Goal: Contribute content: Add original content to the website for others to see

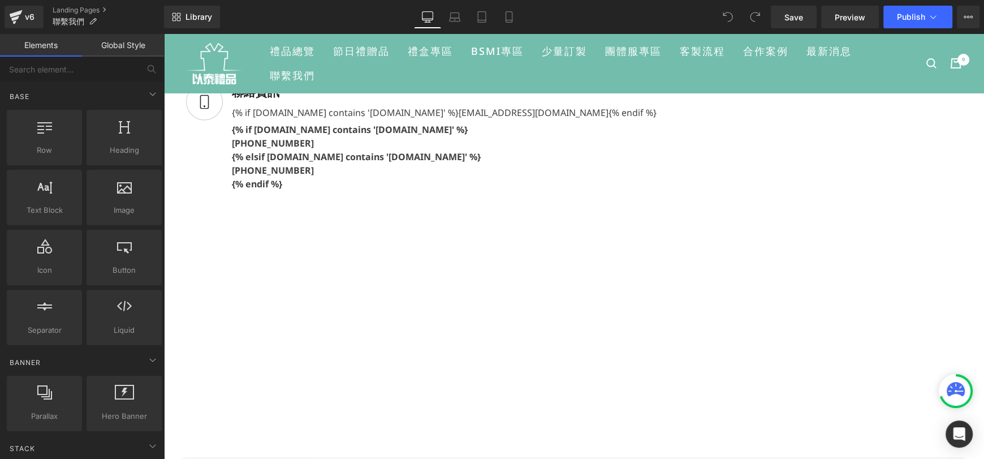
scroll to position [396, 0]
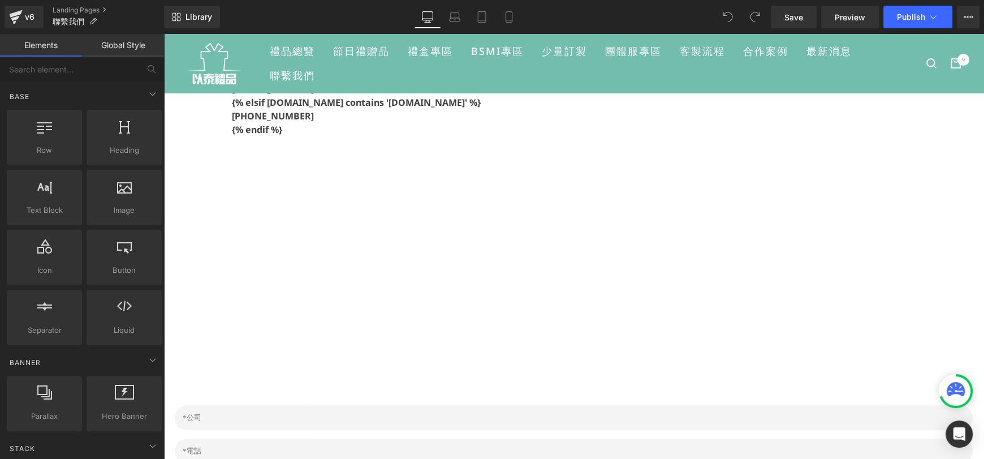
click at [489, 62] on div "{% if [DOMAIN_NAME] contains '[DOMAIN_NAME]' %} [EMAIL_ADDRESS][DOMAIN_NAME] {%…" at bounding box center [440, 53] width 434 height 18
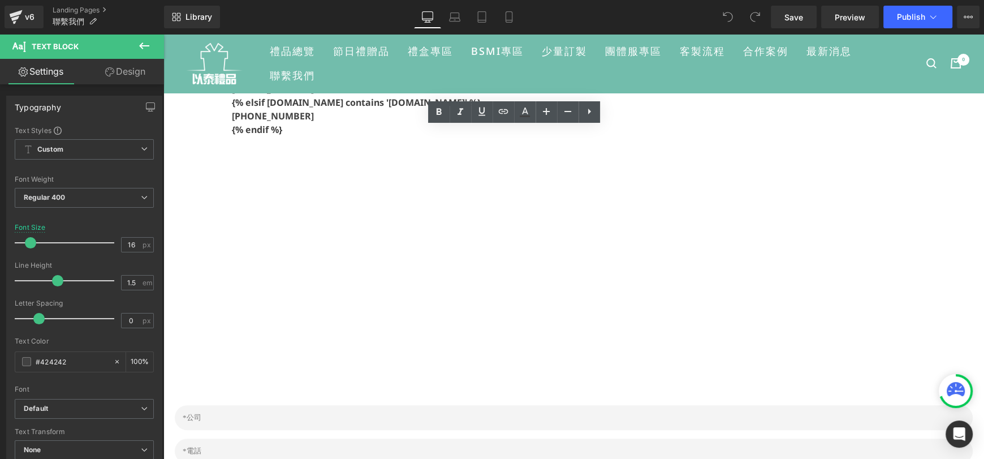
drag, startPoint x: 462, startPoint y: 136, endPoint x: 555, endPoint y: 192, distance: 108.8
click at [555, 62] on div "{% if [DOMAIN_NAME] contains '[DOMAIN_NAME]' %} [EMAIL_ADDRESS][DOMAIN_NAME] {%…" at bounding box center [440, 53] width 434 height 18
copy div "{% if [DOMAIN_NAME] contains '[DOMAIN_NAME]' %} [EMAIL_ADDRESS][DOMAIN_NAME] {%…"
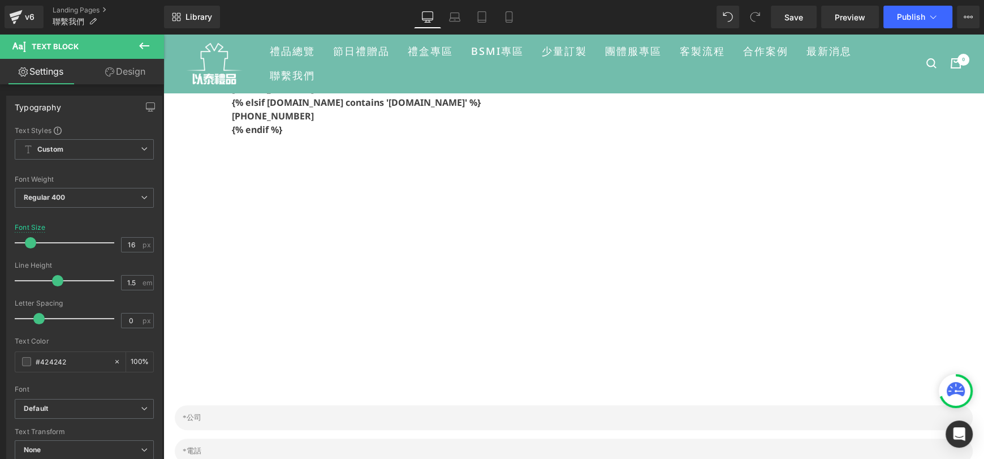
click at [490, 136] on div "{% if [DOMAIN_NAME] contains '[DOMAIN_NAME]' %} [PHONE_NUMBER] {% elsif [DOMAIN…" at bounding box center [440, 100] width 434 height 71
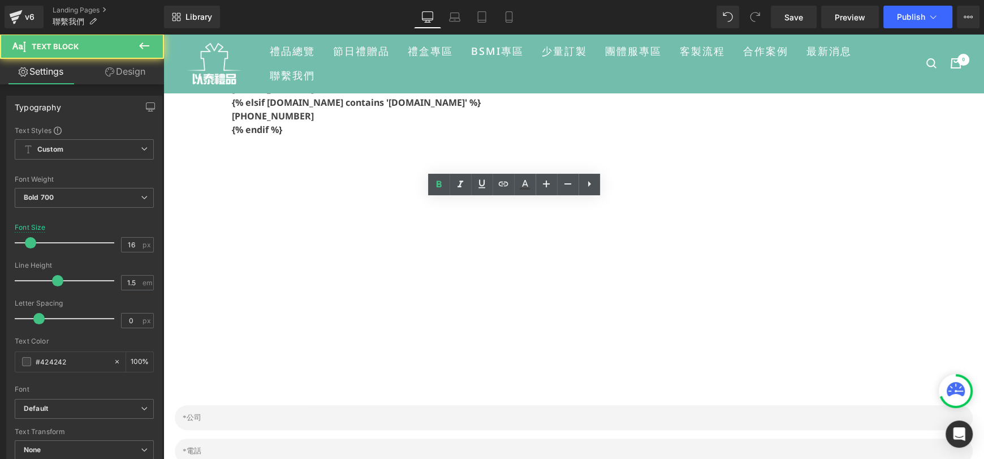
drag, startPoint x: 461, startPoint y: 262, endPoint x: 534, endPoint y: 327, distance: 97.7
click at [534, 136] on div "{% if [DOMAIN_NAME] contains '[DOMAIN_NAME]' %} [PHONE_NUMBER] {% elsif [DOMAIN…" at bounding box center [440, 100] width 434 height 71
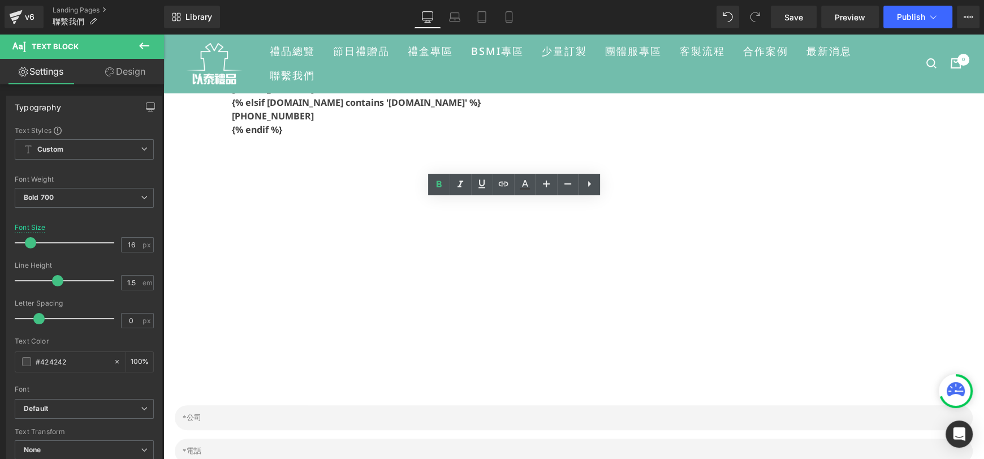
copy div "{% elsif [DOMAIN_NAME] contains '[DOMAIN_NAME]' %} [PHONE_NUMBER] {% endif %}"
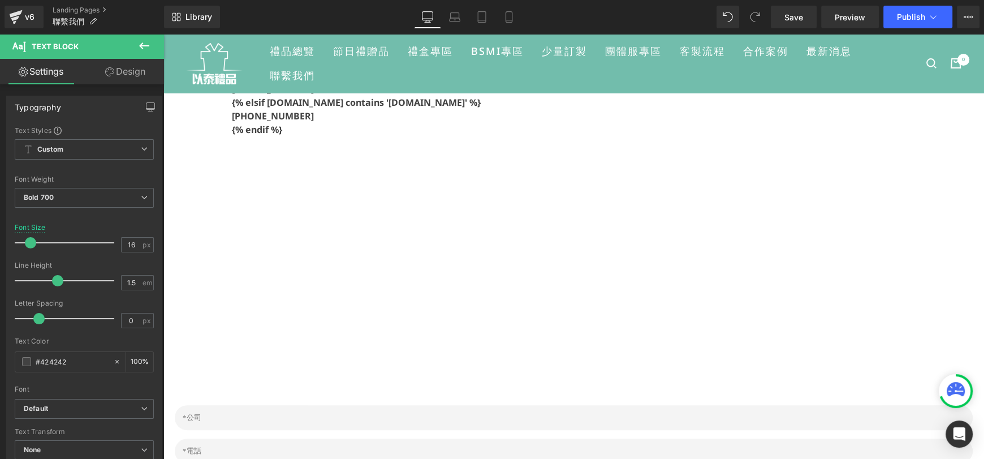
click at [549, 136] on div "{% if [DOMAIN_NAME] contains '[DOMAIN_NAME]' %} [PHONE_NUMBER] {% elsif [DOMAIN…" at bounding box center [440, 100] width 434 height 71
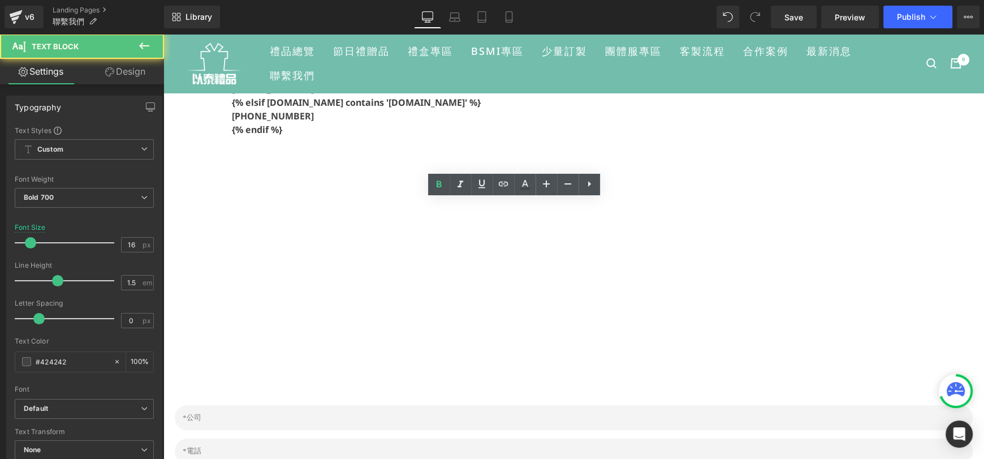
click at [633, 262] on div "以泰禮品 Text Block 聯繫我們 Heading Liquid Liquid Image 地址 Text Block {% if [DOMAIN_NA…" at bounding box center [502, 50] width 678 height 707
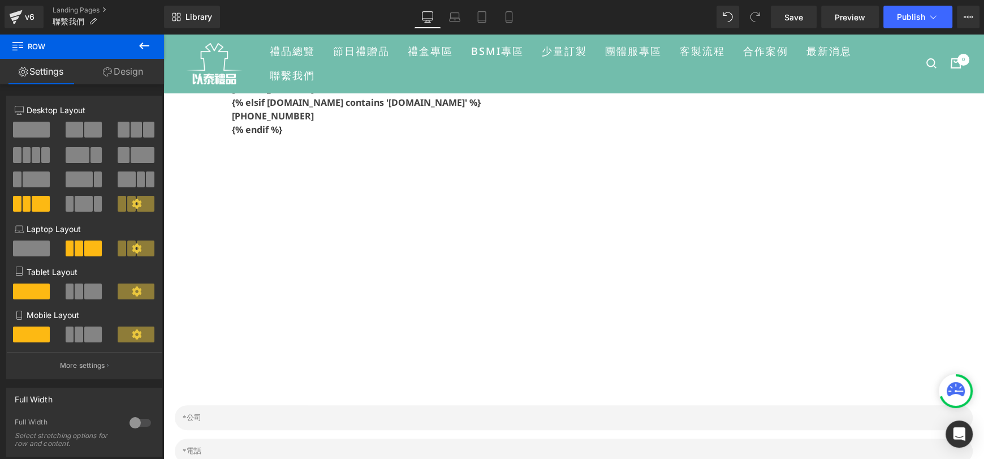
click at [540, 62] on link "[EMAIL_ADDRESS][DOMAIN_NAME]" at bounding box center [534, 55] width 150 height 12
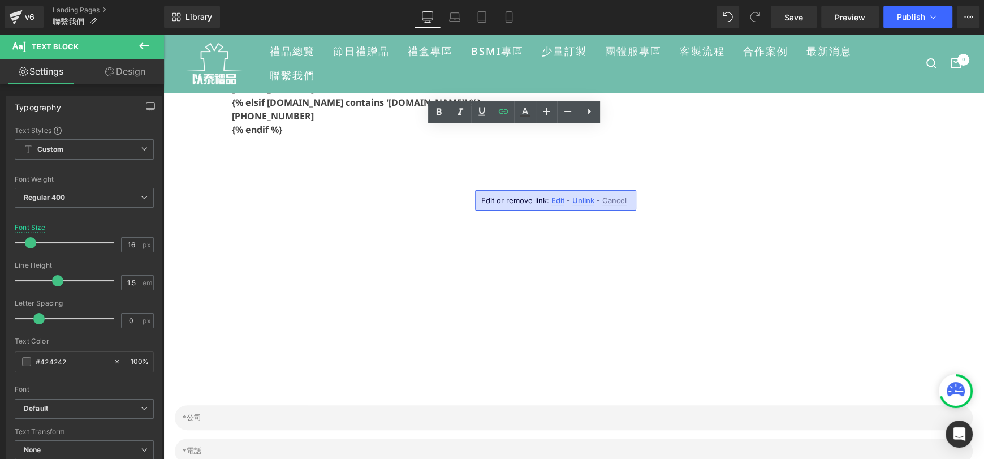
click at [701, 154] on div "以泰禮品 Text Block 聯繫我們 Heading Liquid Liquid Image 地址 Text Block {% if [DOMAIN_NA…" at bounding box center [502, 50] width 678 height 707
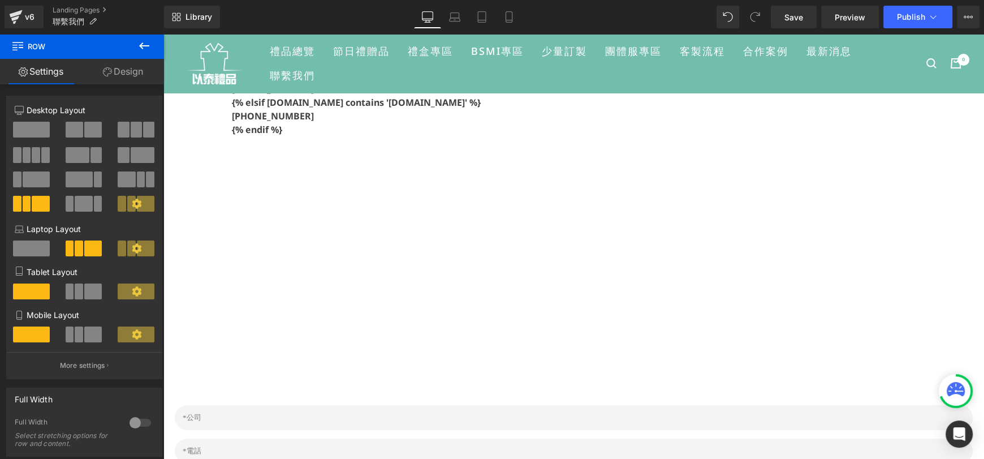
click at [527, 62] on div "{% if [DOMAIN_NAME] contains '[DOMAIN_NAME]' %} [EMAIL_ADDRESS][DOMAIN_NAME] {%…" at bounding box center [440, 53] width 434 height 18
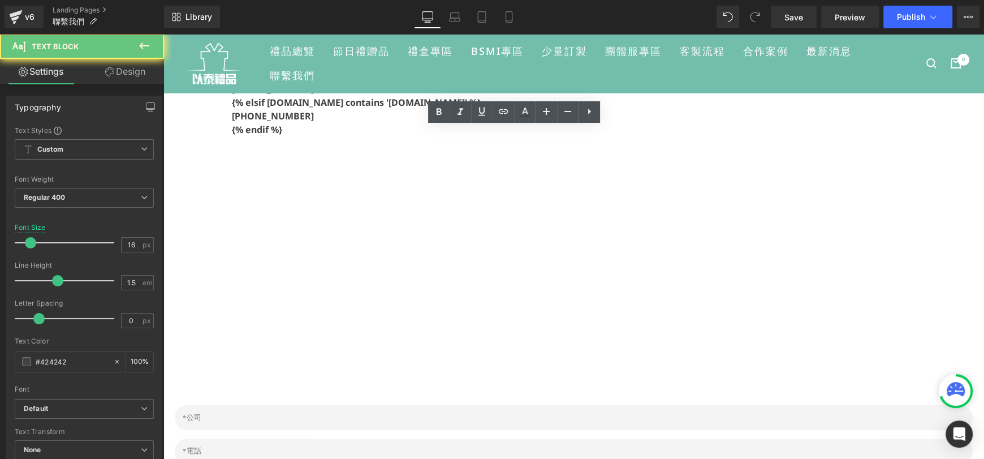
drag, startPoint x: 527, startPoint y: 193, endPoint x: 447, endPoint y: 139, distance: 96.8
click at [447, 139] on li "Image 聯絡資訊 Text Block {% if [DOMAIN_NAME] contains '[DOMAIN_NAME]' %} [EMAIL_AD…" at bounding box center [421, 82] width 470 height 113
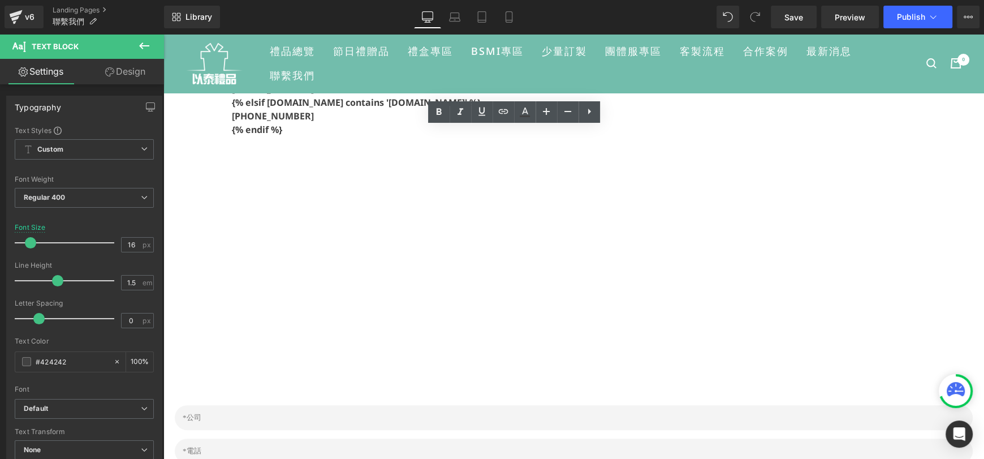
paste div
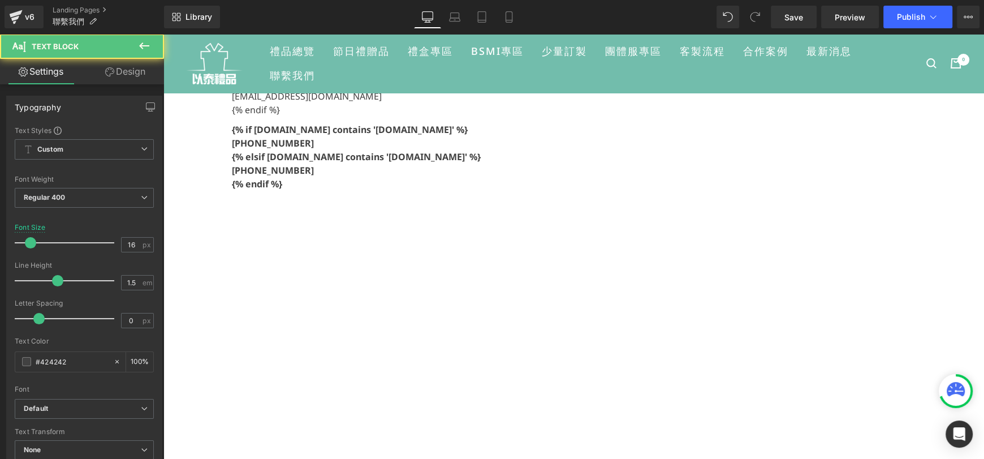
click at [465, 103] on div "[EMAIL_ADDRESS][DOMAIN_NAME]" at bounding box center [356, 96] width 249 height 14
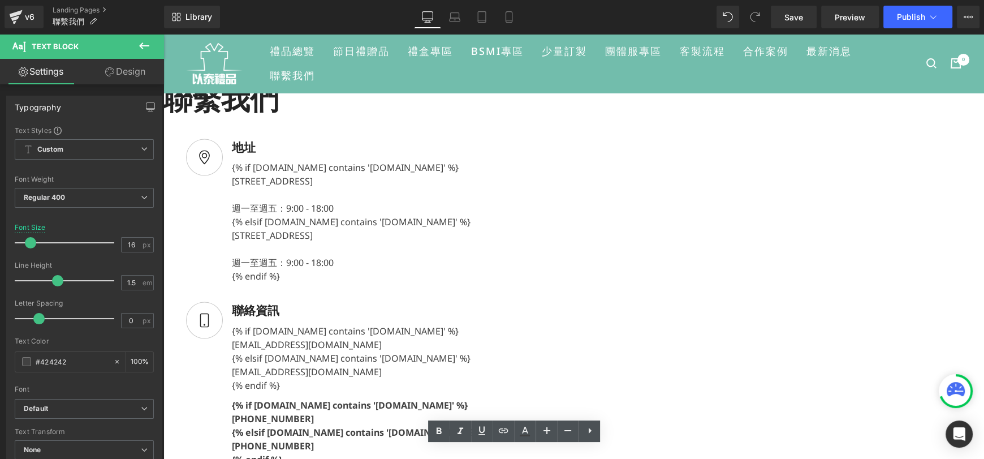
scroll to position [56, 0]
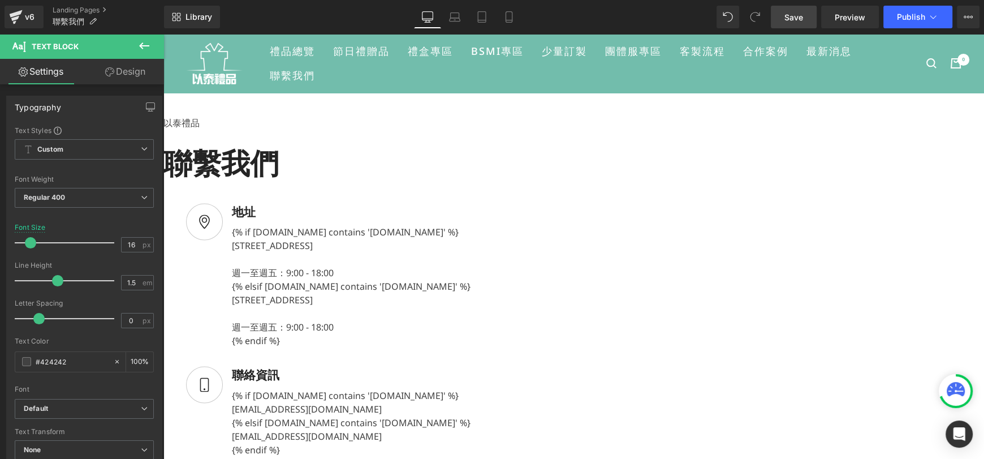
click at [808, 18] on link "Save" at bounding box center [794, 17] width 46 height 23
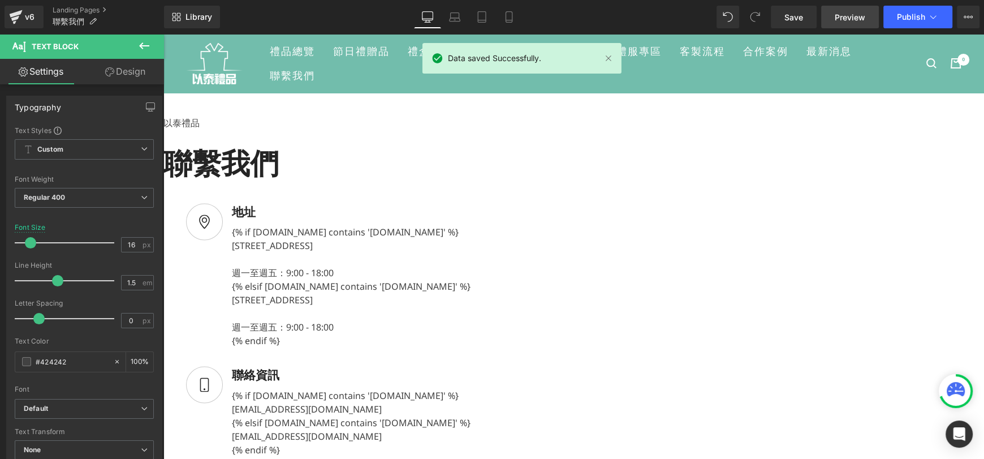
click at [861, 11] on span "Preview" at bounding box center [849, 17] width 31 height 12
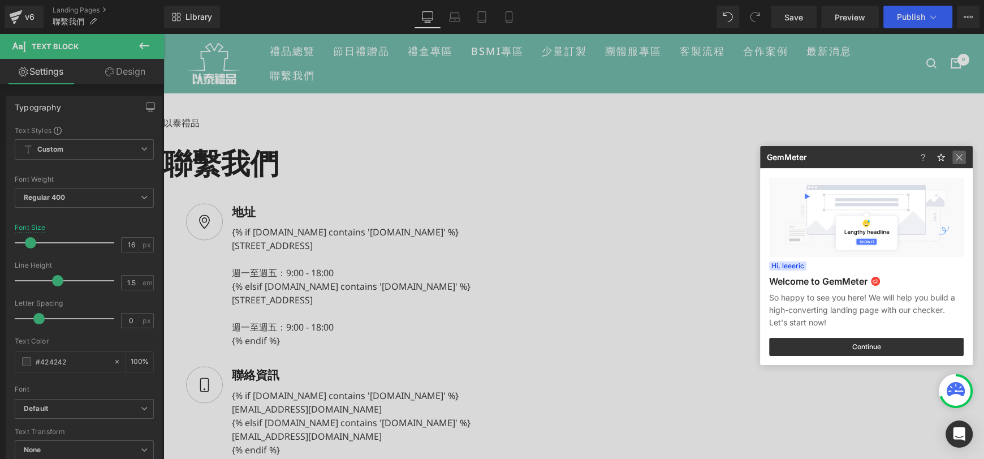
drag, startPoint x: 961, startPoint y: 158, endPoint x: 776, endPoint y: 129, distance: 187.1
click at [961, 158] on img at bounding box center [959, 157] width 14 height 14
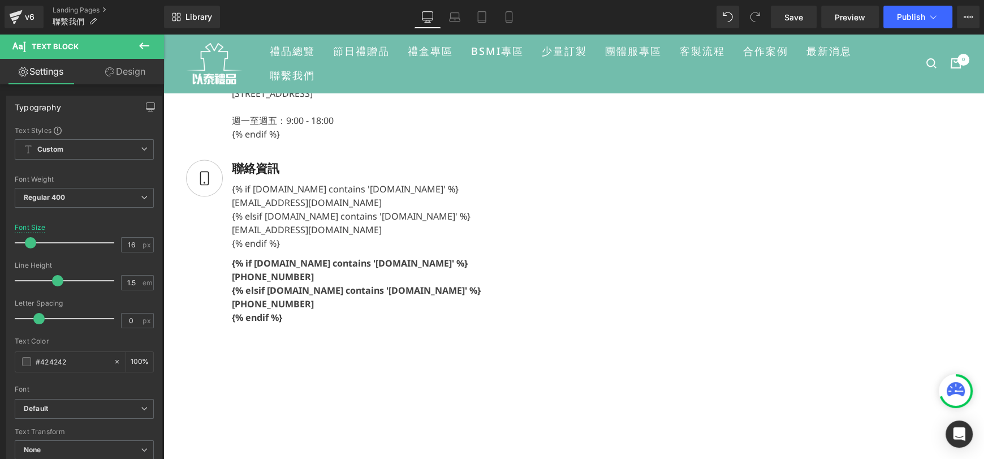
scroll to position [282, 0]
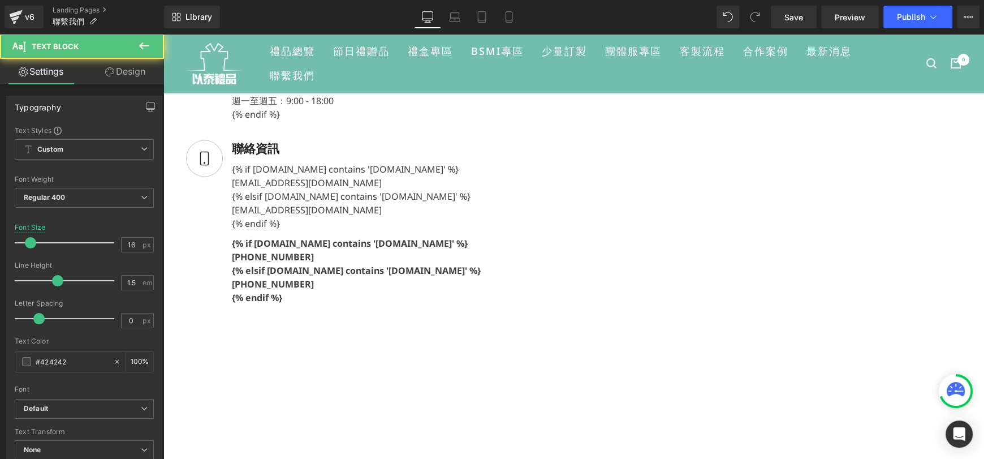
click at [481, 189] on div "[EMAIL_ADDRESS][DOMAIN_NAME]" at bounding box center [356, 183] width 249 height 14
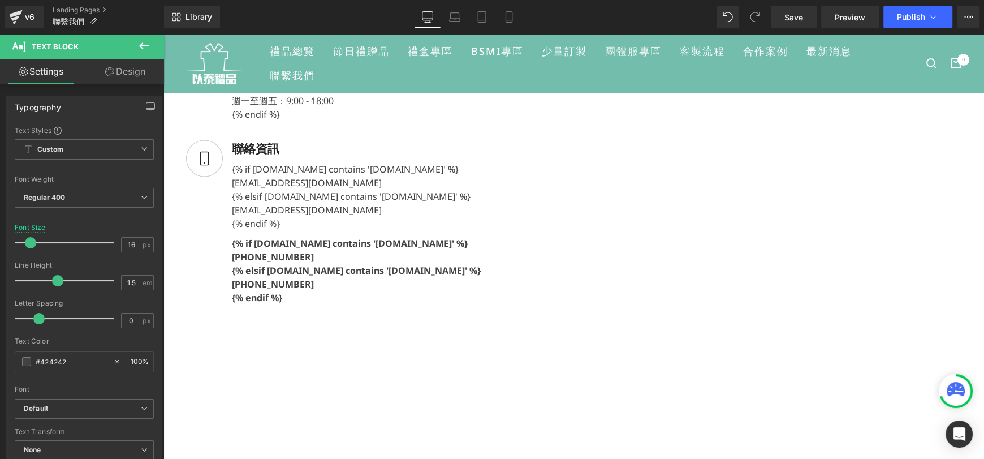
click at [476, 217] on div "[EMAIL_ADDRESS][DOMAIN_NAME]" at bounding box center [356, 210] width 249 height 14
click at [786, 19] on span "Save" at bounding box center [793, 17] width 19 height 12
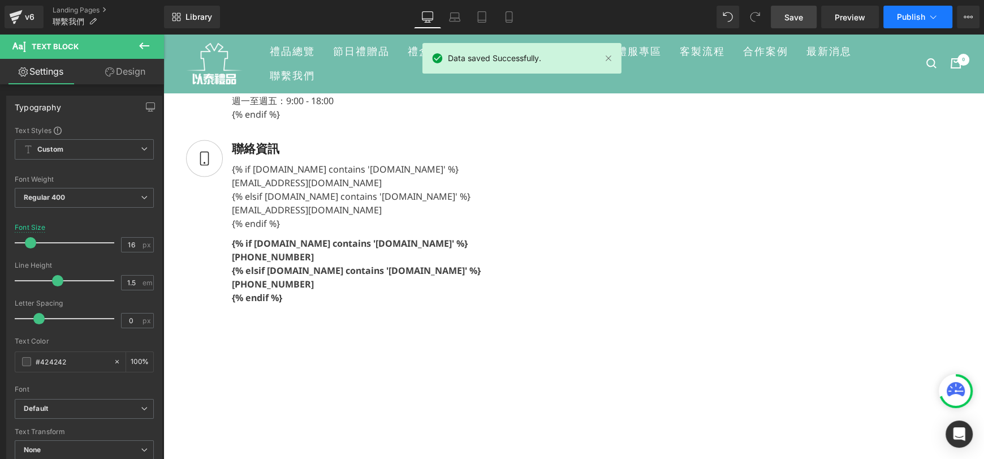
click at [890, 18] on button "Publish" at bounding box center [917, 17] width 69 height 23
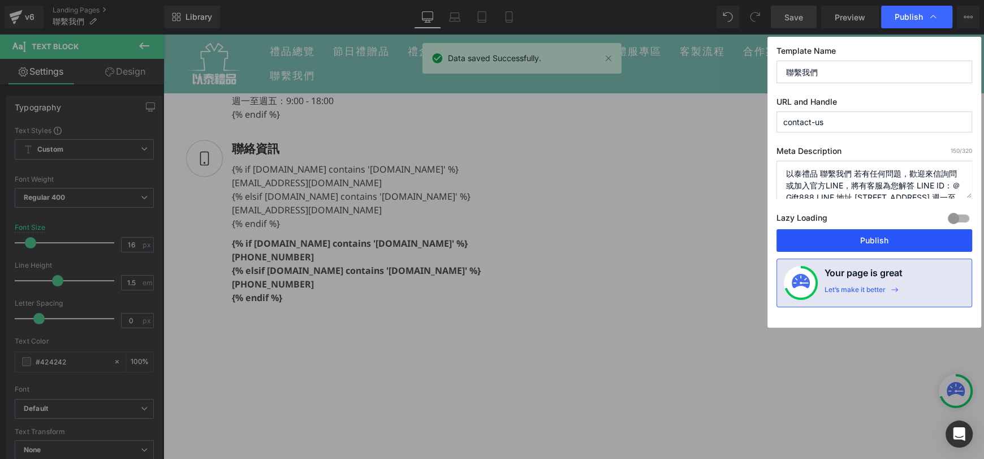
click at [879, 234] on button "Publish" at bounding box center [874, 240] width 196 height 23
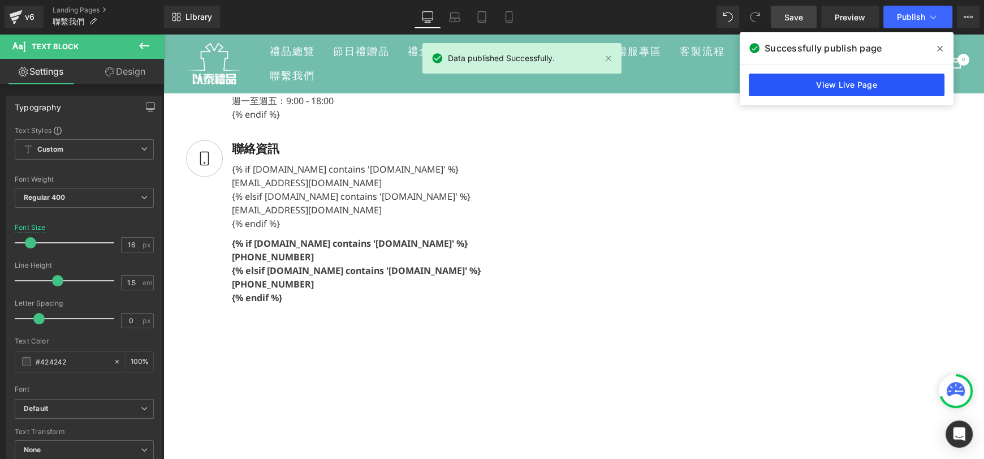
click at [805, 88] on link "View Live Page" at bounding box center [847, 84] width 196 height 23
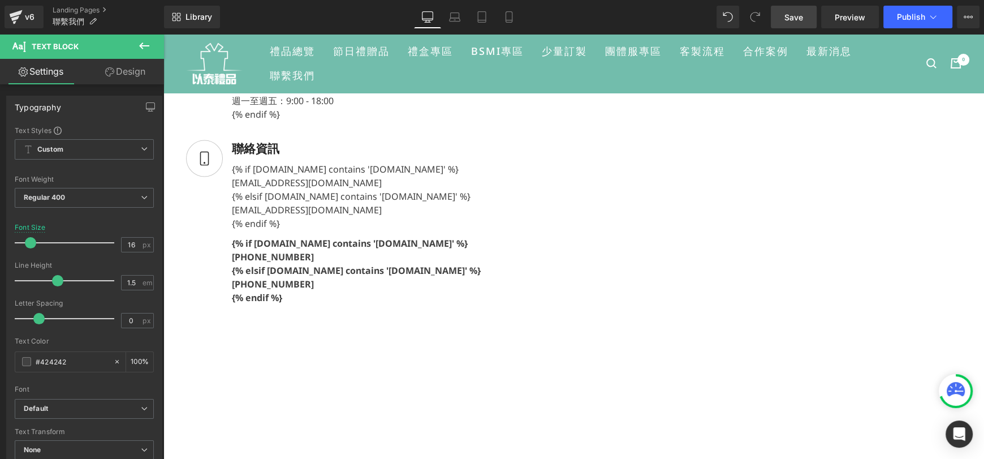
click at [475, 230] on div "{% if [DOMAIN_NAME] contains '[DOMAIN_NAME]' %} [EMAIL_ADDRESS][DOMAIN_NAME] …" at bounding box center [352, 194] width 258 height 72
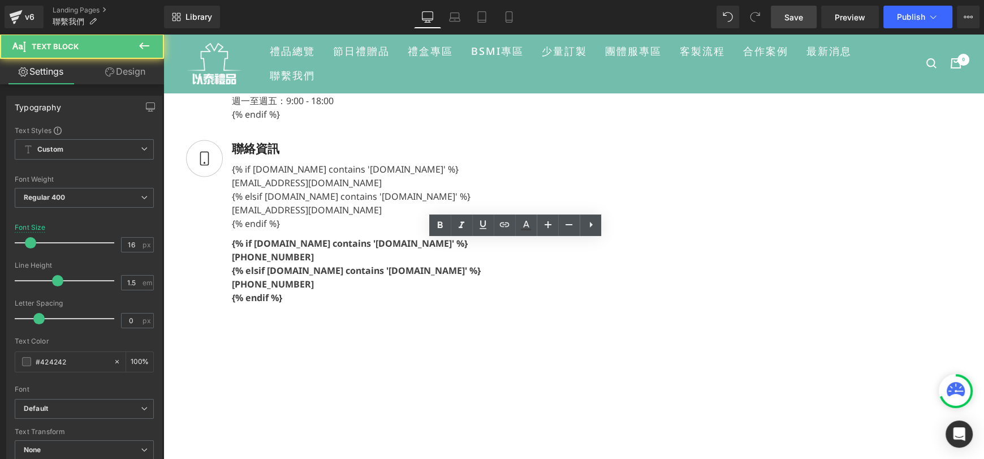
click at [468, 230] on div "{% if [DOMAIN_NAME] contains '[DOMAIN_NAME]' %} [EMAIL_ADDRESS][DOMAIN_NAME] …" at bounding box center [352, 194] width 258 height 72
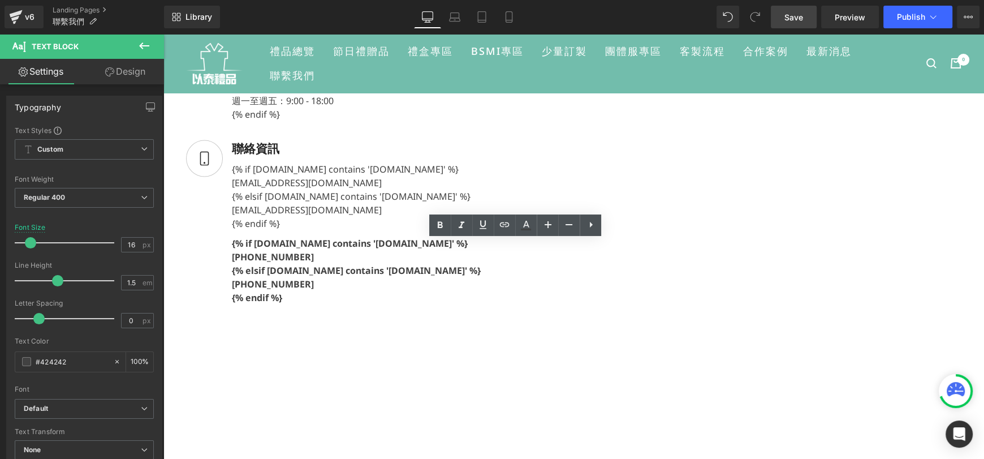
click at [464, 189] on div "[EMAIL_ADDRESS][DOMAIN_NAME]" at bounding box center [356, 183] width 249 height 14
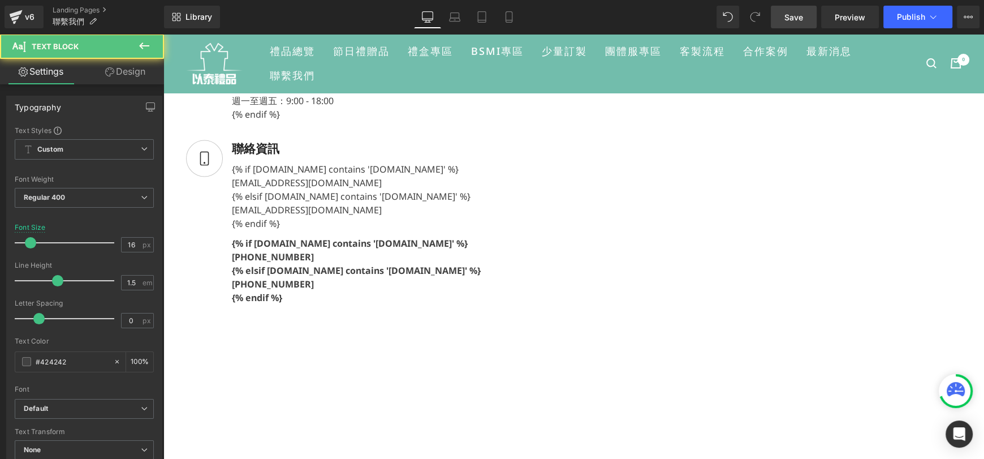
click at [466, 217] on div "[EMAIL_ADDRESS][DOMAIN_NAME]" at bounding box center [356, 210] width 249 height 14
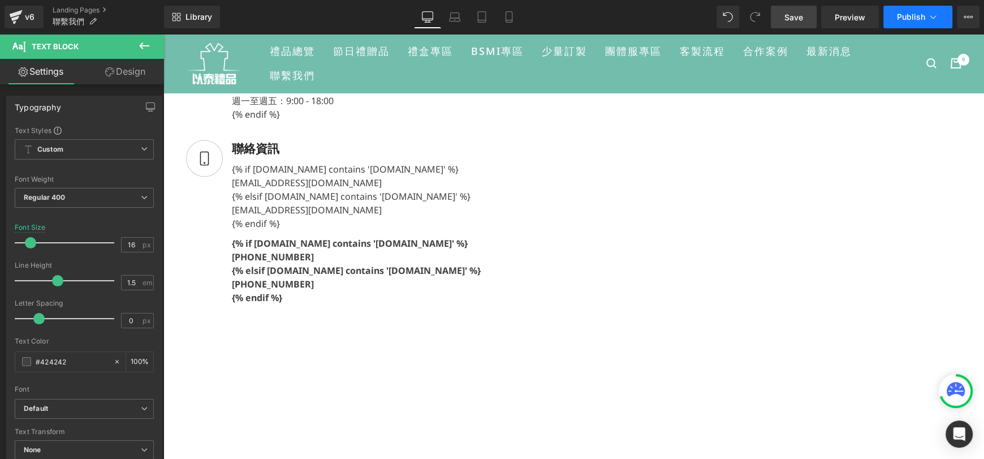
click at [894, 16] on button "Publish" at bounding box center [917, 17] width 69 height 23
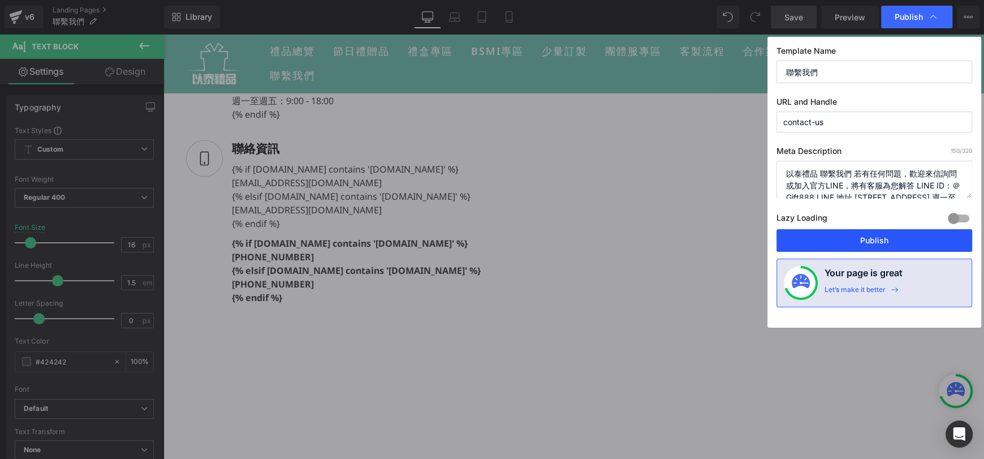
click at [877, 246] on button "Publish" at bounding box center [874, 240] width 196 height 23
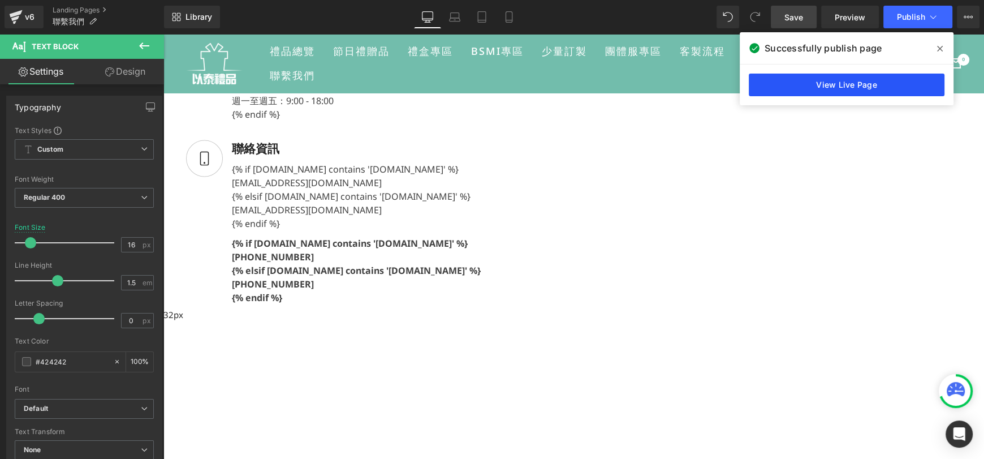
click at [903, 86] on link "View Live Page" at bounding box center [847, 84] width 196 height 23
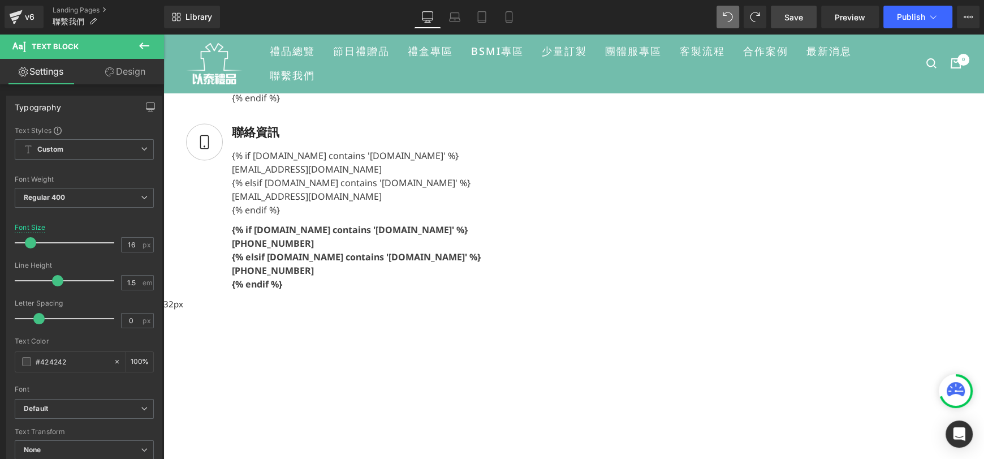
scroll to position [345, 0]
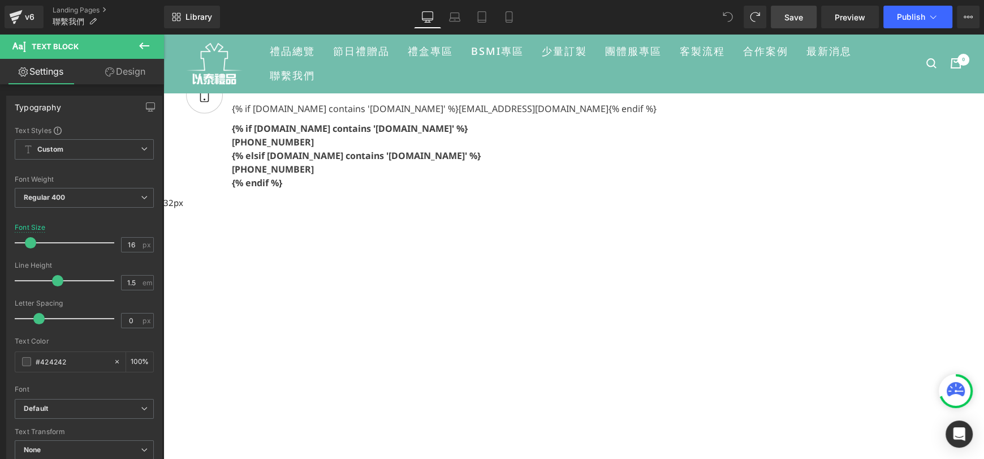
click at [727, 14] on icon at bounding box center [728, 17] width 10 height 10
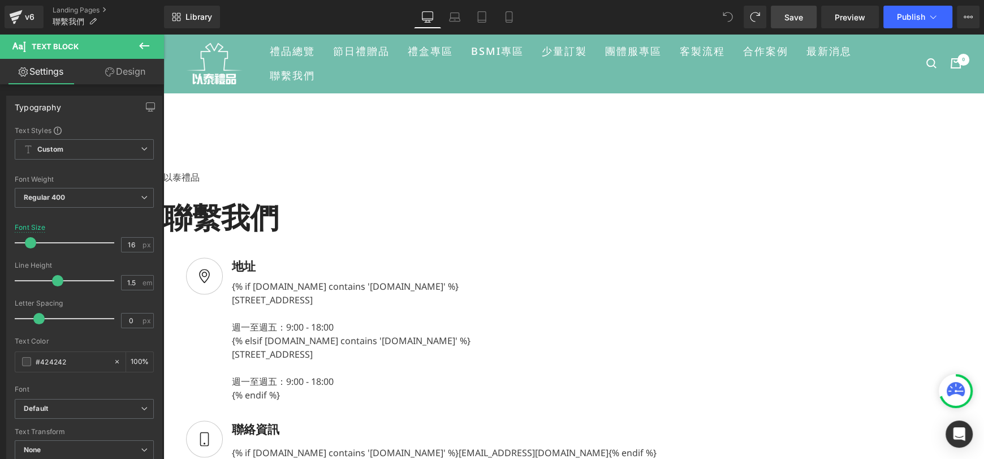
scroll to position [0, 0]
click at [729, 13] on icon at bounding box center [728, 17] width 10 height 10
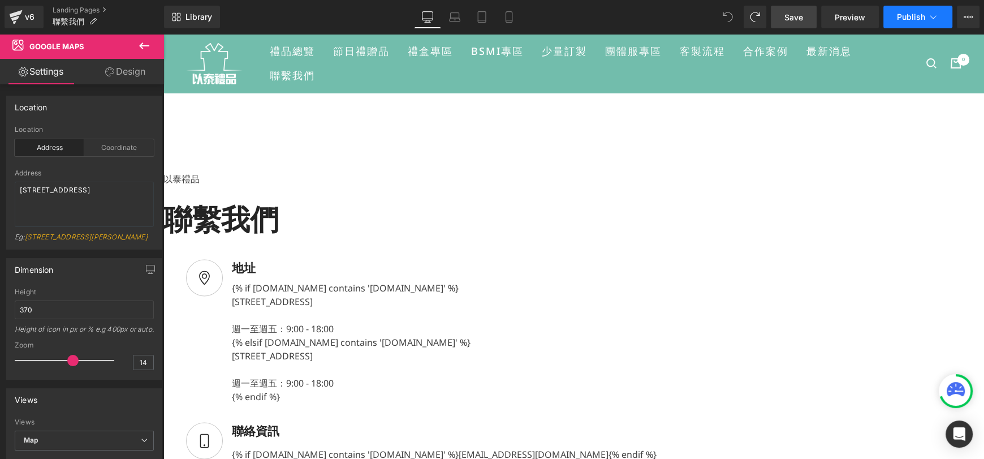
click at [906, 22] on button "Publish" at bounding box center [917, 17] width 69 height 23
click at [855, 15] on span "Preview" at bounding box center [849, 17] width 31 height 12
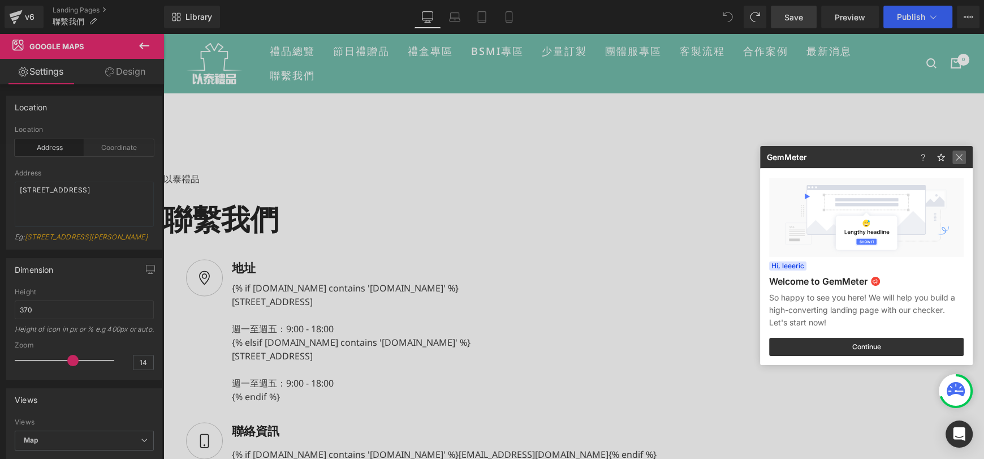
drag, startPoint x: 965, startPoint y: 155, endPoint x: 784, endPoint y: 81, distance: 195.0
click at [965, 155] on img at bounding box center [959, 157] width 14 height 14
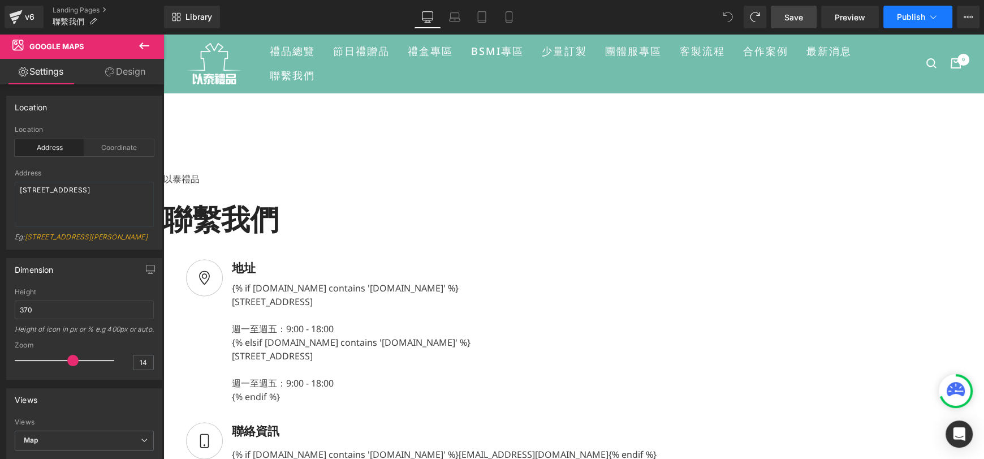
click at [915, 13] on span "Publish" at bounding box center [911, 16] width 28 height 9
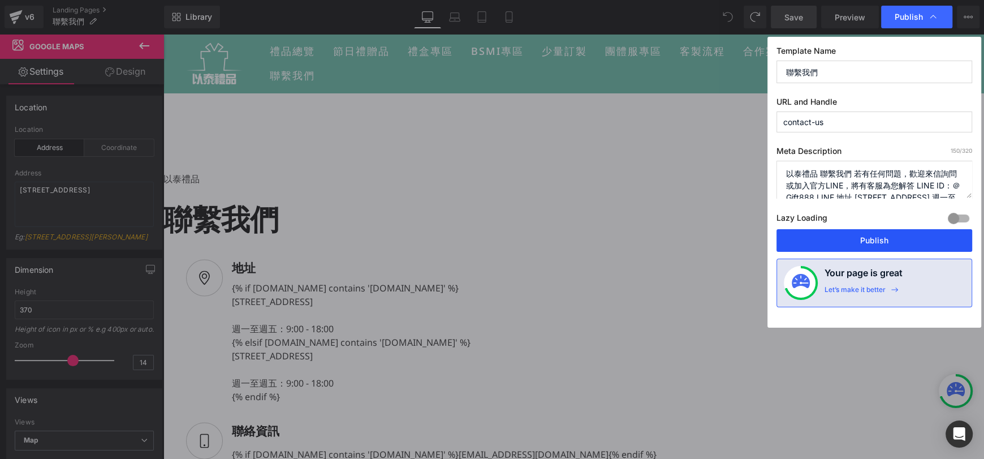
click at [914, 246] on button "Publish" at bounding box center [874, 240] width 196 height 23
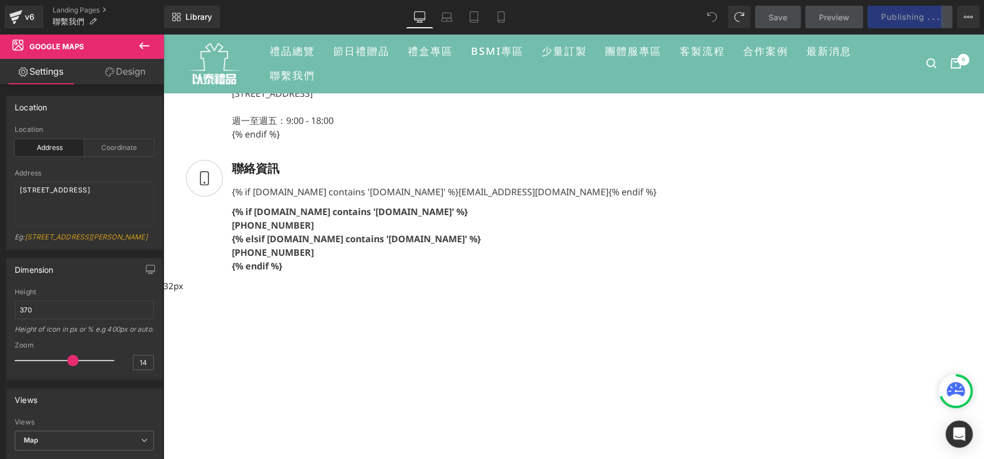
scroll to position [282, 0]
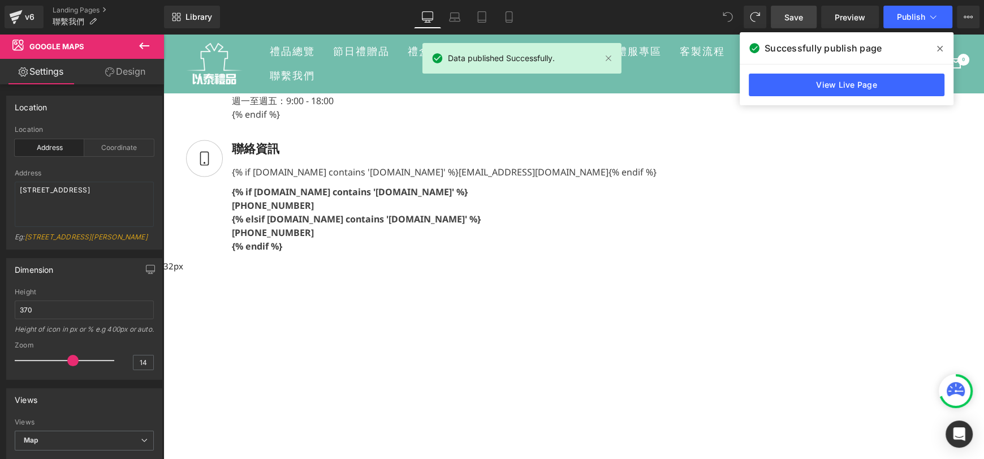
click at [540, 179] on div "{% if [DOMAIN_NAME] contains '[DOMAIN_NAME]' %} [EMAIL_ADDRESS][DOMAIN_NAME] {%…" at bounding box center [440, 170] width 434 height 18
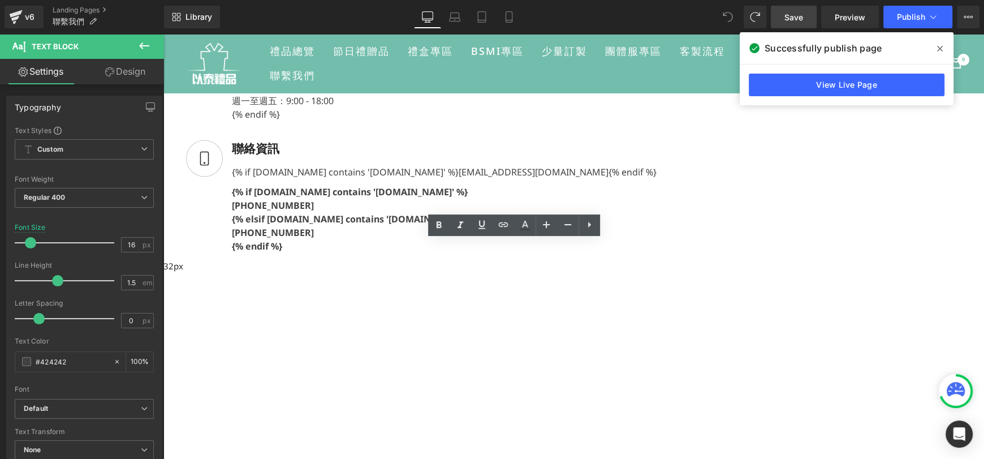
click at [464, 253] on div "{% if [DOMAIN_NAME] contains '[DOMAIN_NAME]' %} [PHONE_NUMBER] {% elsif [DOMAIN…" at bounding box center [440, 216] width 434 height 71
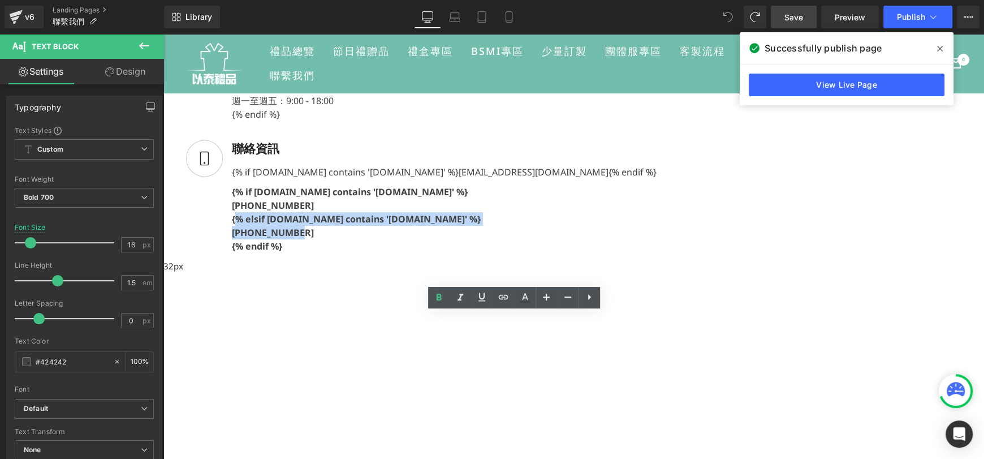
drag, startPoint x: 462, startPoint y: 375, endPoint x: 531, endPoint y: 421, distance: 83.0
click at [531, 253] on div "{% if [DOMAIN_NAME] contains '[DOMAIN_NAME]' %} [PHONE_NUMBER] {% elsif [DOMAIN…" at bounding box center [440, 216] width 434 height 71
copy div "{% elsif [DOMAIN_NAME] contains '[DOMAIN_NAME]' %} [PHONE_NUMBER]"
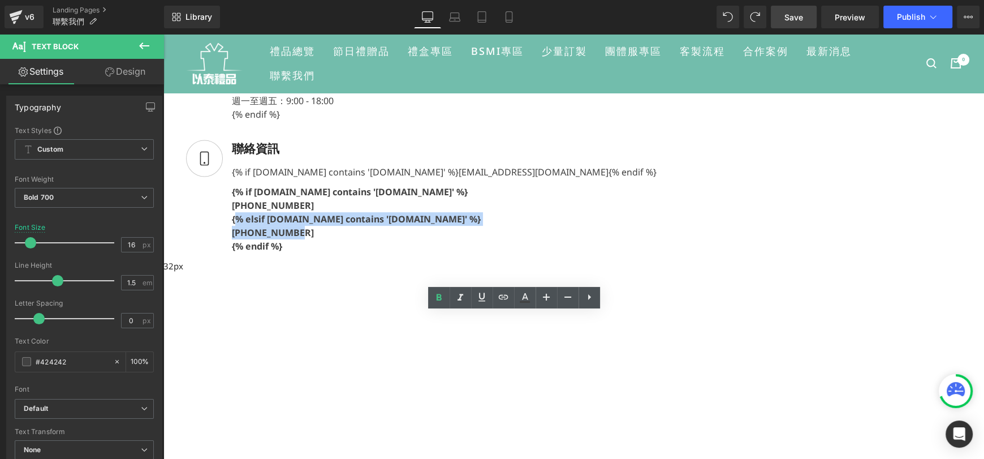
click at [565, 179] on div "{% if [DOMAIN_NAME] contains '[DOMAIN_NAME]' %} [EMAIL_ADDRESS][DOMAIN_NAME] {%…" at bounding box center [440, 170] width 434 height 18
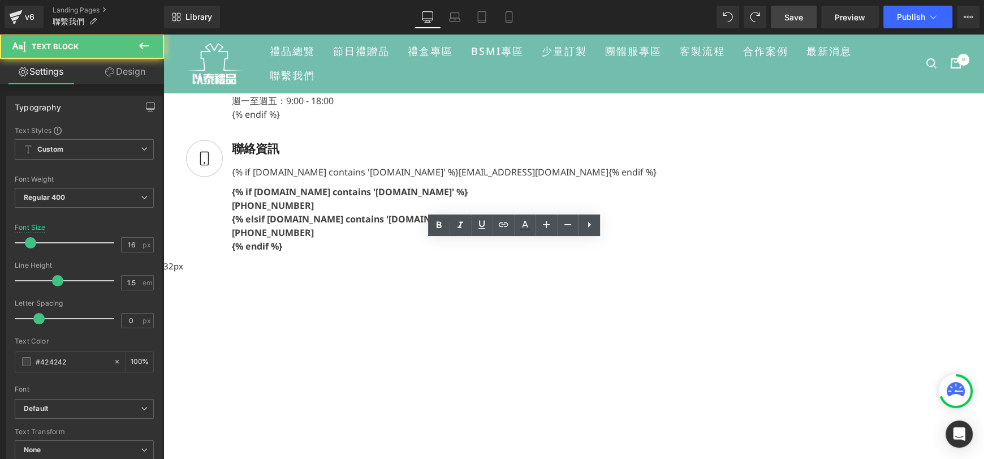
click at [576, 179] on div "{% if [DOMAIN_NAME] contains '[DOMAIN_NAME]' %} [EMAIL_ADDRESS][DOMAIN_NAME] {%…" at bounding box center [440, 170] width 434 height 18
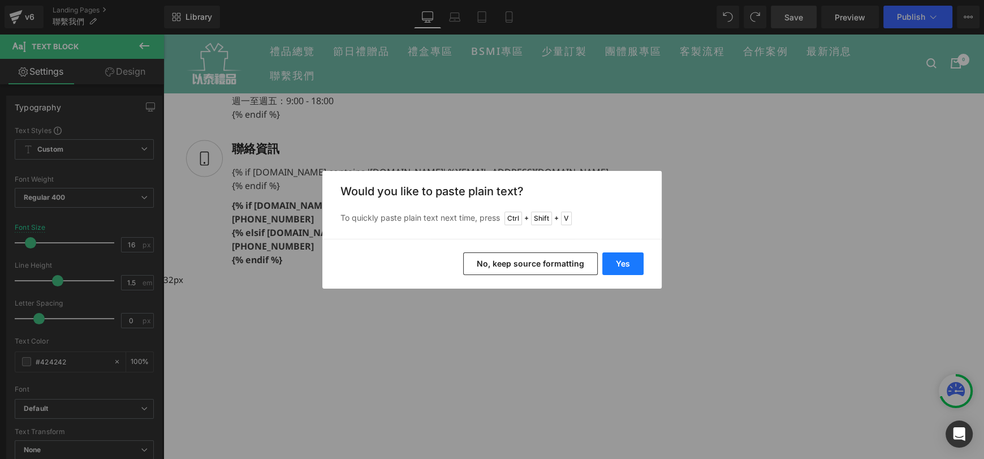
drag, startPoint x: 633, startPoint y: 266, endPoint x: 470, endPoint y: 230, distance: 167.5
click at [633, 266] on button "Yes" at bounding box center [622, 263] width 41 height 23
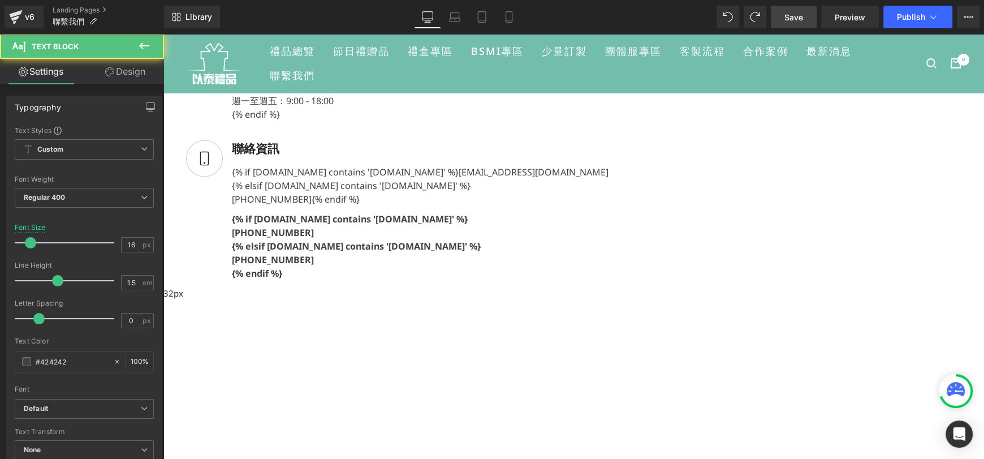
click at [494, 206] on div "{% if [DOMAIN_NAME] contains '[DOMAIN_NAME]' %} [EMAIL_ADDRESS][DOMAIN_NAME] {%…" at bounding box center [416, 183] width 386 height 45
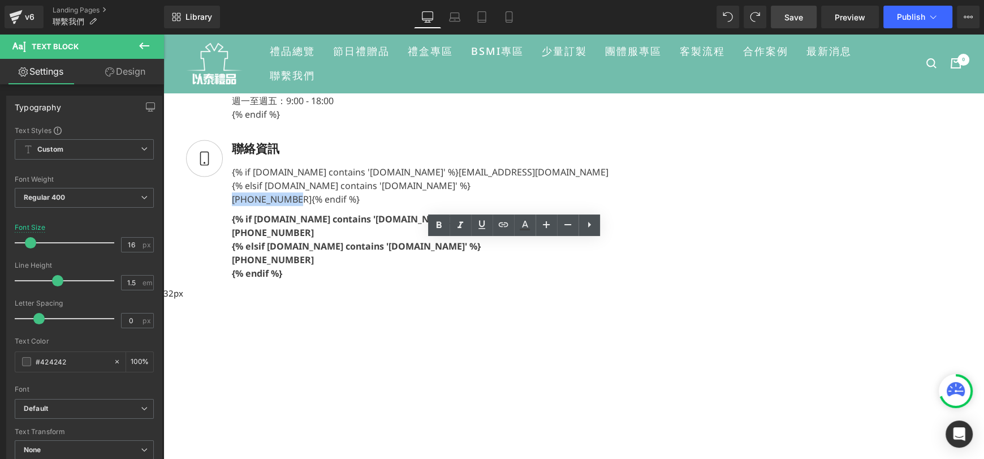
drag, startPoint x: 522, startPoint y: 345, endPoint x: 457, endPoint y: 348, distance: 64.5
click at [457, 206] on div "{% if [DOMAIN_NAME] contains '[DOMAIN_NAME]' %} [EMAIL_ADDRESS][DOMAIN_NAME] {%…" at bounding box center [416, 183] width 386 height 45
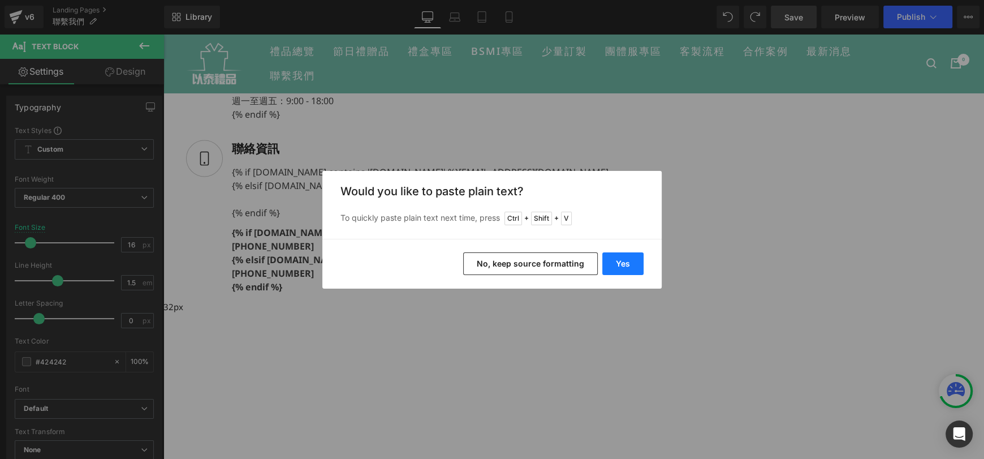
drag, startPoint x: 611, startPoint y: 270, endPoint x: 449, endPoint y: 241, distance: 164.2
click at [611, 270] on button "Yes" at bounding box center [622, 263] width 41 height 23
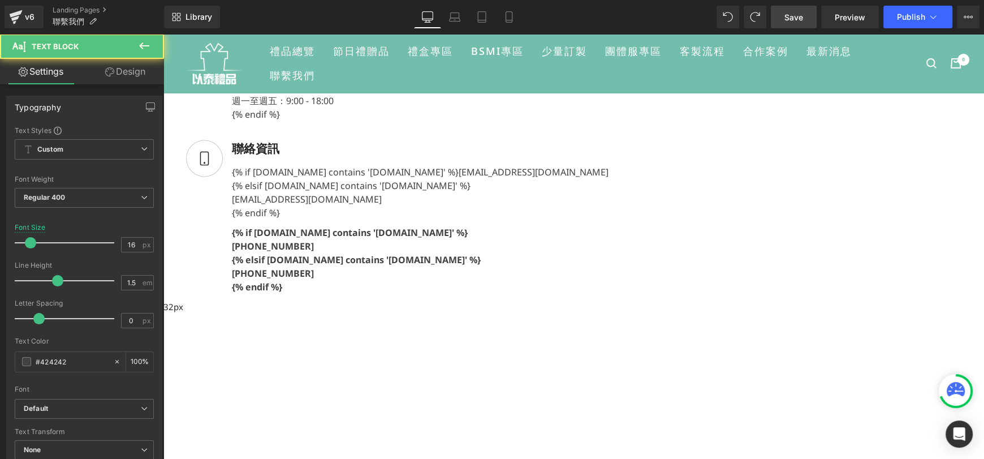
click at [465, 219] on div "[EMAIL_ADDRESS][DOMAIN_NAME] {% endif %}" at bounding box center [420, 205] width 377 height 27
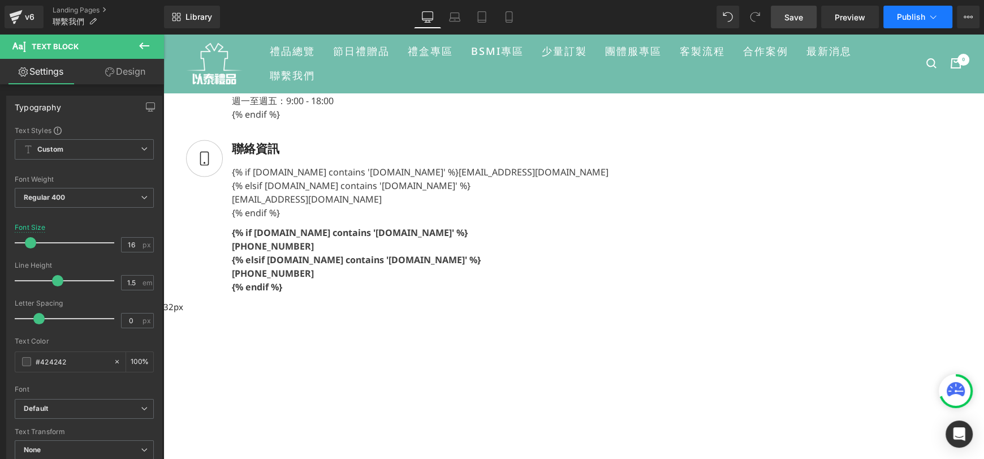
click at [906, 21] on span "Publish" at bounding box center [911, 16] width 28 height 9
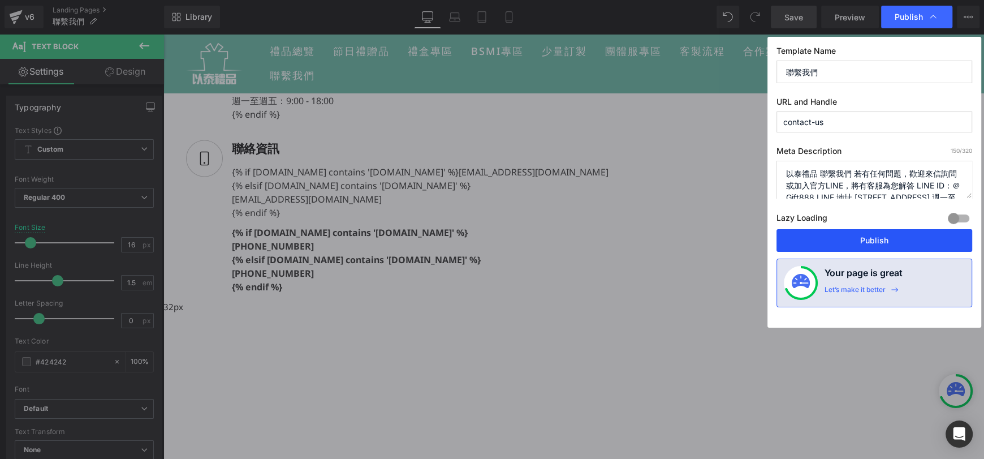
click at [898, 235] on button "Publish" at bounding box center [874, 240] width 196 height 23
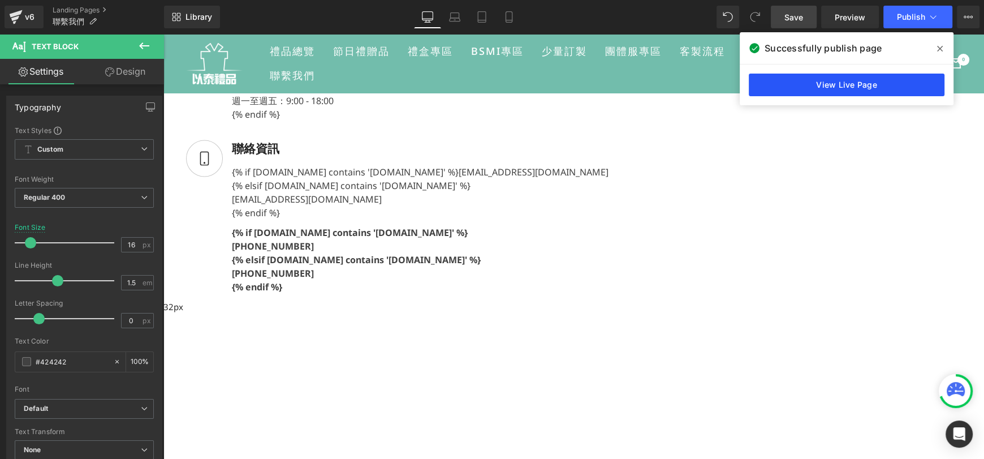
click at [892, 85] on link "View Live Page" at bounding box center [847, 84] width 196 height 23
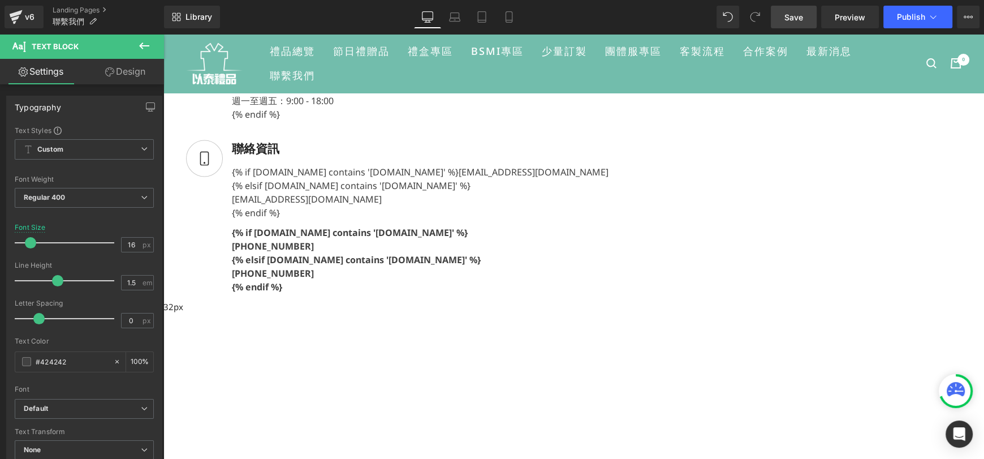
click at [527, 219] on div "{% if [DOMAIN_NAME] contains '[DOMAIN_NAME]' %} [EMAIL_ADDRESS][DOMAIN_NAME] {%…" at bounding box center [416, 190] width 386 height 59
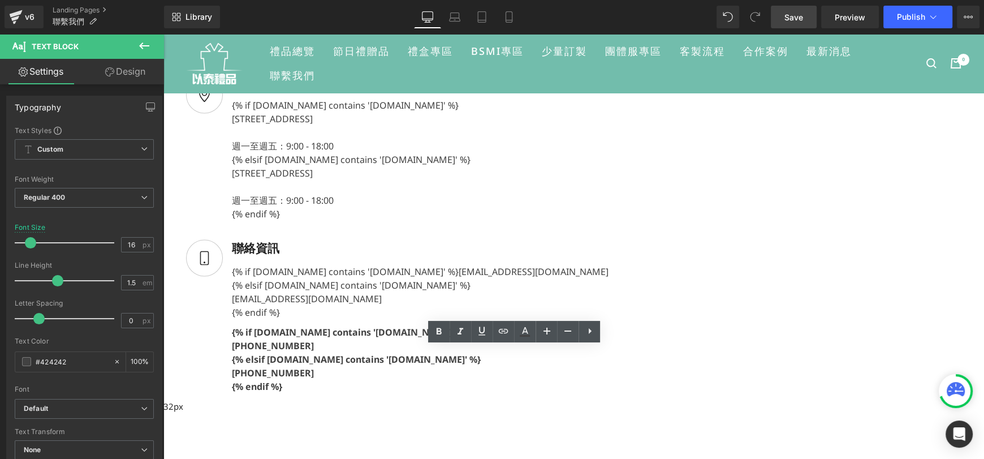
scroll to position [169, 0]
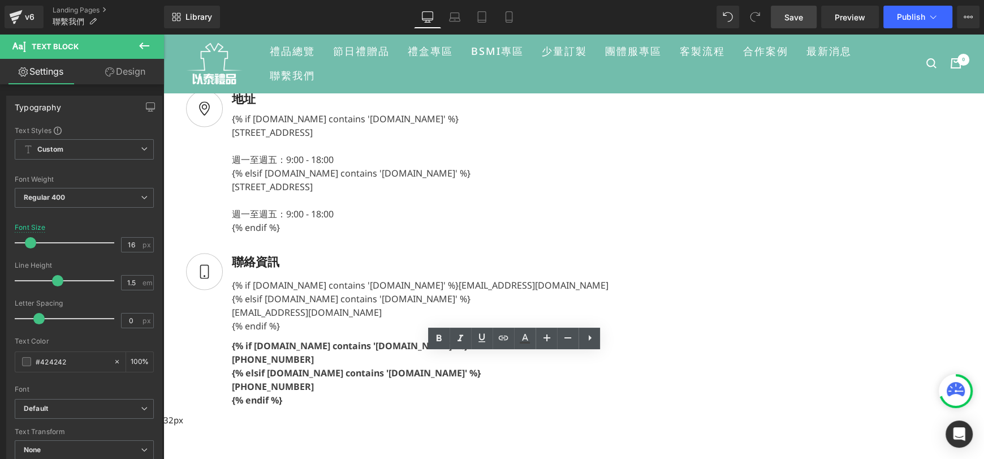
click at [470, 126] on p "[STREET_ADDRESS]" at bounding box center [351, 133] width 239 height 14
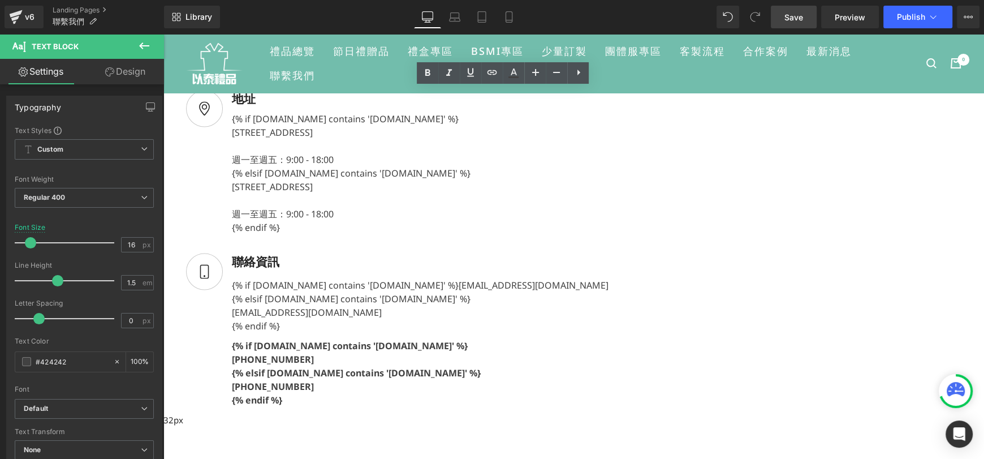
click at [470, 126] on p "[STREET_ADDRESS]" at bounding box center [351, 133] width 239 height 14
drag, startPoint x: 466, startPoint y: 103, endPoint x: 550, endPoint y: 116, distance: 84.7
click at [470, 126] on p "[STREET_ADDRESS]" at bounding box center [351, 133] width 239 height 14
copy p "[STREET_ADDRESS]"
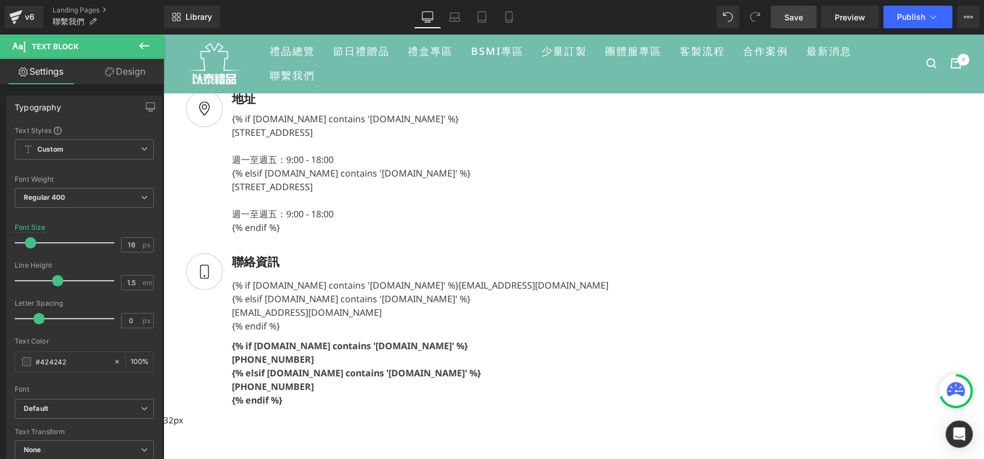
scroll to position [226, 0]
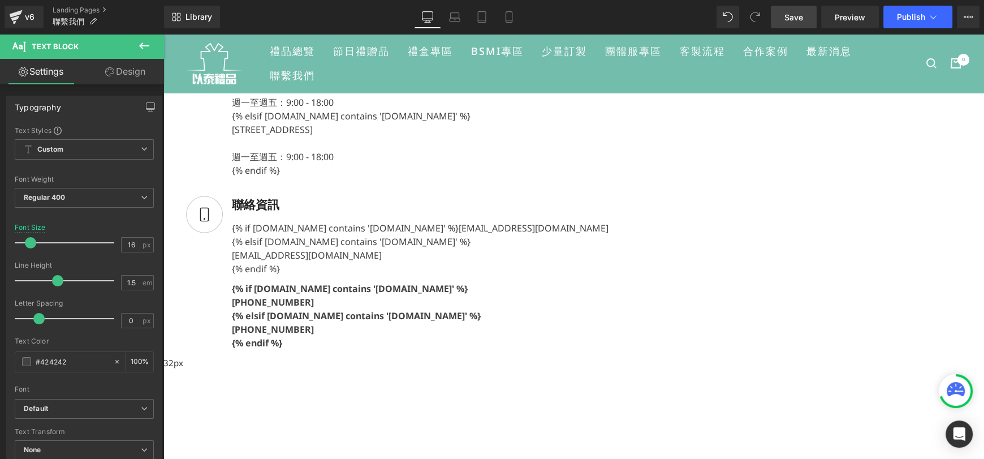
click at [599, 272] on div "以泰禮品 Text Block 聯繫我們 Heading Liquid Liquid Image 地址 Text Block {% if [DOMAIN_NA…" at bounding box center [502, 253] width 678 height 772
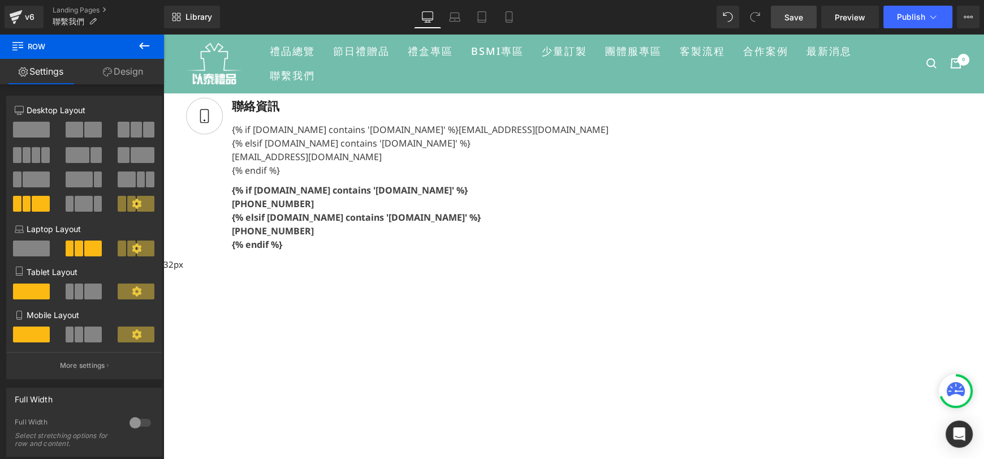
scroll to position [339, 0]
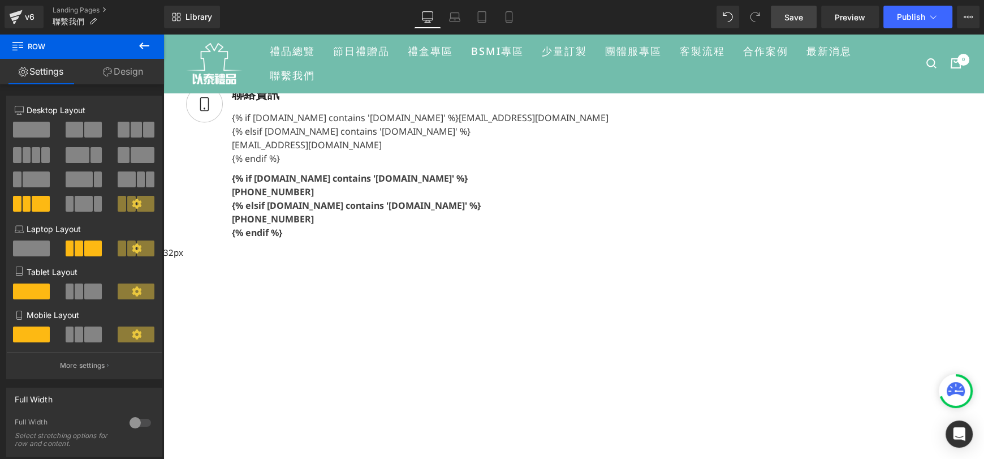
click at [533, 239] on div "{% if [DOMAIN_NAME] contains '[DOMAIN_NAME]' %} [PHONE_NUMBER] {% elsif [DOMAIN…" at bounding box center [416, 203] width 386 height 71
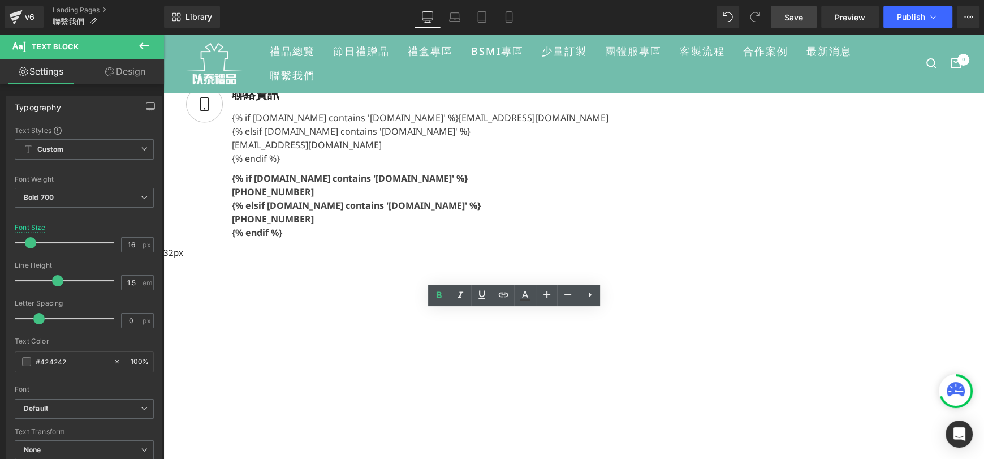
click at [559, 165] on div "{% if [DOMAIN_NAME] contains '[DOMAIN_NAME]' %} [EMAIL_ADDRESS][DOMAIN_NAME] {%…" at bounding box center [416, 135] width 386 height 59
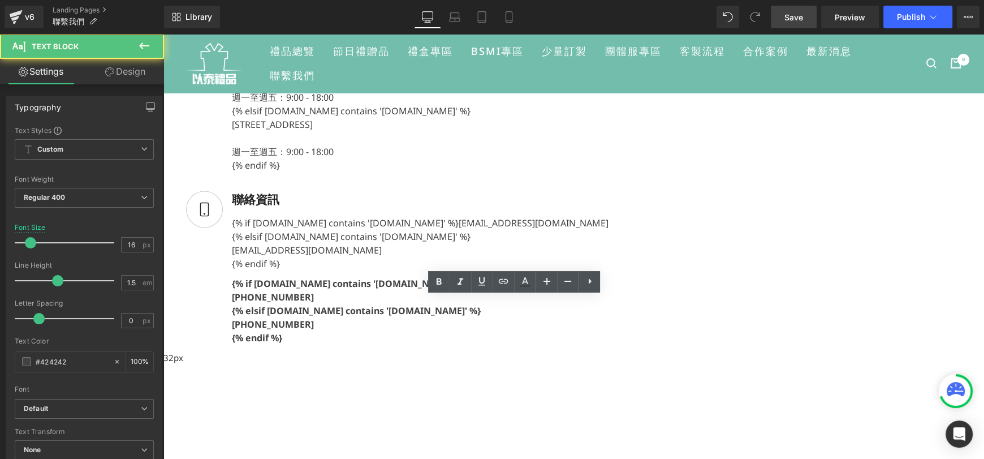
scroll to position [226, 0]
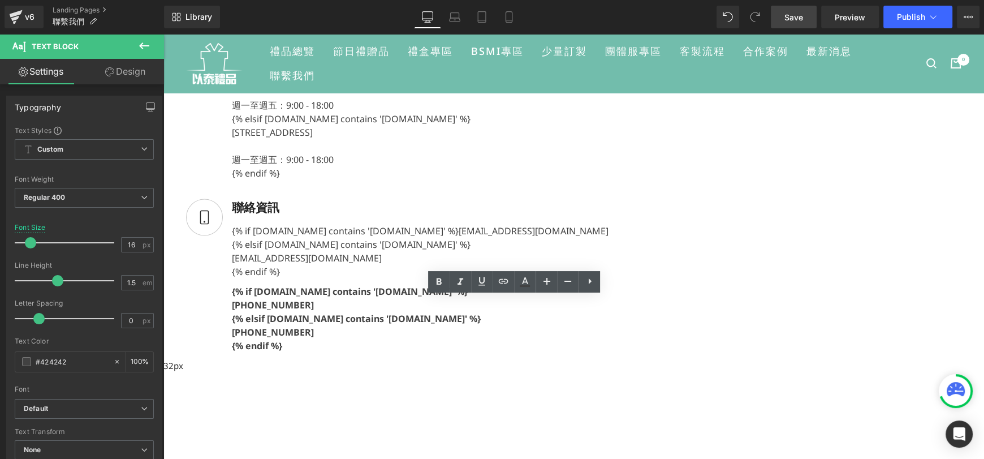
click at [549, 181] on div "Image 地址 Text Block {% if [DOMAIN_NAME] contains '[DOMAIN_NAME]' %} [STREET_ADD…" at bounding box center [502, 107] width 678 height 148
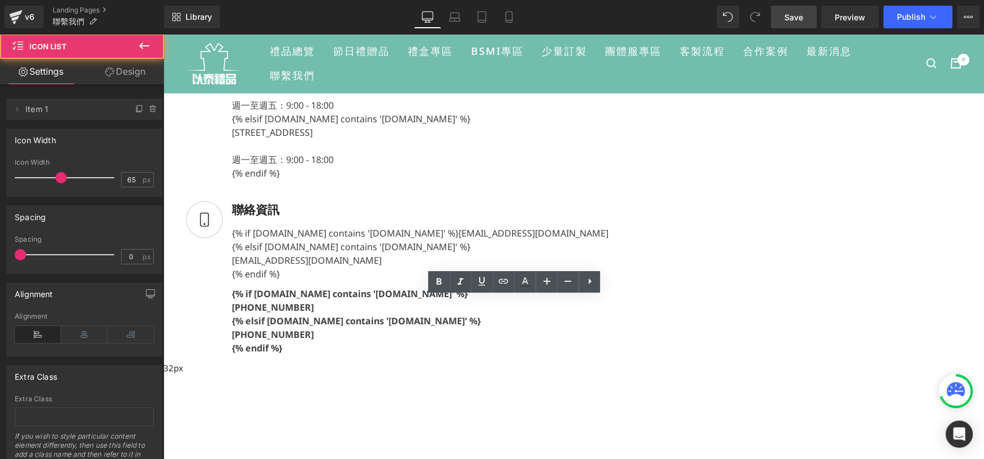
click at [416, 270] on div "Image 聯絡資訊 Text Block {% if [DOMAIN_NAME] contains '[DOMAIN_NAME]' %} [EMAIL_AD…" at bounding box center [502, 281] width 678 height 196
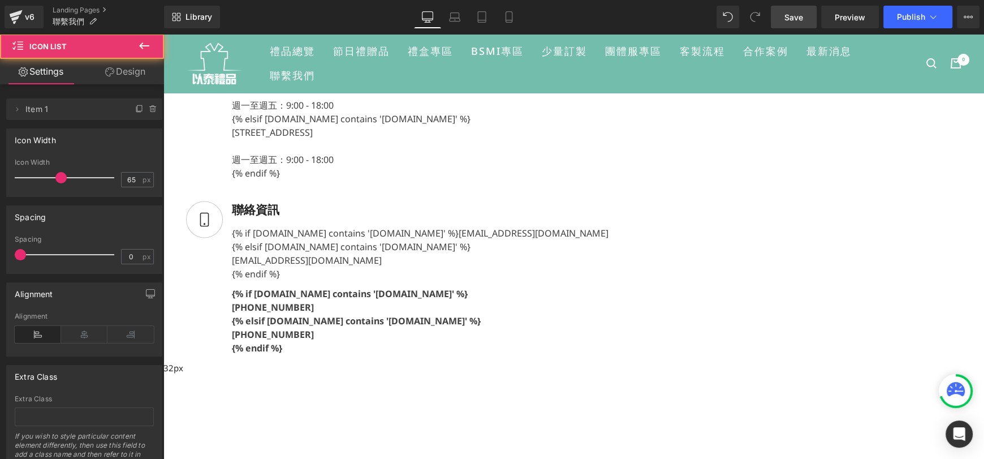
click at [163, 34] on link "Image" at bounding box center [163, 34] width 0 height 0
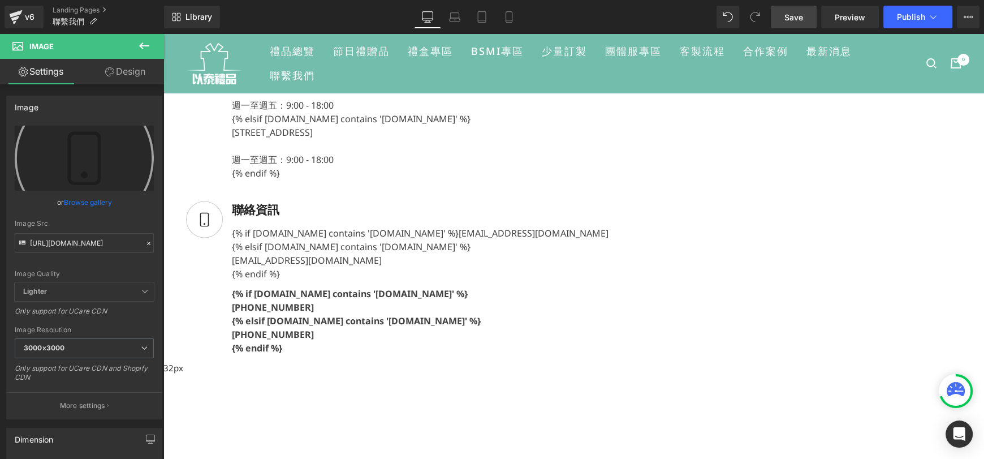
click at [163, 34] on span "Icon List" at bounding box center [163, 34] width 0 height 0
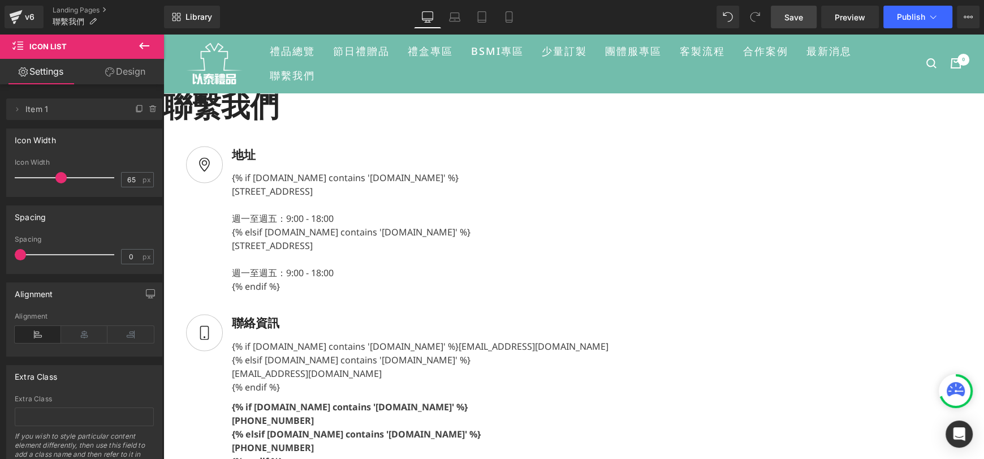
scroll to position [282, 0]
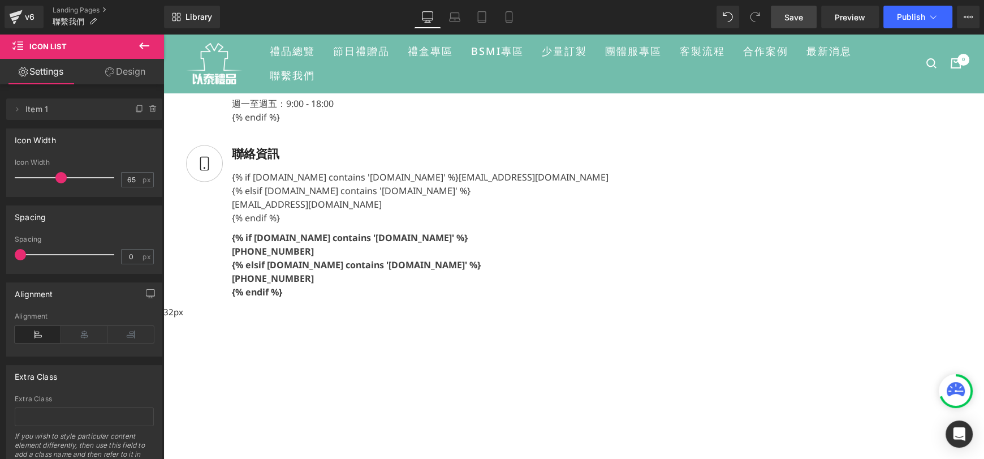
click at [163, 34] on span "Text Block" at bounding box center [163, 34] width 0 height 0
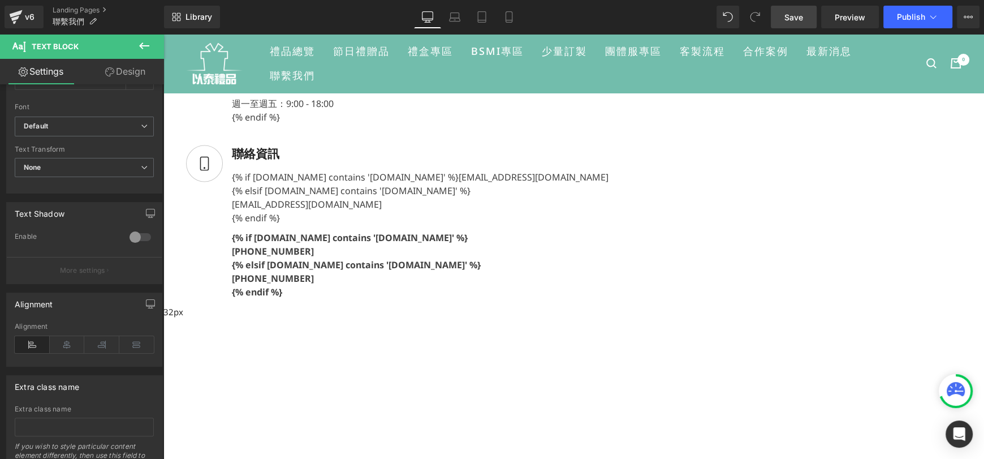
click at [101, 71] on link "Design" at bounding box center [125, 71] width 82 height 25
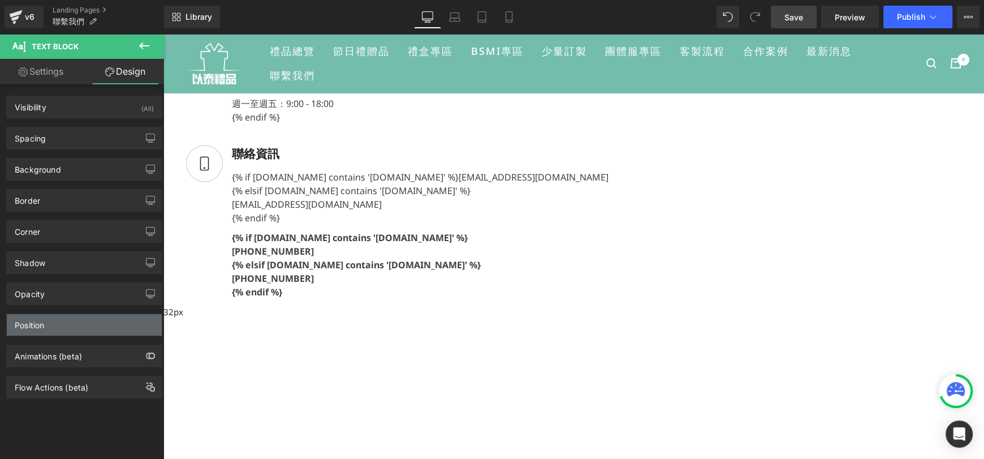
click at [66, 322] on div "Position" at bounding box center [84, 324] width 155 height 21
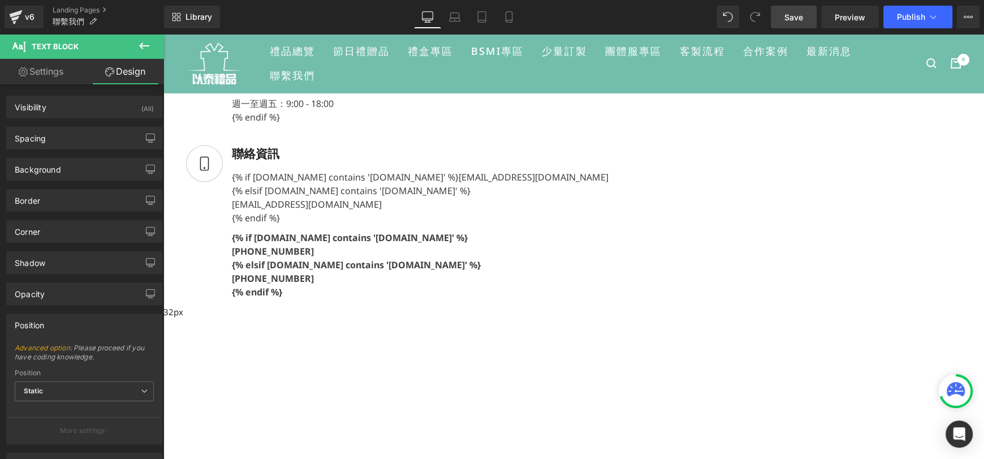
scroll to position [56, 0]
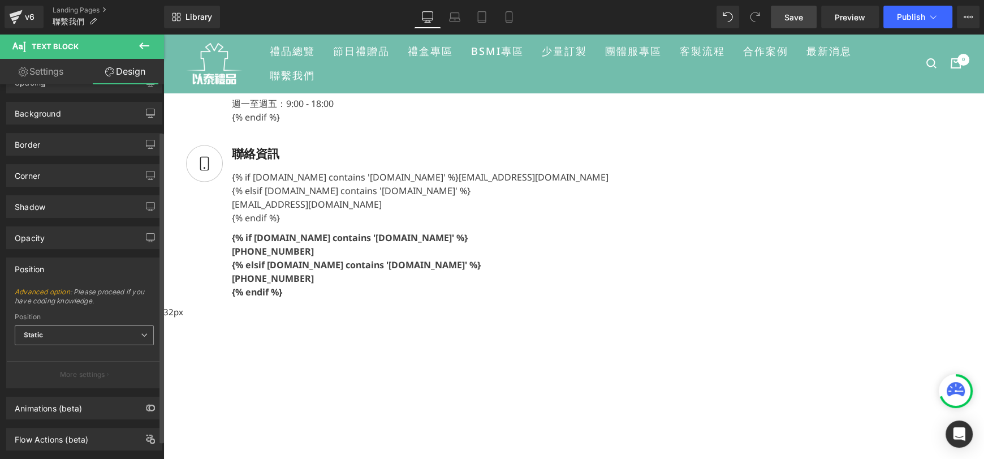
click at [73, 332] on span "Static" at bounding box center [84, 335] width 139 height 20
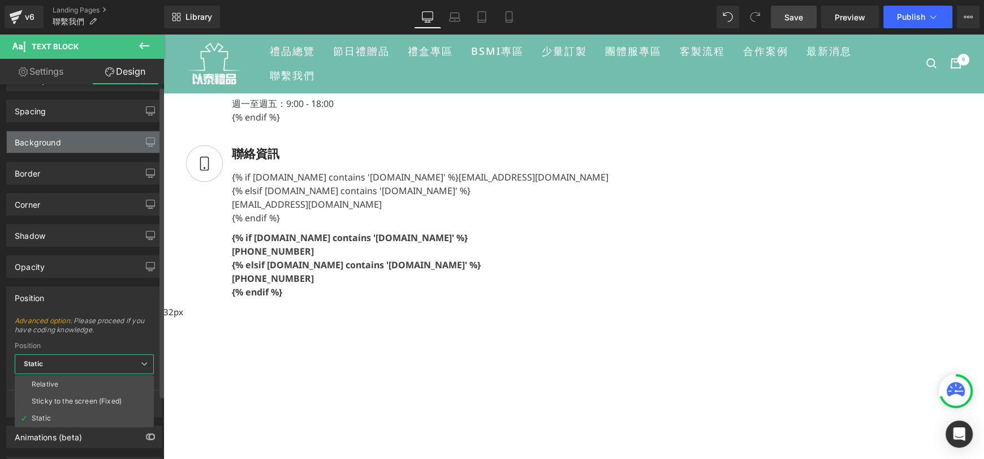
scroll to position [0, 0]
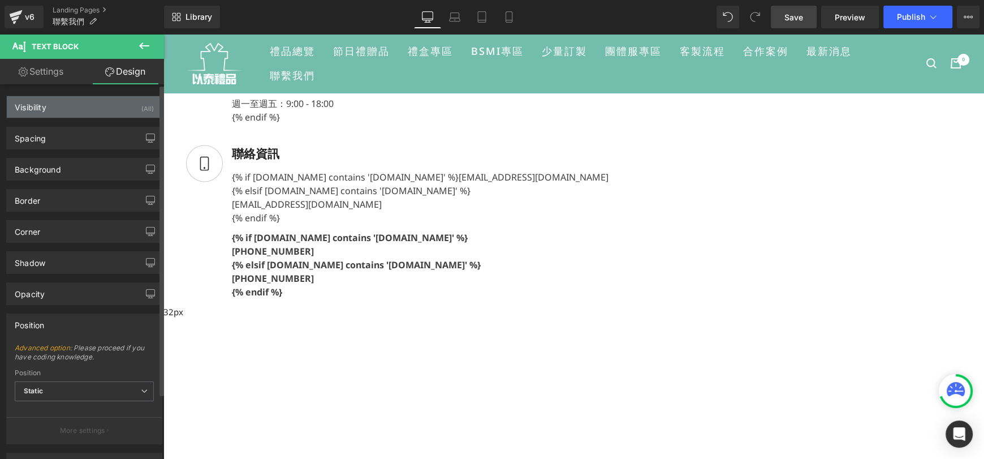
click at [62, 105] on div "Visibility (All)" at bounding box center [84, 106] width 155 height 21
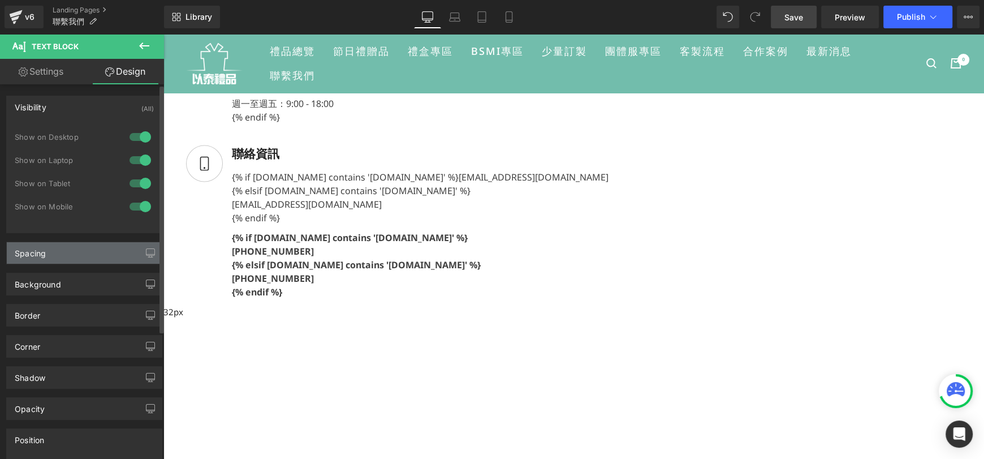
click at [89, 249] on div "Spacing" at bounding box center [84, 252] width 155 height 21
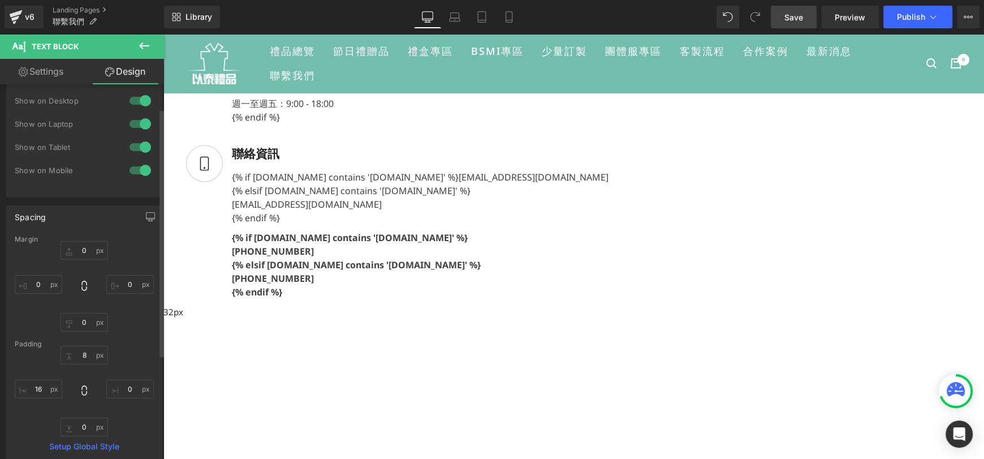
scroll to position [56, 0]
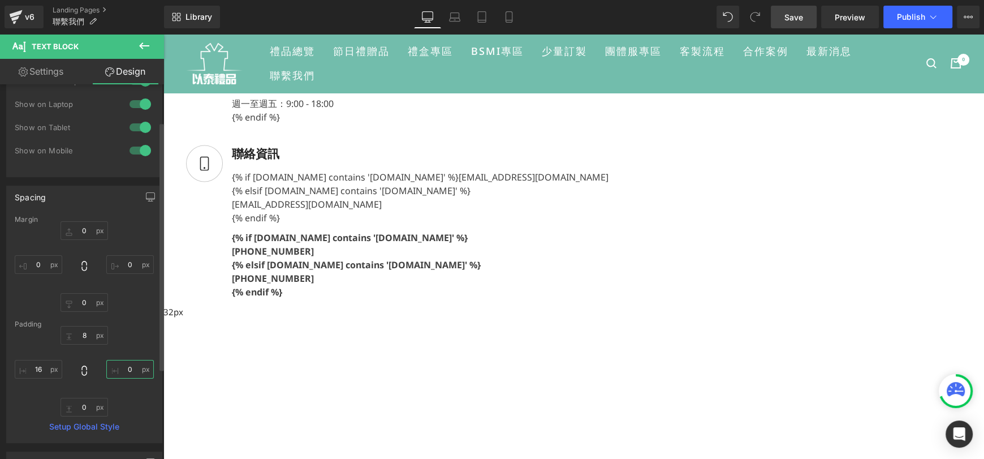
click at [124, 362] on input "0" at bounding box center [129, 369] width 47 height 19
type input "2"
type input "-20"
click at [119, 350] on div "8 -20 0 16" at bounding box center [84, 371] width 139 height 90
drag, startPoint x: 574, startPoint y: 306, endPoint x: 561, endPoint y: 308, distance: 13.2
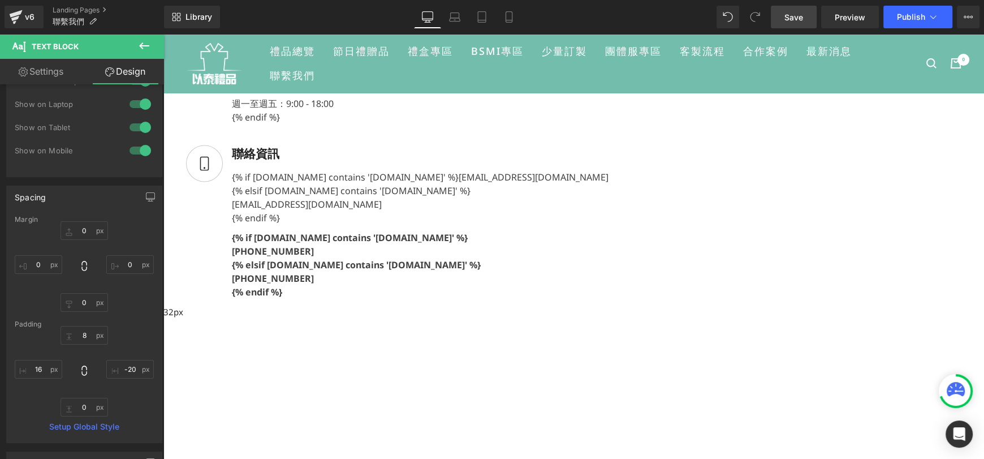
click at [561, 227] on div "{% if [DOMAIN_NAME] contains '[DOMAIN_NAME]' %} [EMAIL_ADDRESS][DOMAIN_NAME] {%…" at bounding box center [422, 197] width 399 height 62
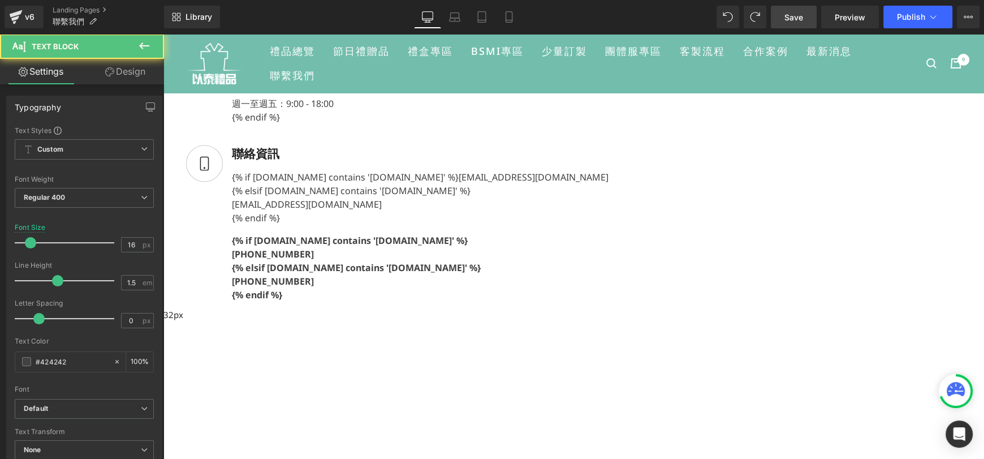
click at [521, 224] on div "{% if [DOMAIN_NAME] contains '[DOMAIN_NAME]' %} [EMAIL_ADDRESS][DOMAIN_NAME] {%…" at bounding box center [416, 195] width 386 height 59
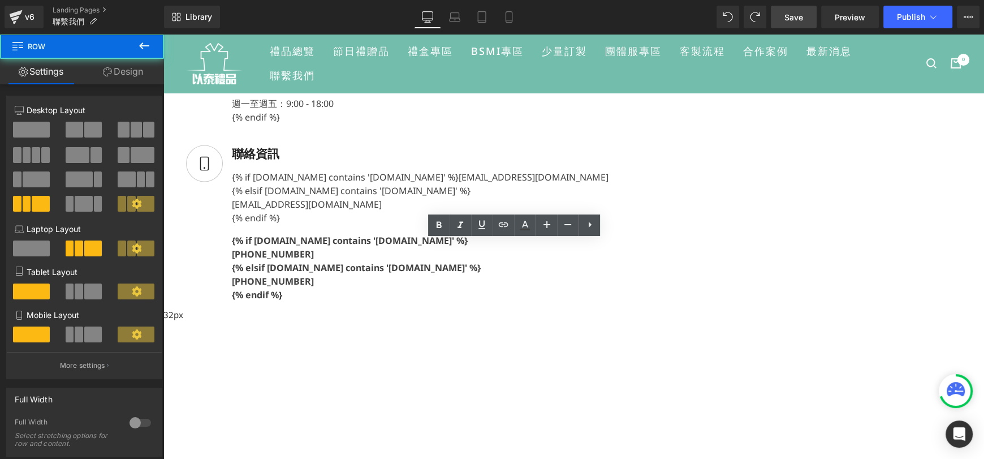
click at [591, 280] on div "以泰禮品 Text Block 聯繫我們 Heading Liquid Liquid Image 地址 Text Block {% if [DOMAIN_NA…" at bounding box center [502, 201] width 678 height 780
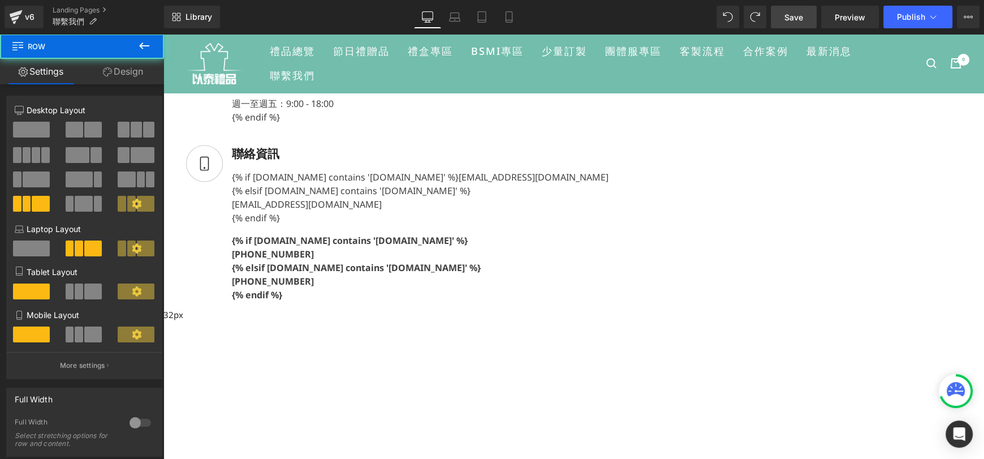
click at [556, 224] on div "{% if [DOMAIN_NAME] contains '[DOMAIN_NAME]' %} [EMAIL_ADDRESS][DOMAIN_NAME] {%…" at bounding box center [416, 195] width 386 height 59
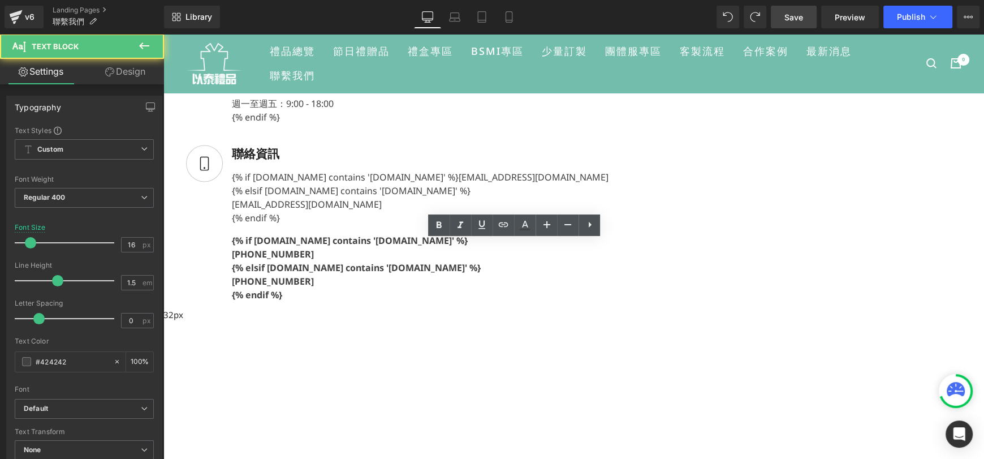
click at [464, 224] on div "{% if [DOMAIN_NAME] contains '[DOMAIN_NAME]' %} [EMAIL_ADDRESS][DOMAIN_NAME] {%…" at bounding box center [416, 195] width 386 height 59
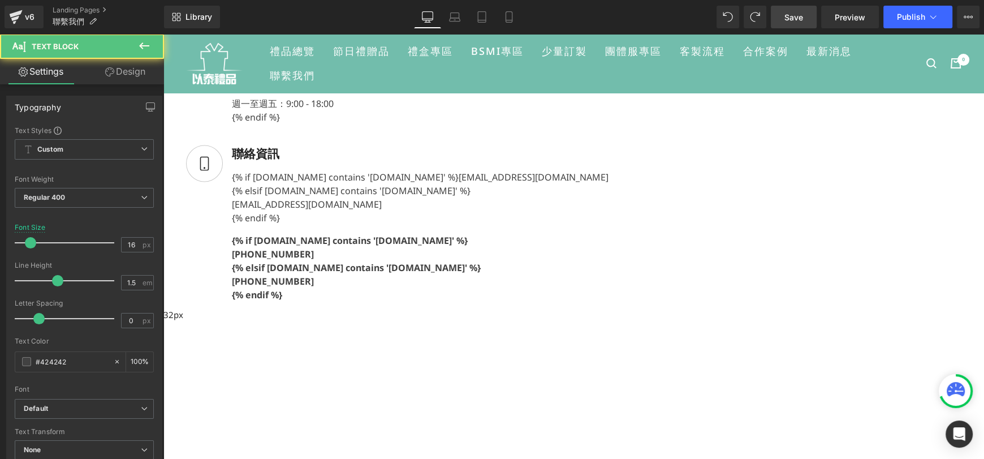
click at [498, 412] on div "Rendering Content" at bounding box center [492, 414] width 70 height 12
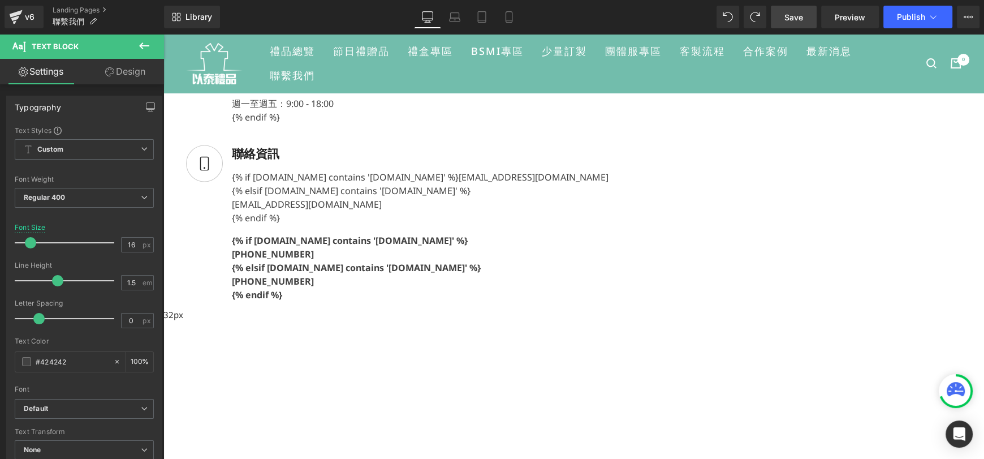
click at [517, 224] on div "{% if [DOMAIN_NAME] contains '[DOMAIN_NAME]' %} [EMAIL_ADDRESS][DOMAIN_NAME] {%…" at bounding box center [416, 195] width 386 height 59
click at [116, 70] on link "Design" at bounding box center [125, 71] width 82 height 25
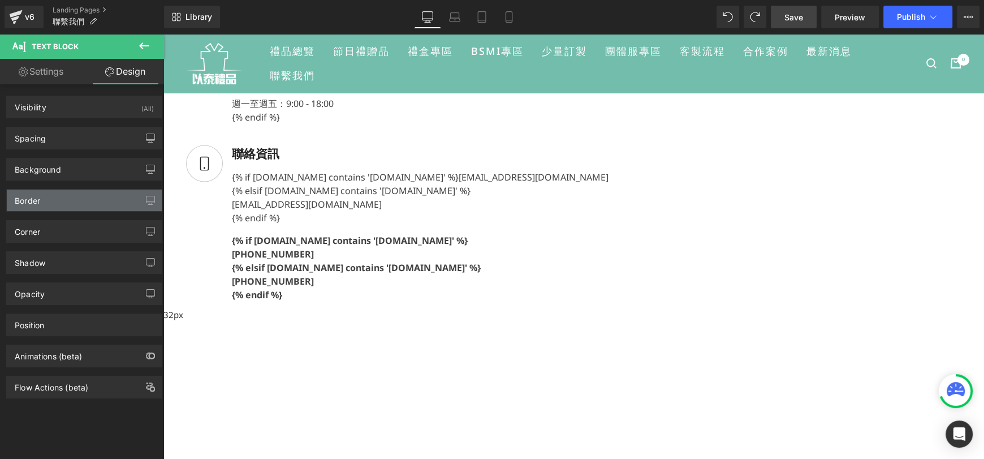
click at [72, 201] on div "Border" at bounding box center [84, 199] width 155 height 21
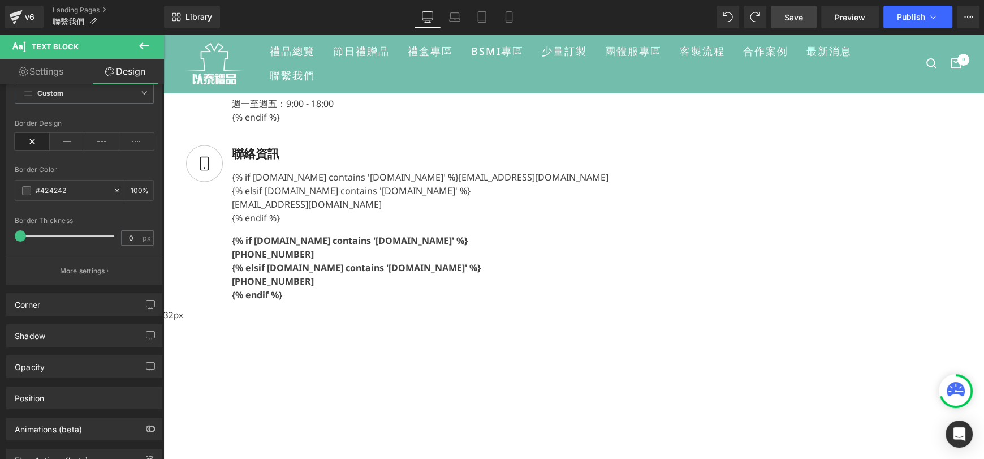
scroll to position [169, 0]
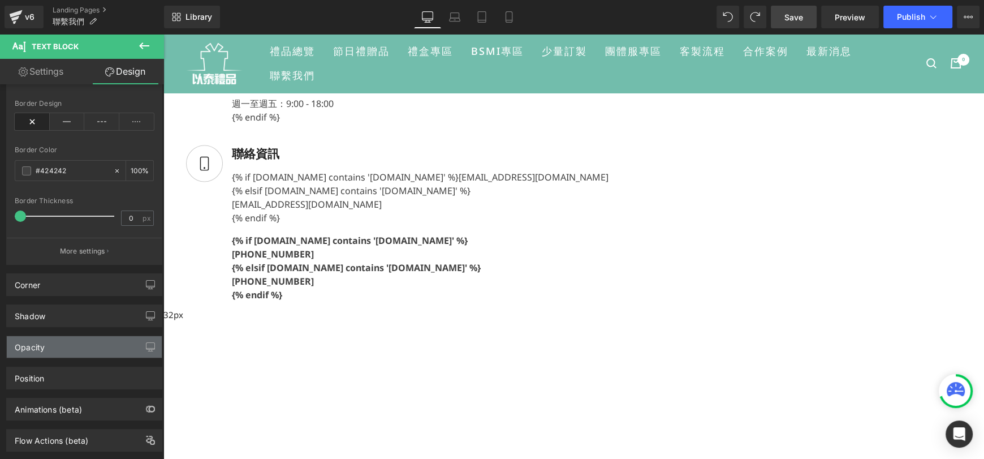
click at [87, 340] on div "Opacity" at bounding box center [84, 346] width 155 height 21
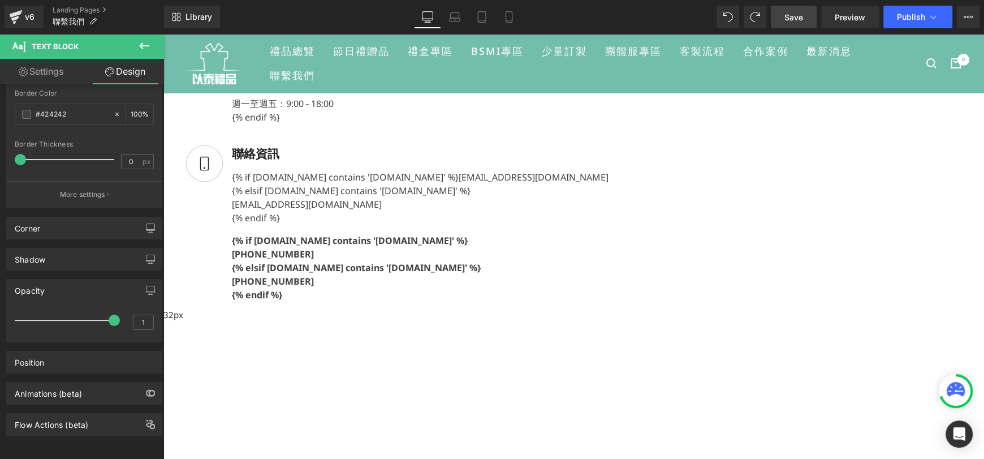
scroll to position [233, 0]
click at [93, 354] on div "Position" at bounding box center [84, 361] width 155 height 21
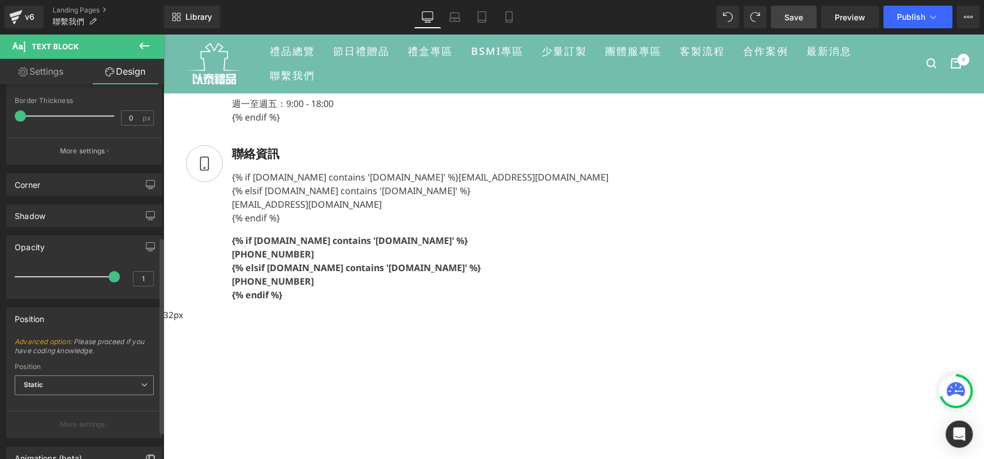
scroll to position [289, 0]
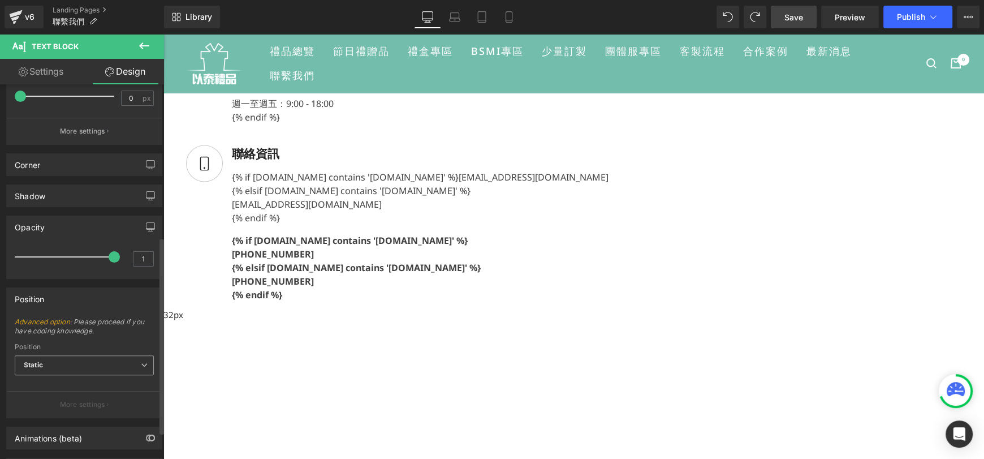
click at [52, 369] on span "Static" at bounding box center [84, 365] width 139 height 20
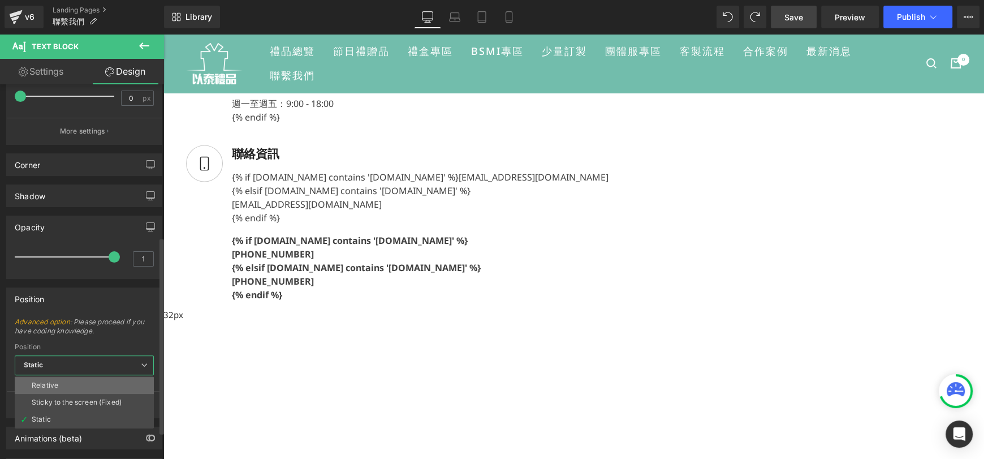
click at [57, 377] on li "Relative" at bounding box center [84, 385] width 139 height 17
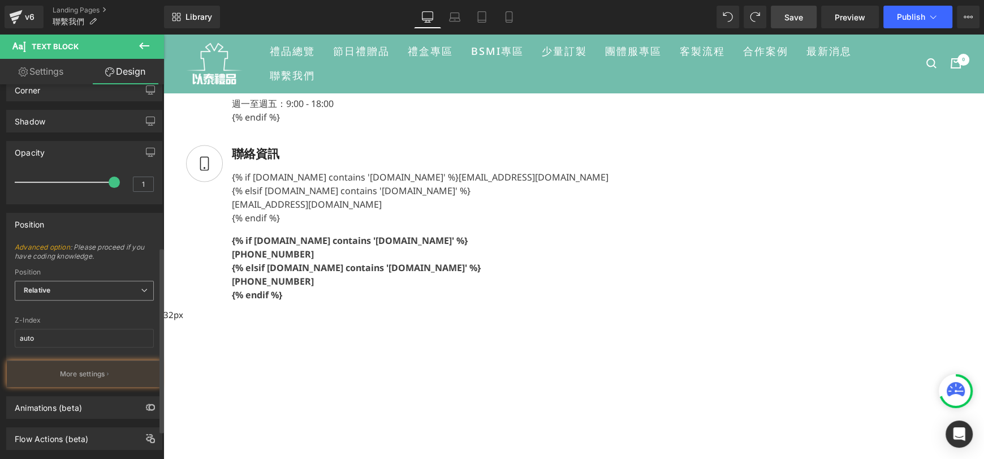
scroll to position [384, 0]
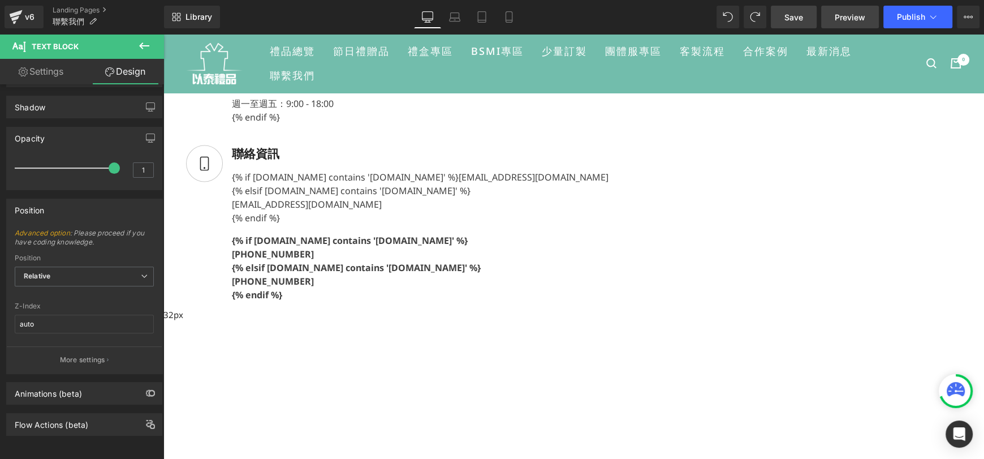
click at [836, 19] on span "Preview" at bounding box center [849, 17] width 31 height 12
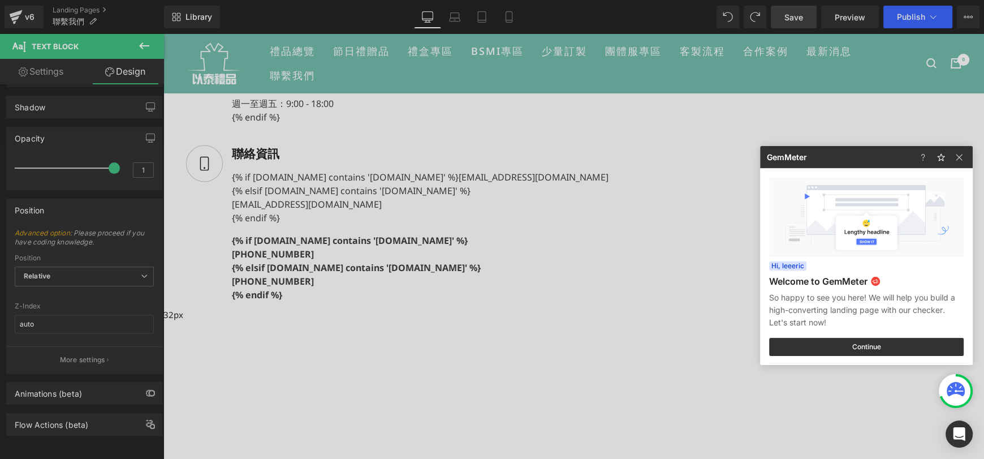
click at [716, 151] on div at bounding box center [492, 229] width 984 height 459
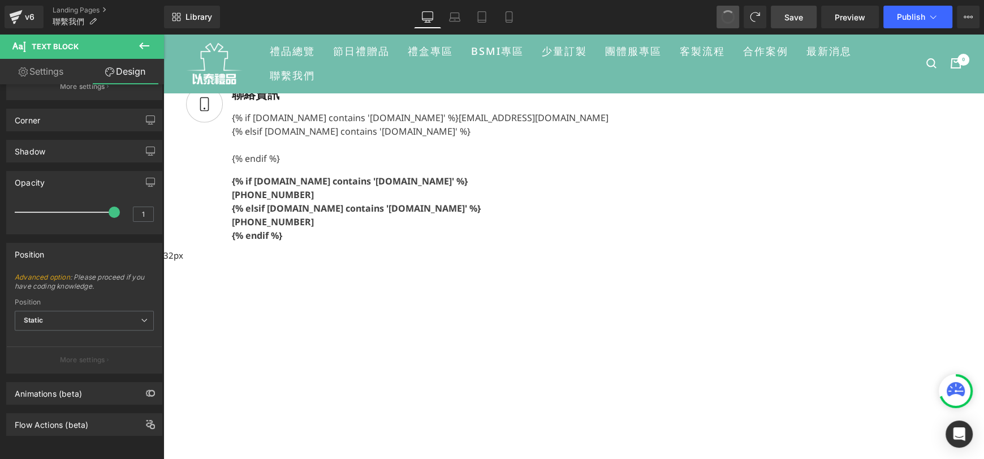
scroll to position [345, 0]
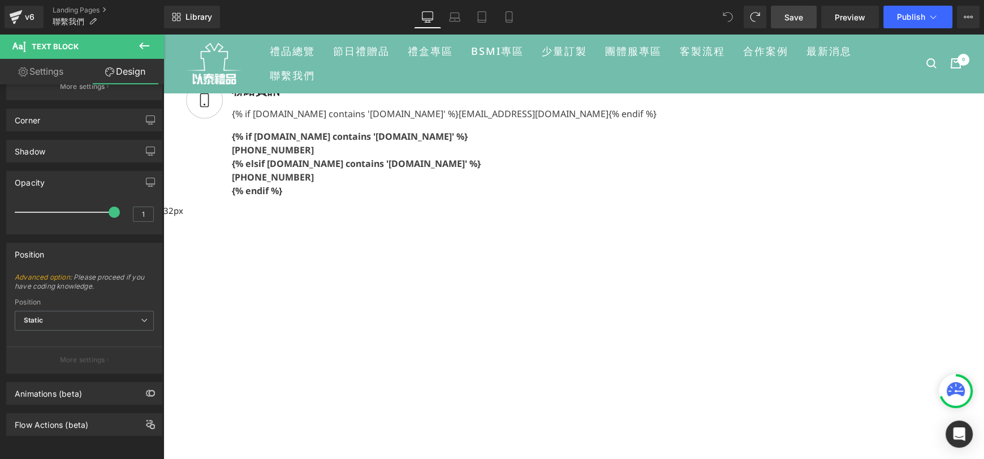
click at [721, 18] on span at bounding box center [727, 17] width 23 height 23
click at [858, 20] on span "Preview" at bounding box center [849, 17] width 31 height 12
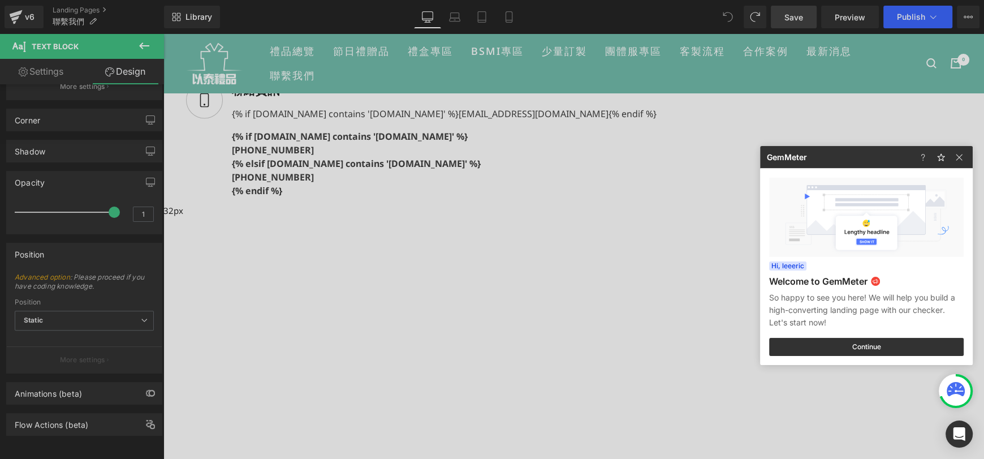
click at [725, 20] on div at bounding box center [492, 229] width 984 height 459
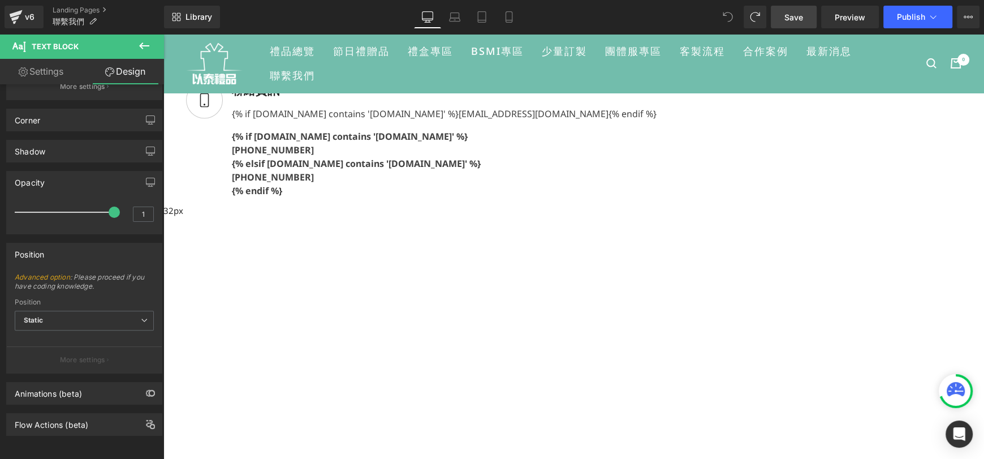
click at [731, 19] on icon at bounding box center [728, 17] width 10 height 10
click at [841, 21] on span "Preview" at bounding box center [849, 17] width 31 height 12
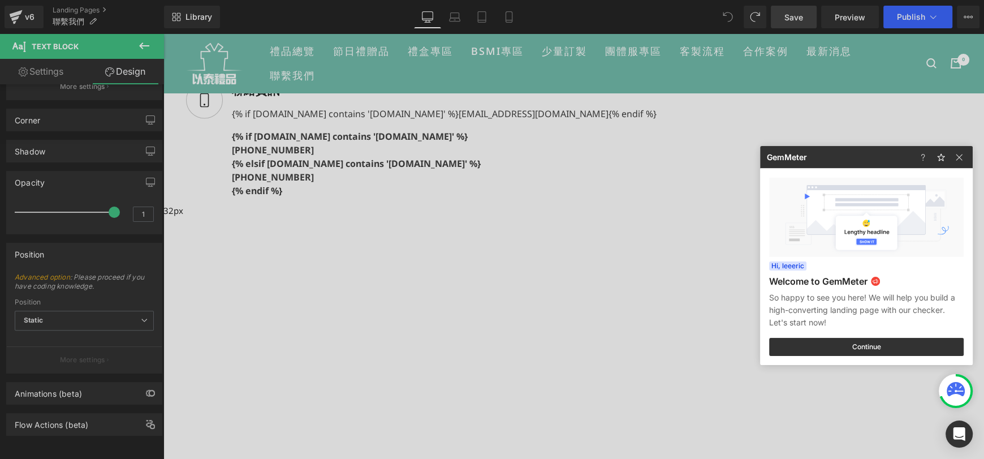
click at [495, 283] on div at bounding box center [492, 229] width 984 height 459
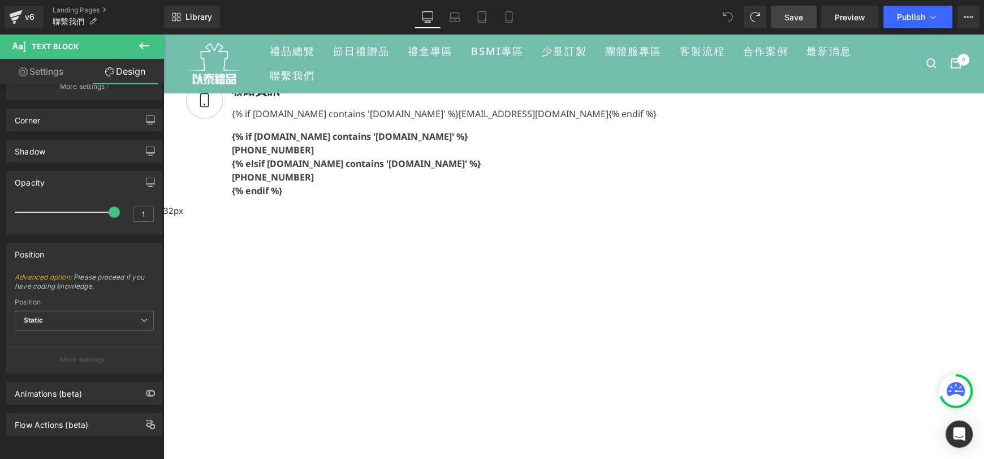
click at [537, 120] on div "{% if [DOMAIN_NAME] contains '[DOMAIN_NAME]' %} [EMAIL_ADDRESS][DOMAIN_NAME] {%…" at bounding box center [440, 111] width 434 height 18
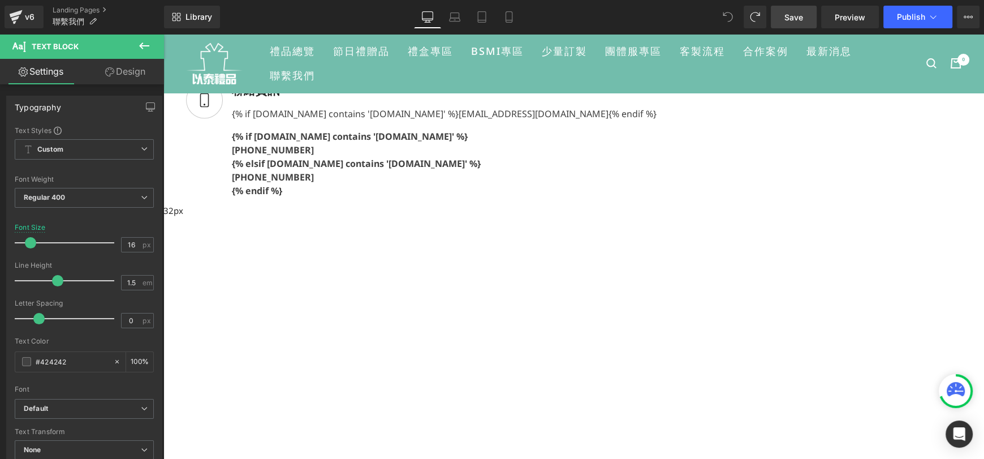
click at [123, 68] on link "Design" at bounding box center [125, 71] width 82 height 25
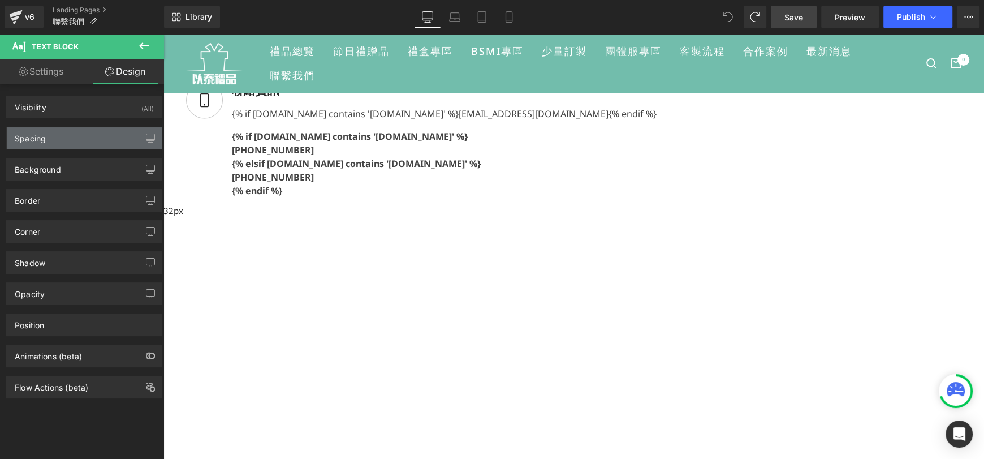
click at [75, 145] on div "Spacing" at bounding box center [84, 137] width 155 height 21
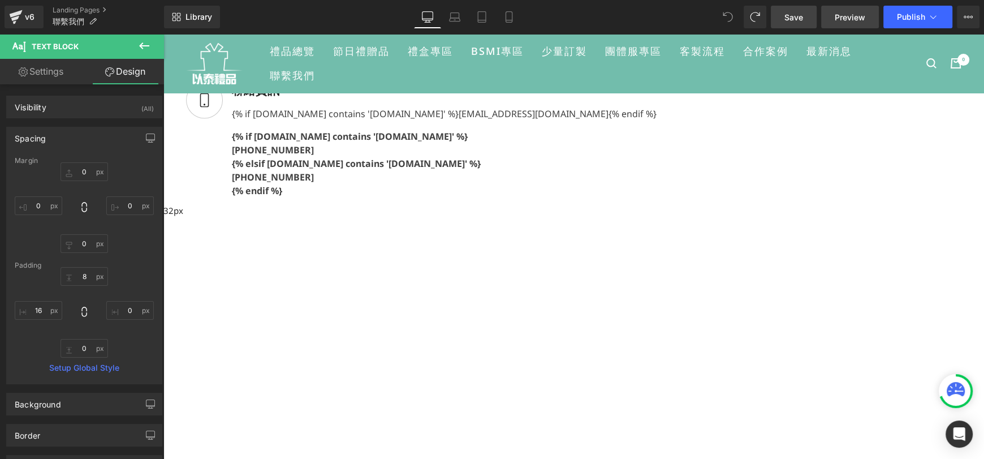
click at [837, 20] on span "Preview" at bounding box center [849, 17] width 31 height 12
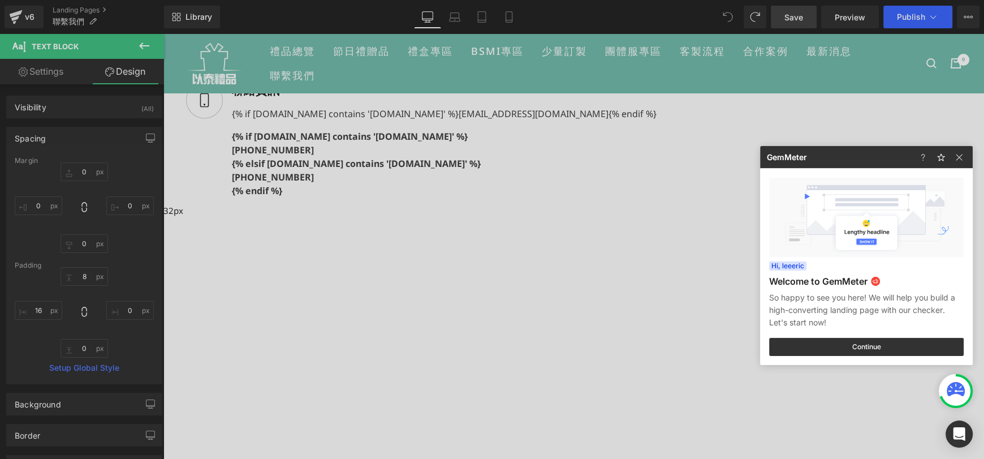
click at [803, 23] on div at bounding box center [492, 229] width 984 height 459
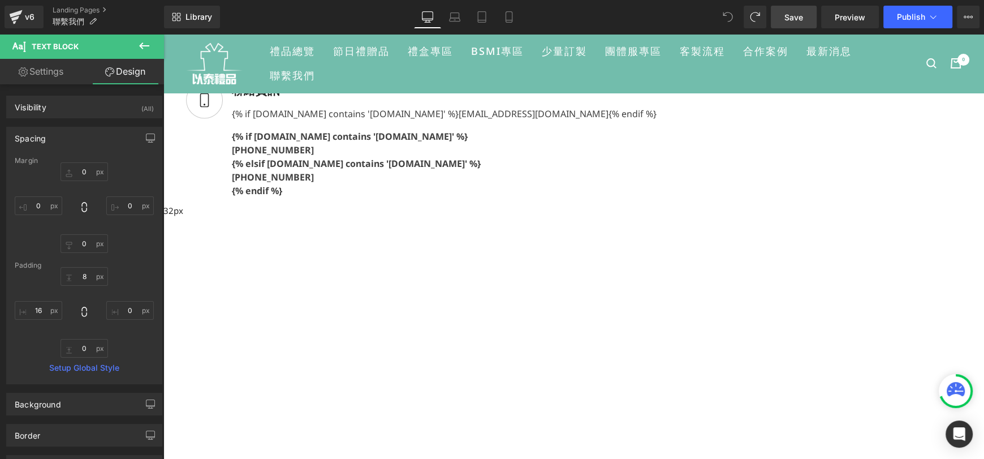
click at [794, 14] on span "Save" at bounding box center [793, 17] width 19 height 12
click at [860, 19] on span "Preview" at bounding box center [849, 17] width 31 height 12
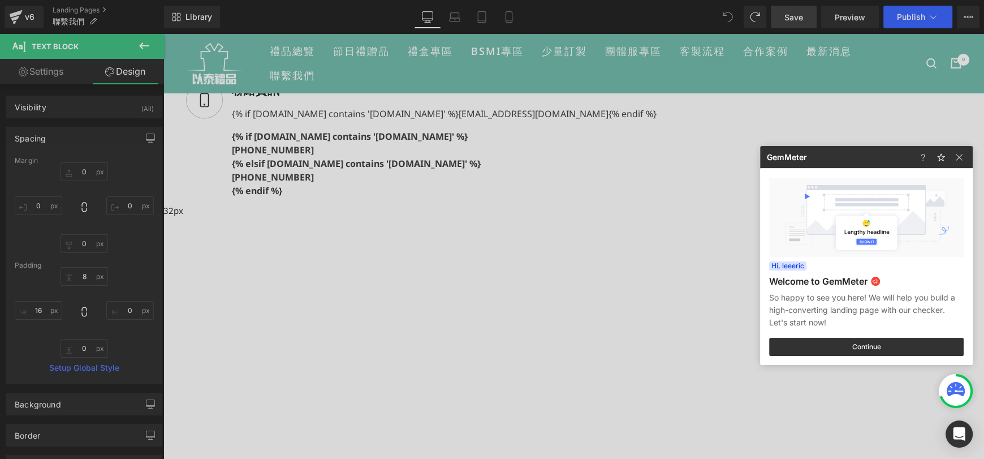
click at [927, 17] on div at bounding box center [492, 229] width 984 height 459
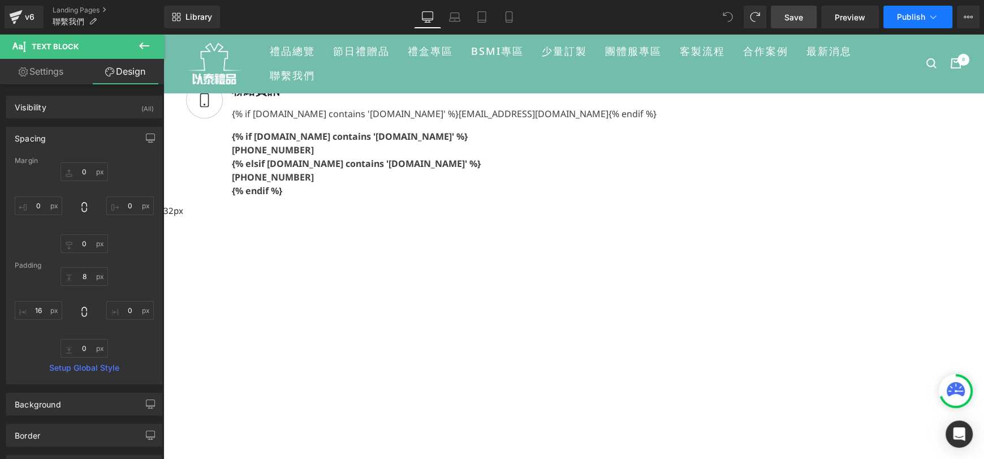
click at [906, 18] on span "Publish" at bounding box center [911, 16] width 28 height 9
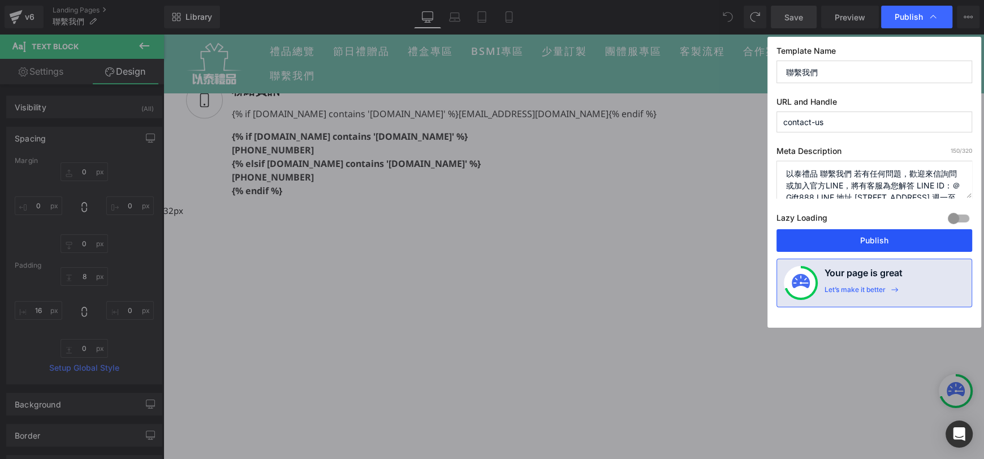
click at [889, 244] on button "Publish" at bounding box center [874, 240] width 196 height 23
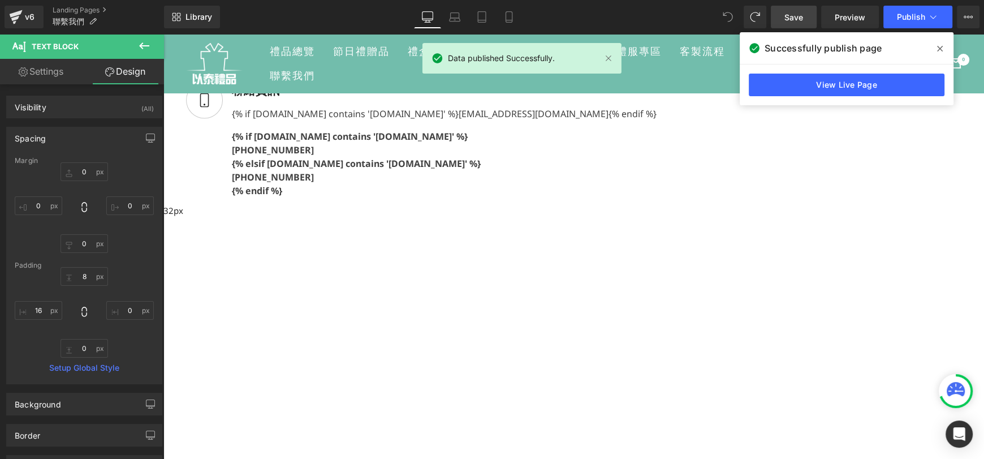
click at [527, 120] on div "{% if [DOMAIN_NAME] contains '[DOMAIN_NAME]' %} [EMAIL_ADDRESS][DOMAIN_NAME] {%…" at bounding box center [440, 111] width 434 height 18
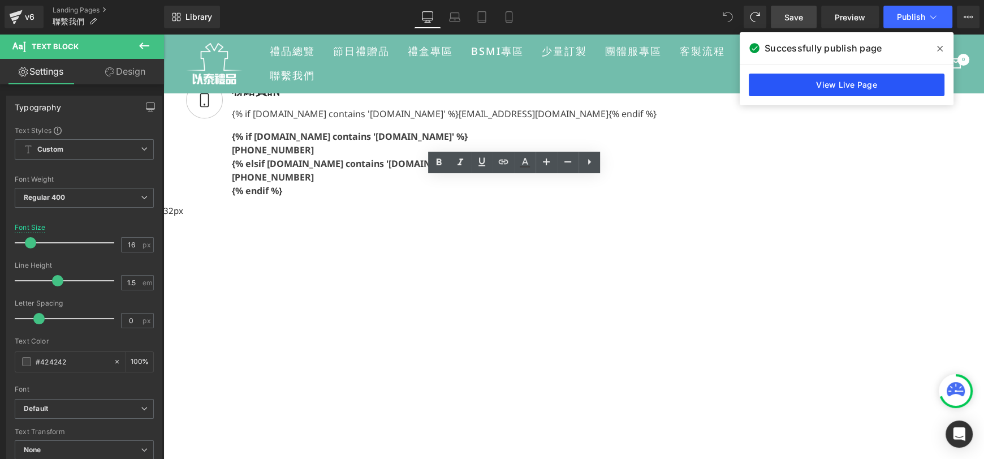
click at [794, 90] on link "View Live Page" at bounding box center [847, 84] width 196 height 23
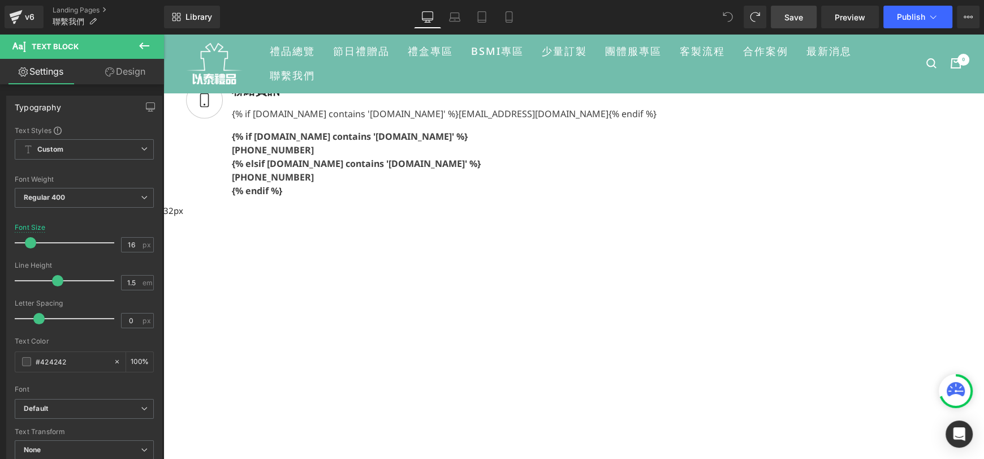
click at [461, 197] on div "{% if [DOMAIN_NAME] contains '[DOMAIN_NAME]' %} [PHONE_NUMBER] {% elsif [DOMAIN…" at bounding box center [440, 161] width 434 height 71
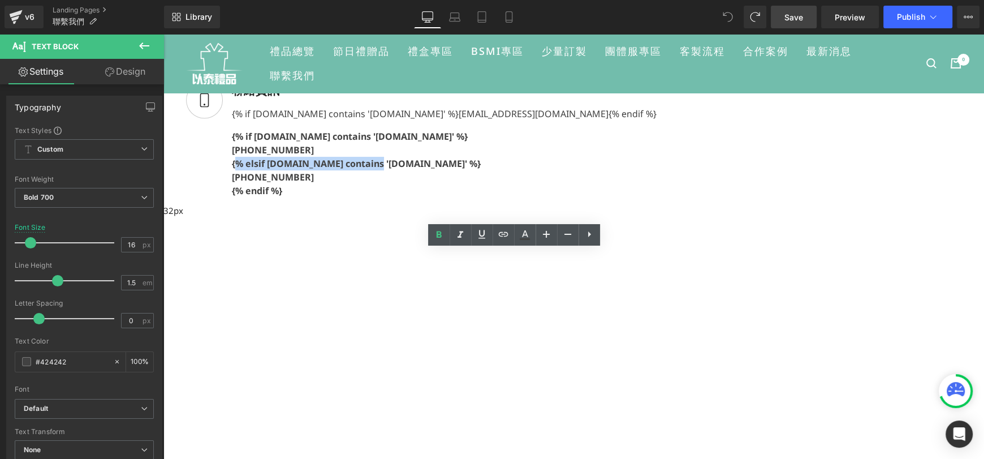
drag, startPoint x: 460, startPoint y: 309, endPoint x: 500, endPoint y: 329, distance: 45.0
click at [500, 197] on div "{% if [DOMAIN_NAME] contains '[DOMAIN_NAME]' %} [PHONE_NUMBER] {% elsif [DOMAIN…" at bounding box center [440, 161] width 434 height 71
copy div "{% elsif [DOMAIN_NAME] contains"
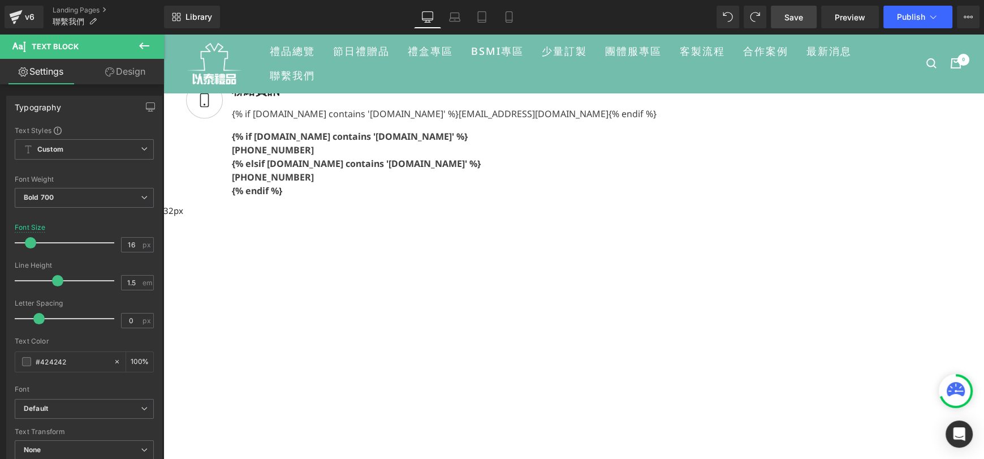
click at [507, 184] on p "[PHONE_NUMBER]" at bounding box center [444, 177] width 425 height 14
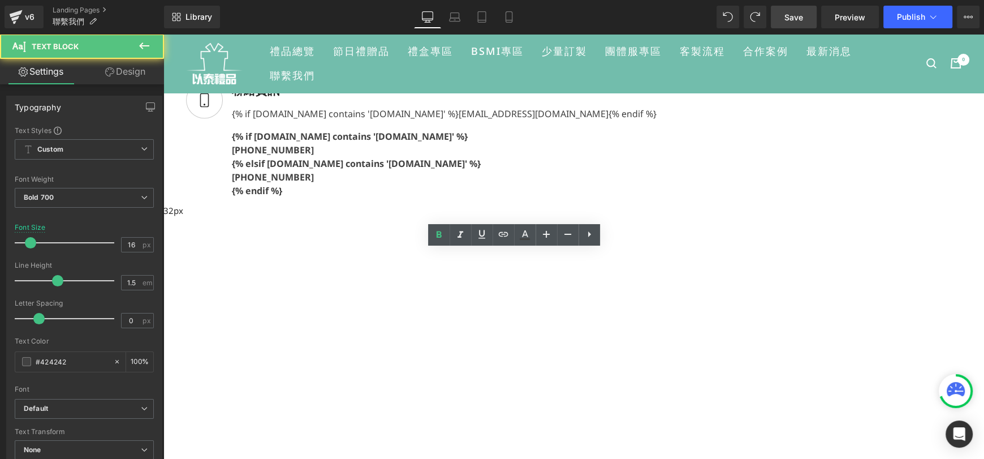
drag, startPoint x: 524, startPoint y: 367, endPoint x: 461, endPoint y: 319, distance: 78.6
click at [461, 197] on div "{% if [DOMAIN_NAME] contains '[DOMAIN_NAME]' %} [PHONE_NUMBER] {% elsif [DOMAIN…" at bounding box center [440, 161] width 434 height 71
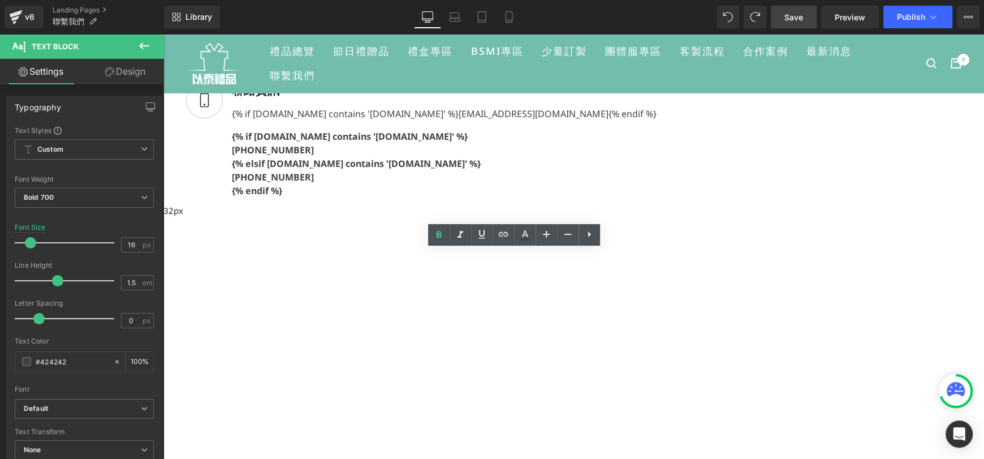
copy div "{% elsif [DOMAIN_NAME] contains '[DOMAIN_NAME]' %} [PHONE_NUMBER] {% endif %}"
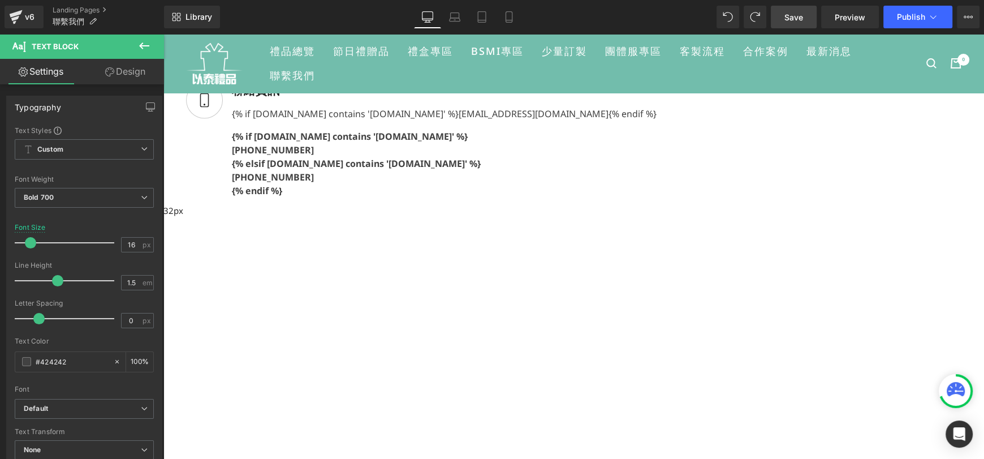
click at [486, 120] on link "[EMAIL_ADDRESS][DOMAIN_NAME]" at bounding box center [534, 113] width 150 height 12
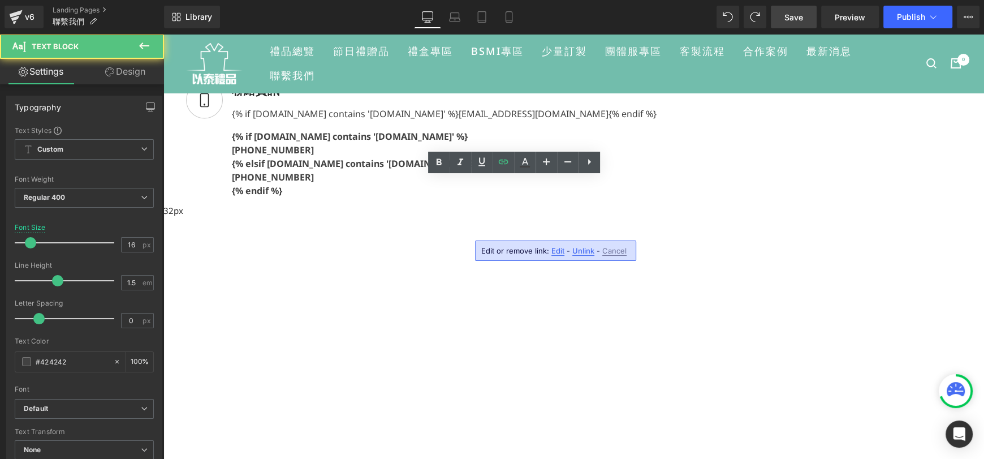
click at [441, 203] on div "聯絡資訊 Text Block {% if [DOMAIN_NAME] contains '[DOMAIN_NAME]' %} [EMAIL_ADDRESS]…" at bounding box center [421, 142] width 470 height 122
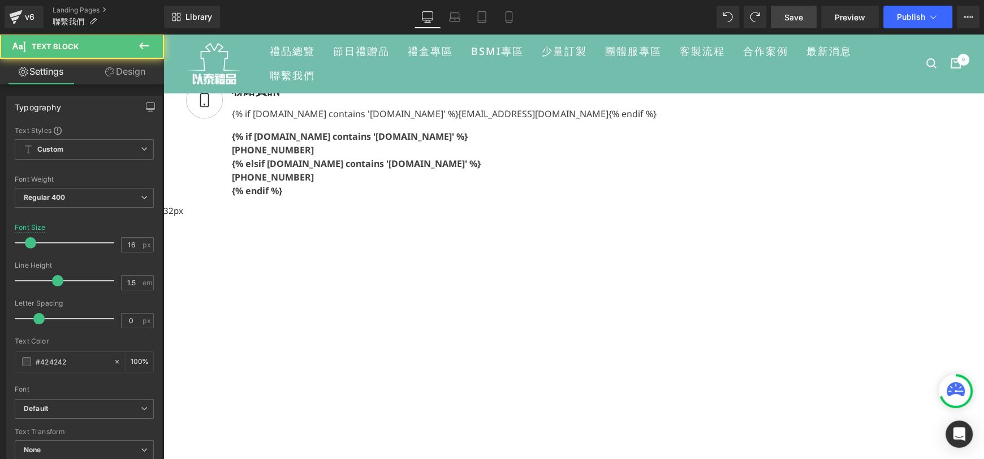
click at [464, 120] on div "{% if [DOMAIN_NAME] contains '[DOMAIN_NAME]' %} [EMAIL_ADDRESS][DOMAIN_NAME] {%…" at bounding box center [440, 111] width 434 height 18
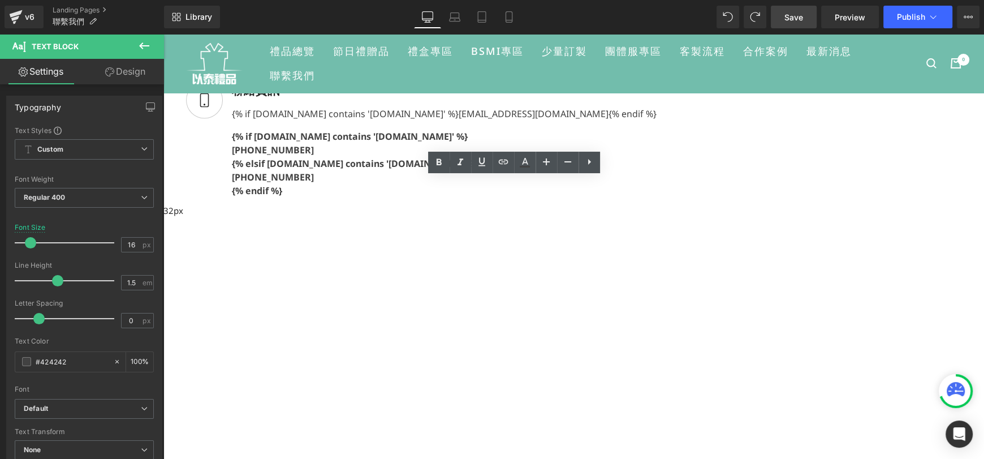
drag, startPoint x: 516, startPoint y: 243, endPoint x: 459, endPoint y: 246, distance: 56.6
click at [459, 120] on div "{% if [DOMAIN_NAME] contains '[DOMAIN_NAME]' %} [EMAIL_ADDRESS][DOMAIN_NAME] {%…" at bounding box center [440, 111] width 434 height 18
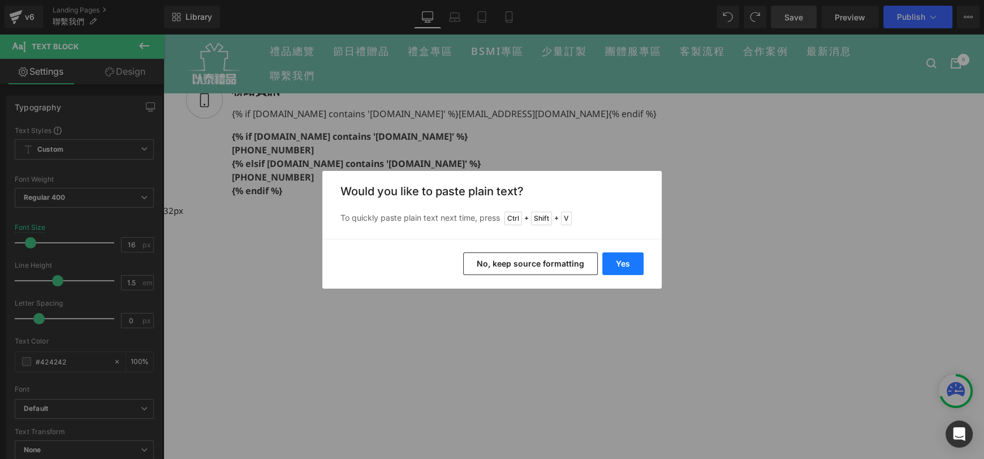
click at [629, 270] on button "Yes" at bounding box center [622, 263] width 41 height 23
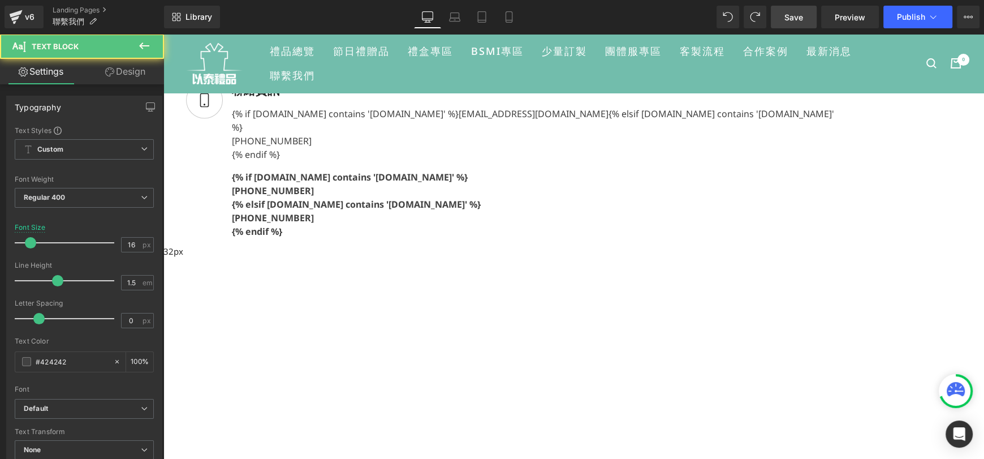
click at [492, 161] on div "{% endif %}" at bounding box center [537, 155] width 610 height 14
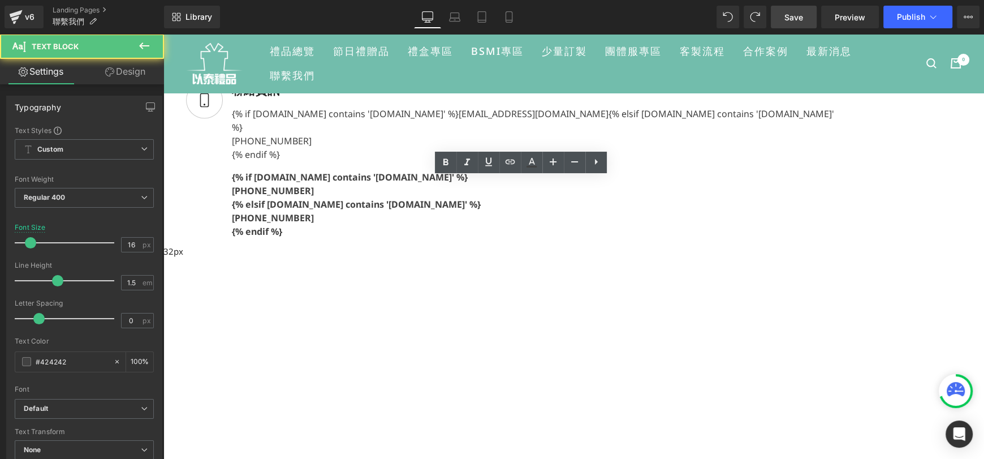
drag, startPoint x: 577, startPoint y: 218, endPoint x: 670, endPoint y: 230, distance: 93.5
click at [579, 161] on div "{% if [DOMAIN_NAME] contains '[DOMAIN_NAME]' %} [EMAIL_ADDRESS][DOMAIN_NAME] {%…" at bounding box center [532, 131] width 619 height 59
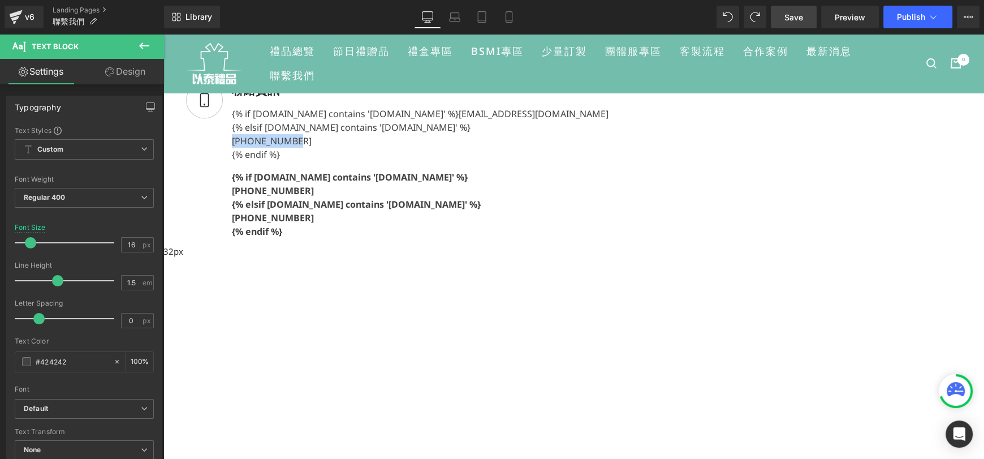
drag, startPoint x: 535, startPoint y: 283, endPoint x: 455, endPoint y: 282, distance: 79.7
click at [455, 161] on div "{% if [DOMAIN_NAME] contains '[DOMAIN_NAME]' %} [EMAIL_ADDRESS][DOMAIN_NAME] {%…" at bounding box center [416, 131] width 386 height 59
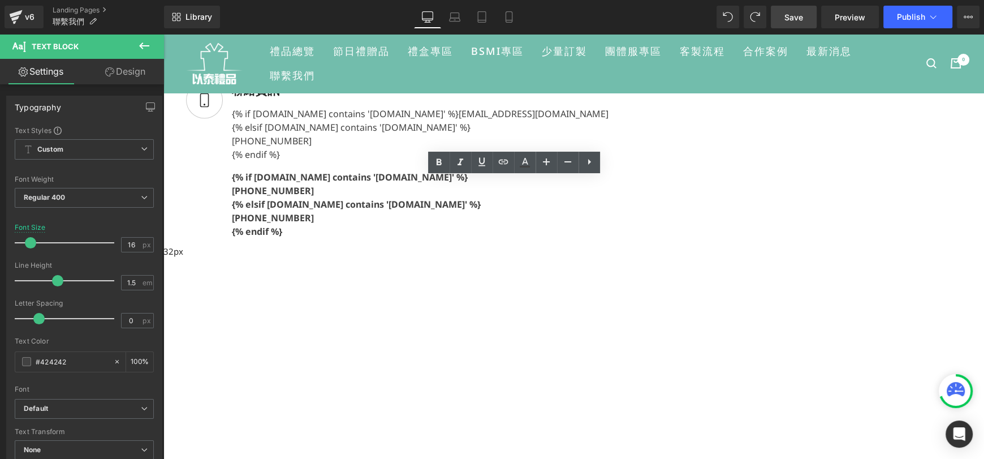
click at [548, 161] on div "{% endif %}" at bounding box center [420, 155] width 377 height 14
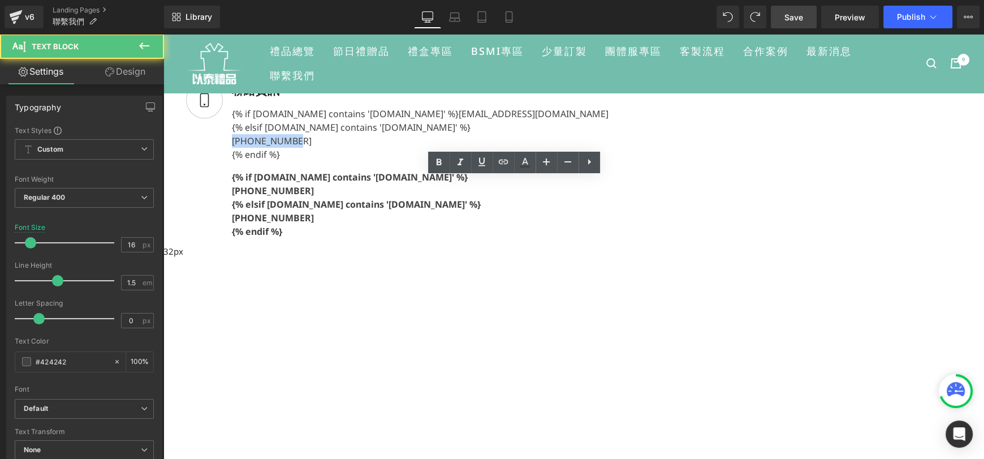
drag, startPoint x: 511, startPoint y: 283, endPoint x: 460, endPoint y: 284, distance: 50.9
click at [460, 161] on div "{% if [DOMAIN_NAME] contains '[DOMAIN_NAME]' %} [EMAIL_ADDRESS][DOMAIN_NAME] {%…" at bounding box center [416, 131] width 386 height 59
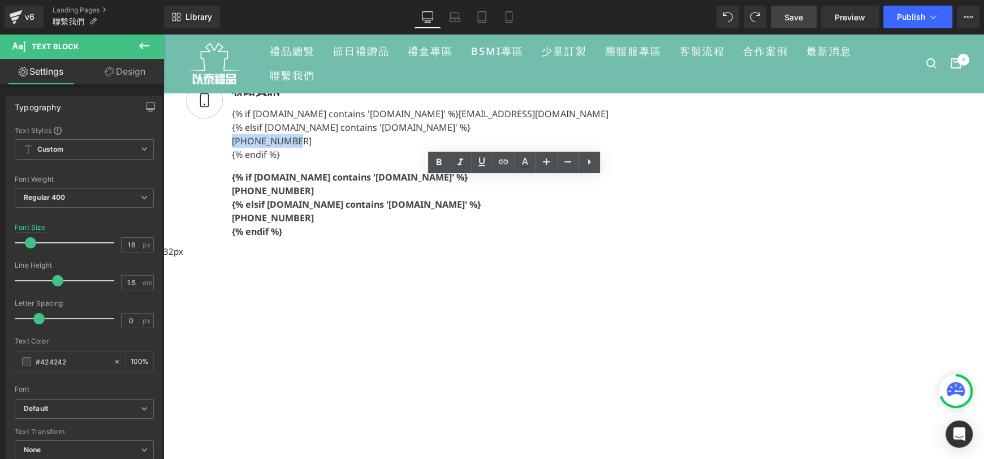
click at [550, 148] on div "[PHONE_NUMBER]" at bounding box center [420, 141] width 377 height 14
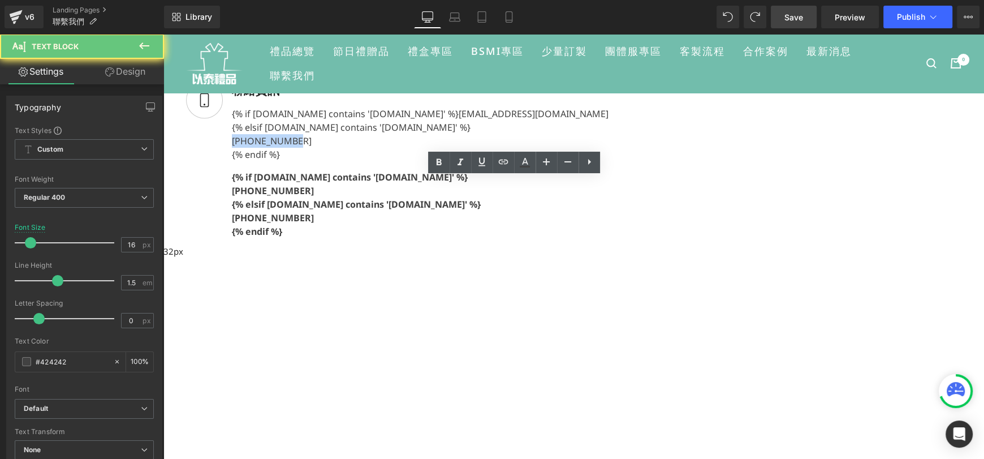
drag, startPoint x: 486, startPoint y: 284, endPoint x: 442, endPoint y: 285, distance: 44.1
click at [442, 244] on div "聯絡資訊 Text Block {% if [DOMAIN_NAME] contains '[DOMAIN_NAME]' %} [EMAIL_ADDRESS]…" at bounding box center [397, 162] width 422 height 162
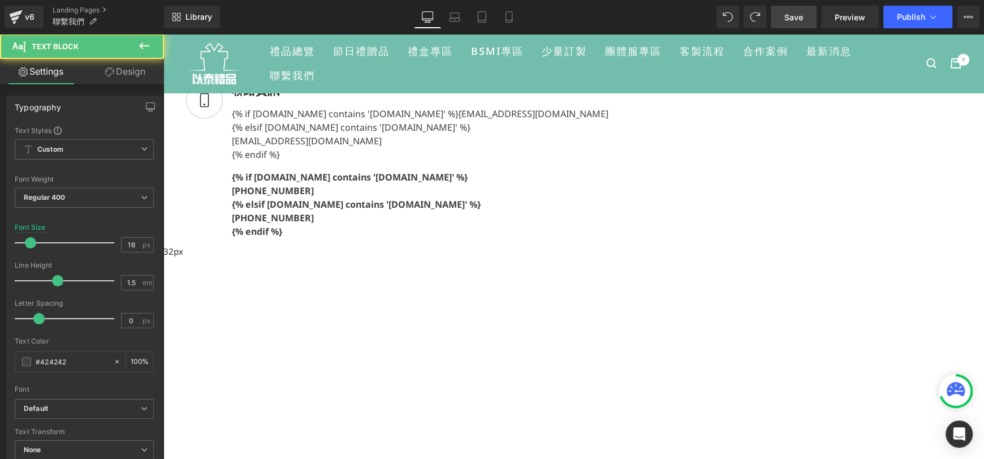
click at [556, 161] on div "{% endif %}" at bounding box center [420, 155] width 377 height 14
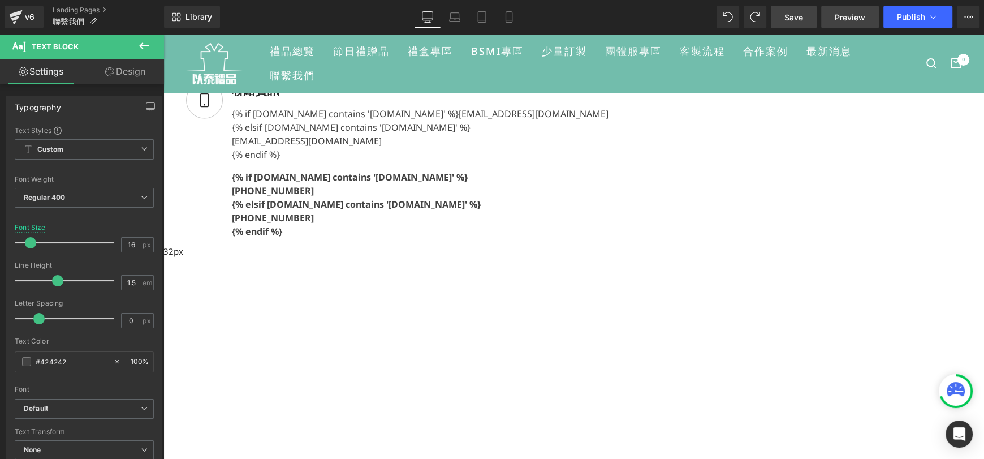
click at [834, 23] on link "Preview" at bounding box center [850, 17] width 58 height 23
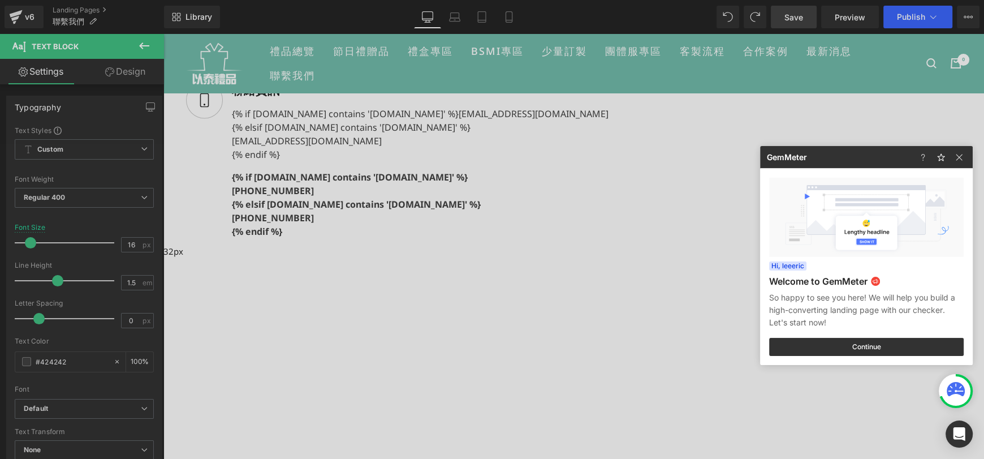
click at [525, 233] on div at bounding box center [492, 229] width 984 height 459
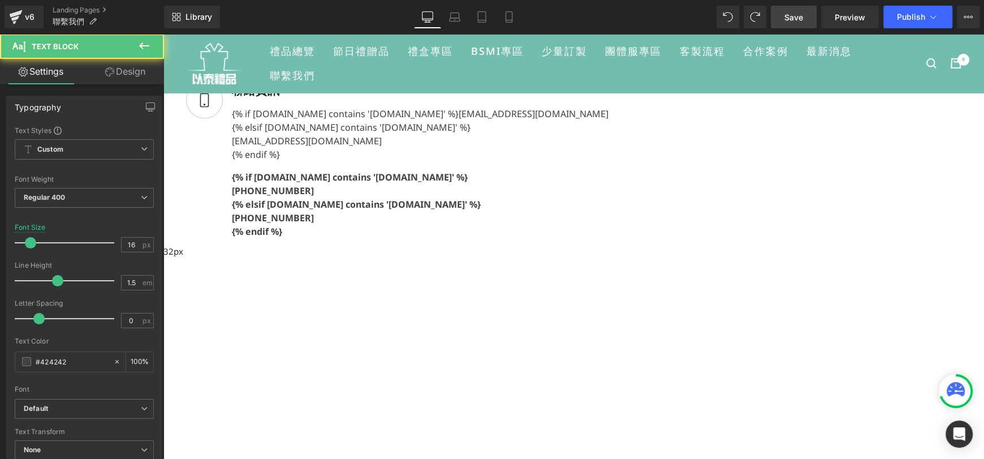
click at [532, 161] on div "{% endif %}" at bounding box center [420, 155] width 377 height 14
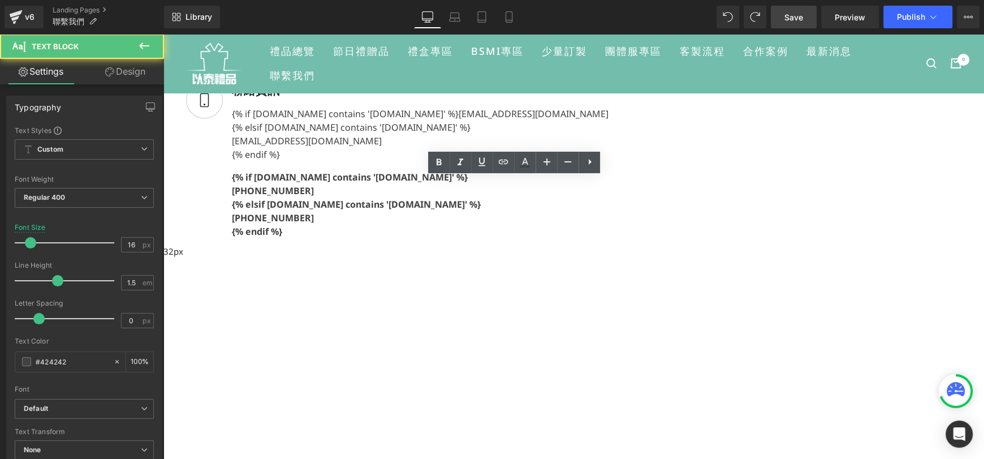
click at [462, 161] on div "{% endif %}" at bounding box center [420, 155] width 377 height 14
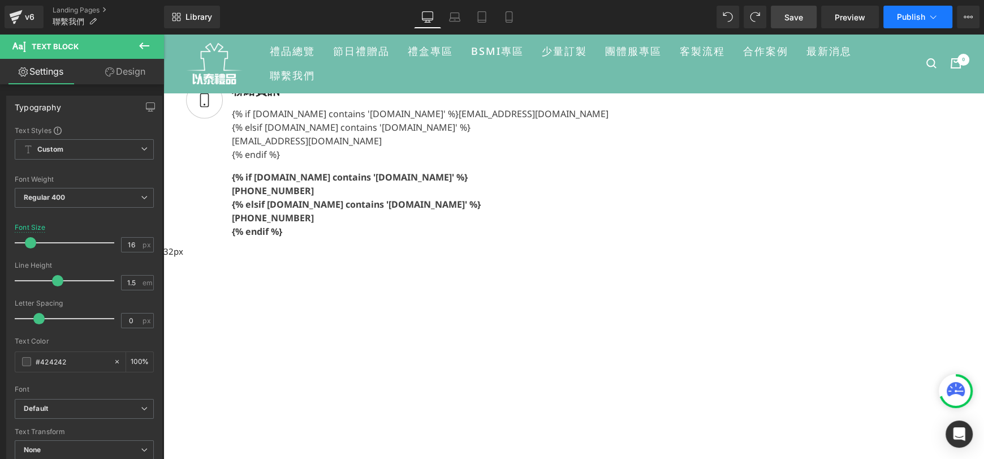
click at [894, 16] on button "Publish" at bounding box center [917, 17] width 69 height 23
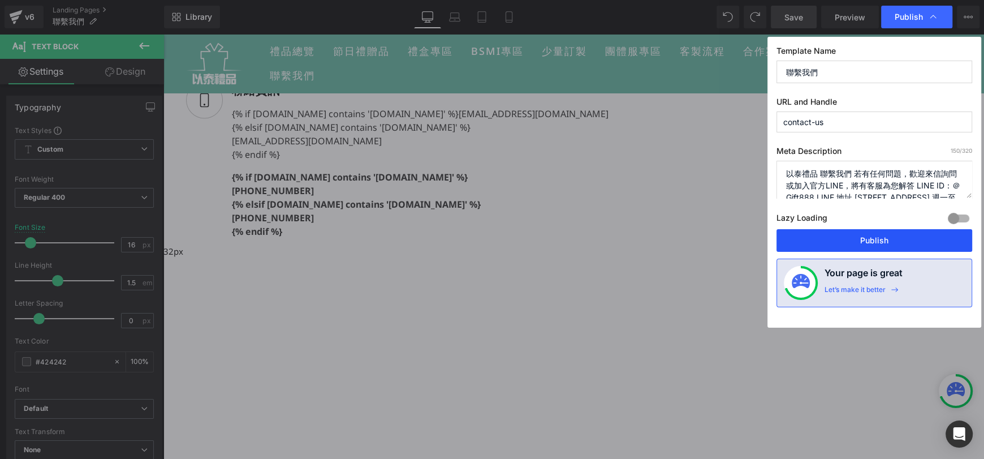
click at [895, 244] on button "Publish" at bounding box center [874, 240] width 196 height 23
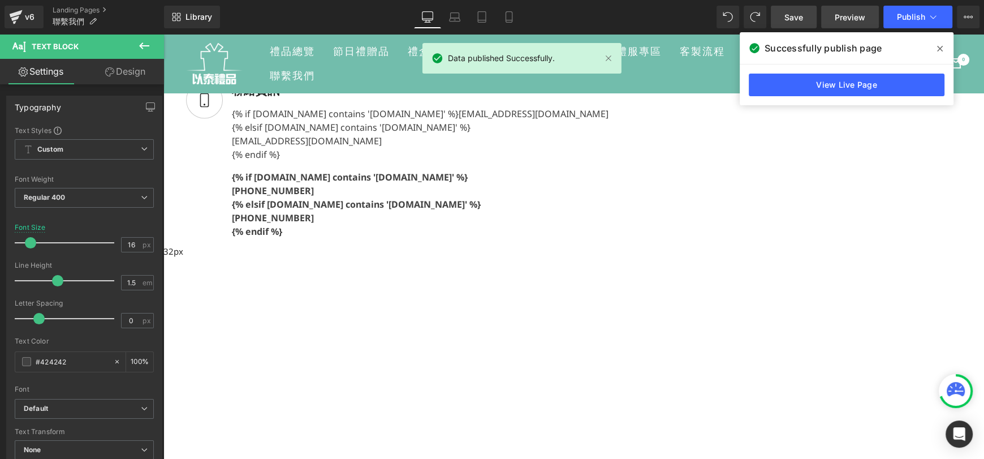
click at [831, 13] on link "Preview" at bounding box center [850, 17] width 58 height 23
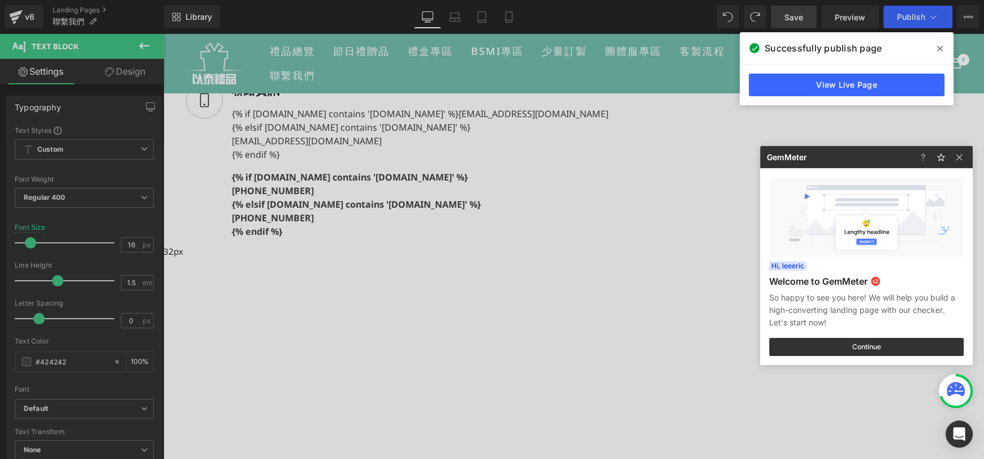
drag, startPoint x: 496, startPoint y: 300, endPoint x: 334, endPoint y: 267, distance: 165.7
click at [496, 300] on div at bounding box center [492, 229] width 984 height 459
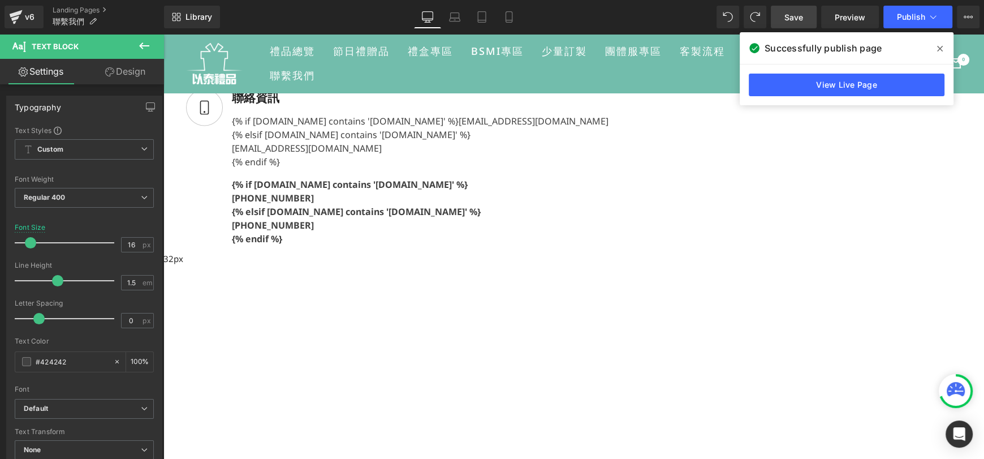
scroll to position [401, 0]
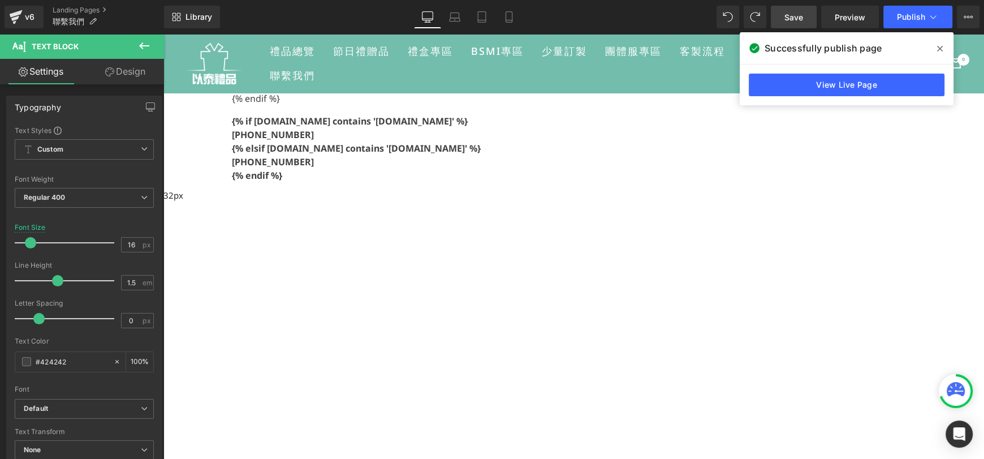
click at [516, 105] on div "{% if [DOMAIN_NAME] contains '[DOMAIN_NAME]' %} [EMAIL_ADDRESS][DOMAIN_NAME] {%…" at bounding box center [416, 75] width 386 height 59
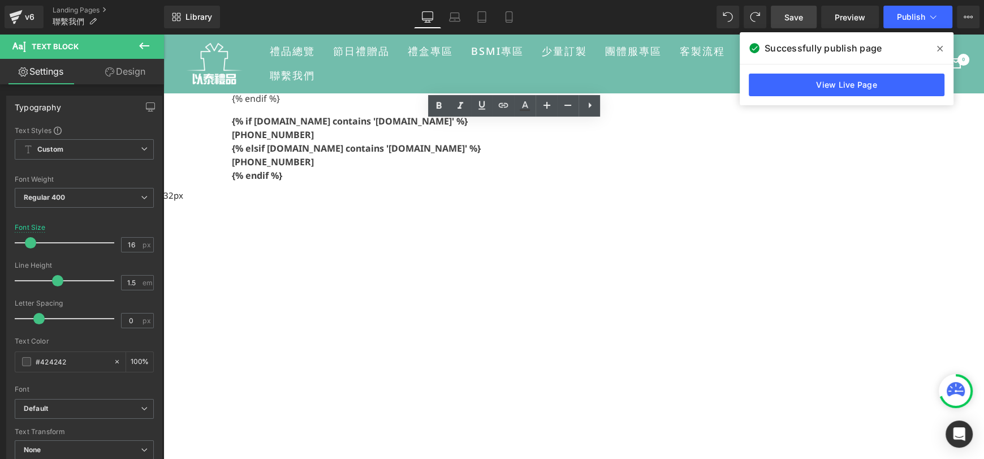
drag, startPoint x: 461, startPoint y: 172, endPoint x: 573, endPoint y: 172, distance: 111.9
click at [573, 105] on div "{% if [DOMAIN_NAME] contains '[DOMAIN_NAME]' %} [EMAIL_ADDRESS][DOMAIN_NAME] {%…" at bounding box center [416, 75] width 386 height 59
copy link "[EMAIL_ADDRESS][DOMAIN_NAME]"
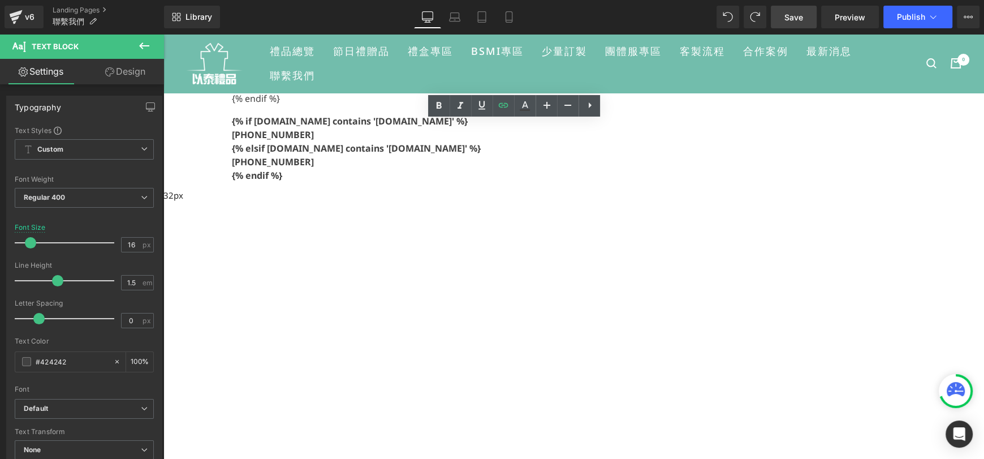
click at [464, 182] on div "{% if [DOMAIN_NAME] contains '[DOMAIN_NAME]' %} [PHONE_NUMBER] {% elsif [DOMAIN…" at bounding box center [416, 146] width 386 height 71
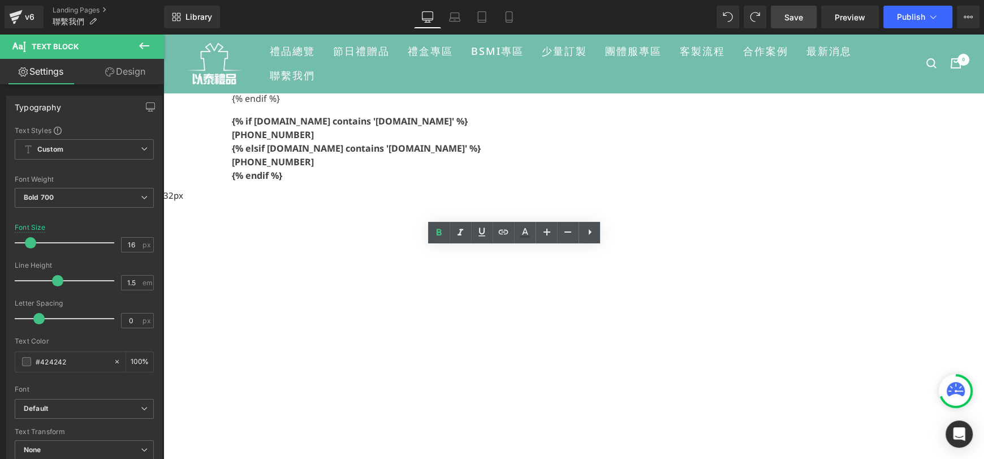
click at [461, 182] on div "{% if [DOMAIN_NAME] contains '[DOMAIN_NAME]' %} [PHONE_NUMBER] {% elsif [DOMAIN…" at bounding box center [416, 146] width 386 height 71
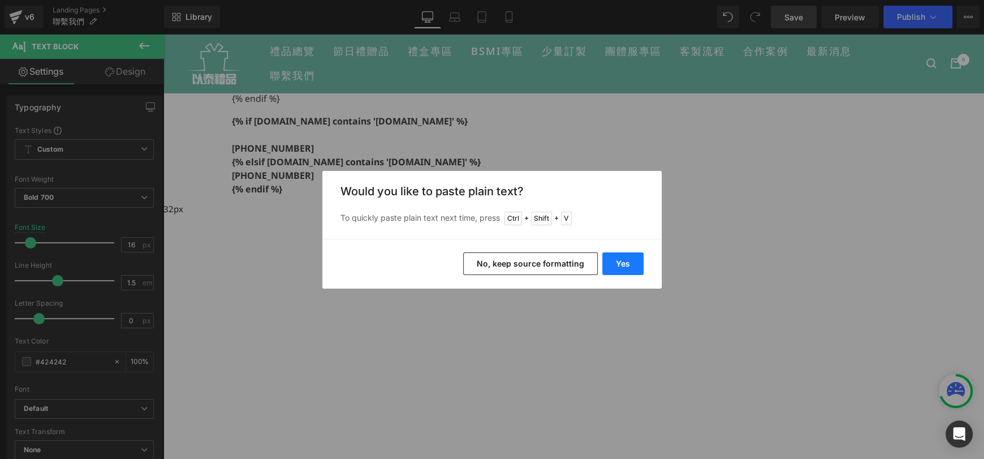
click at [607, 260] on button "Yes" at bounding box center [622, 263] width 41 height 23
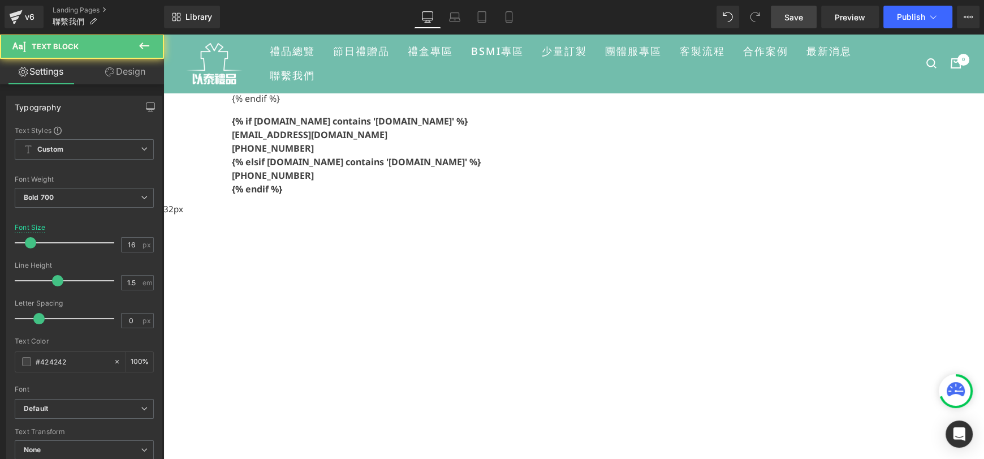
click at [462, 155] on p "[EMAIL_ADDRESS][DOMAIN_NAME] [PHONE_NUMBER]" at bounding box center [420, 141] width 377 height 27
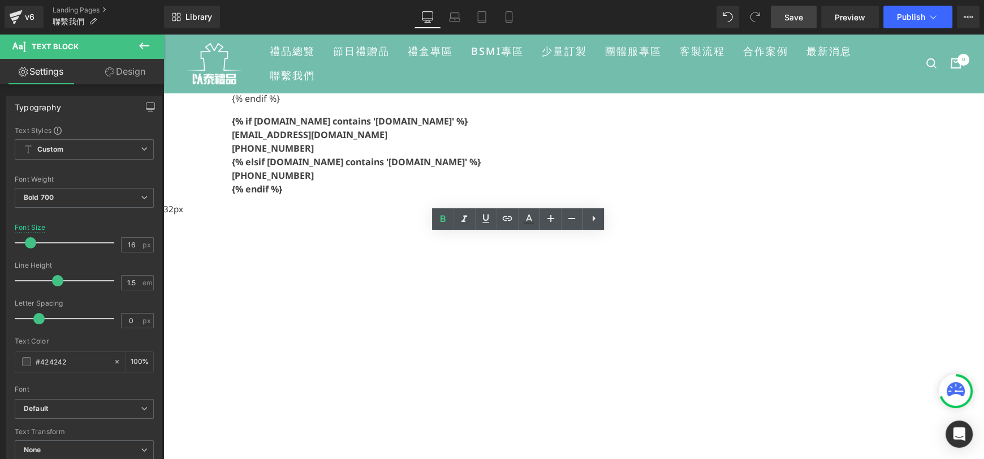
click at [548, 64] on link "[EMAIL_ADDRESS][DOMAIN_NAME]" at bounding box center [534, 57] width 150 height 12
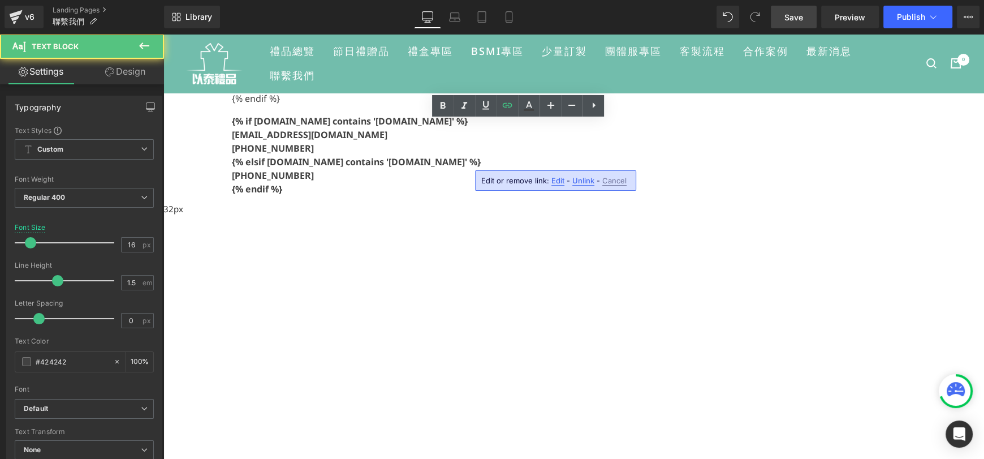
click at [475, 105] on div "{% if [DOMAIN_NAME] contains '[DOMAIN_NAME]' %} [EMAIL_ADDRESS][DOMAIN_NAME] {%…" at bounding box center [416, 75] width 386 height 59
drag, startPoint x: 464, startPoint y: 214, endPoint x: 587, endPoint y: 217, distance: 123.3
click at [587, 217] on div "以泰禮品 Text Block 聯繫我們 Heading Liquid Liquid Image 地址 Text Block {% if [DOMAIN_NA…" at bounding box center [502, 87] width 678 height 793
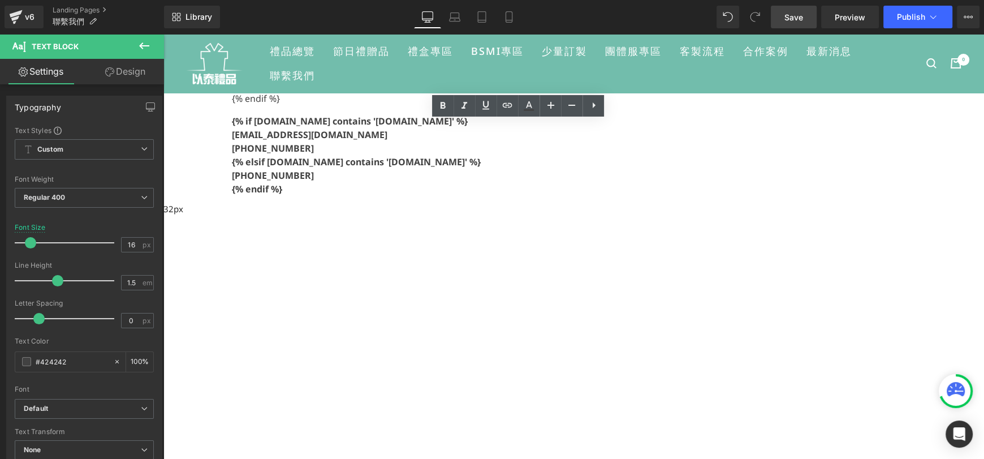
copy div "[EMAIL_ADDRESS][DOMAIN_NAME]"
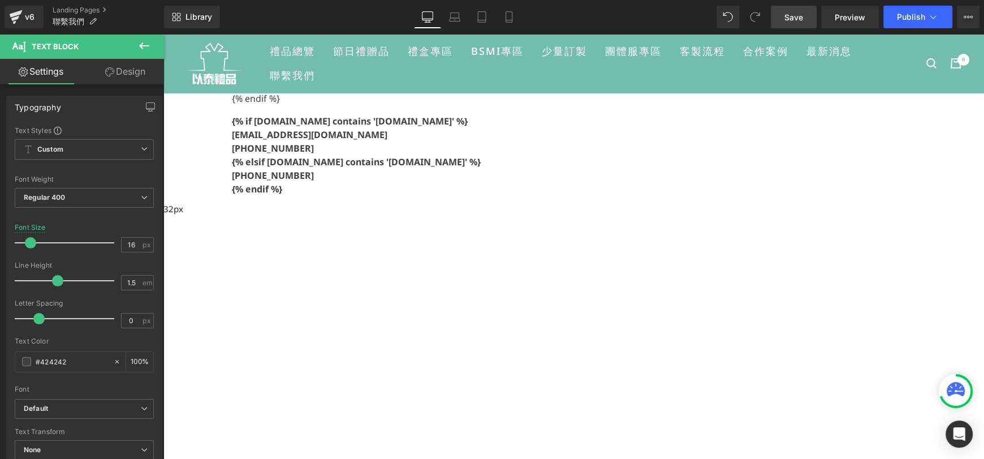
click at [544, 182] on p "[PHONE_NUMBER]" at bounding box center [420, 175] width 377 height 14
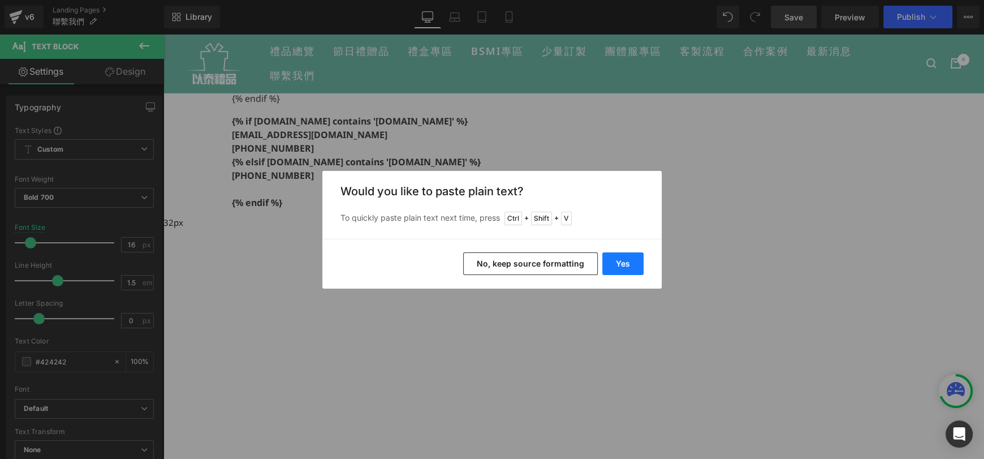
click at [619, 264] on button "Yes" at bounding box center [622, 263] width 41 height 23
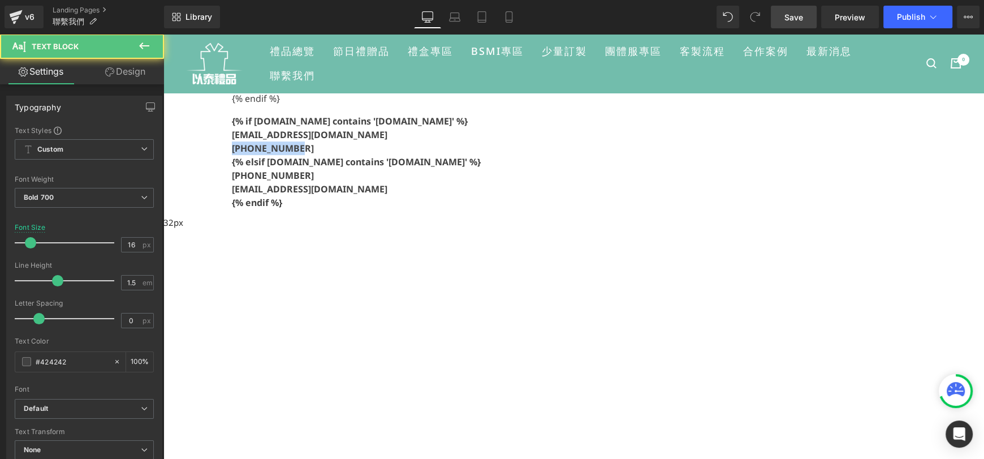
drag, startPoint x: 522, startPoint y: 293, endPoint x: 443, endPoint y: 295, distance: 79.7
click at [443, 215] on div "聯絡資訊 Text Block {% if [DOMAIN_NAME] contains '[DOMAIN_NAME]' %} [EMAIL_ADDRESS]…" at bounding box center [397, 119] width 422 height 189
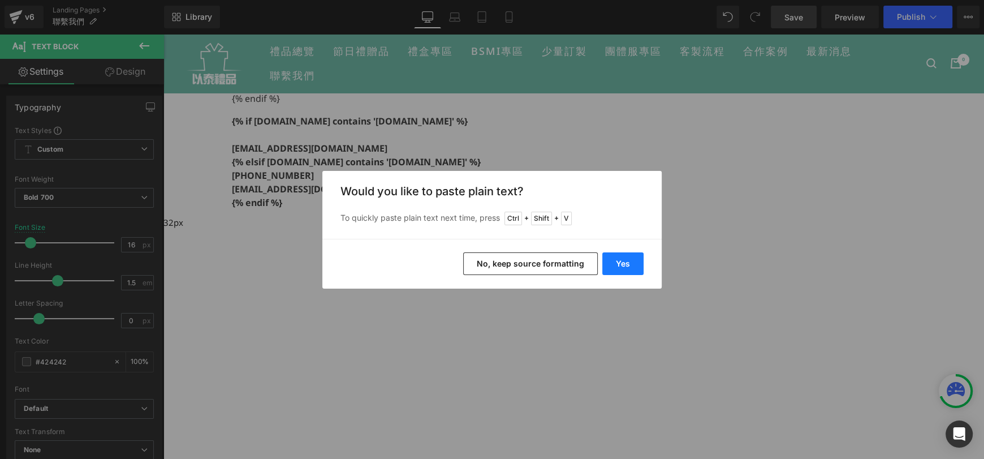
drag, startPoint x: 628, startPoint y: 262, endPoint x: 465, endPoint y: 228, distance: 166.9
click at [628, 262] on button "Yes" at bounding box center [622, 263] width 41 height 23
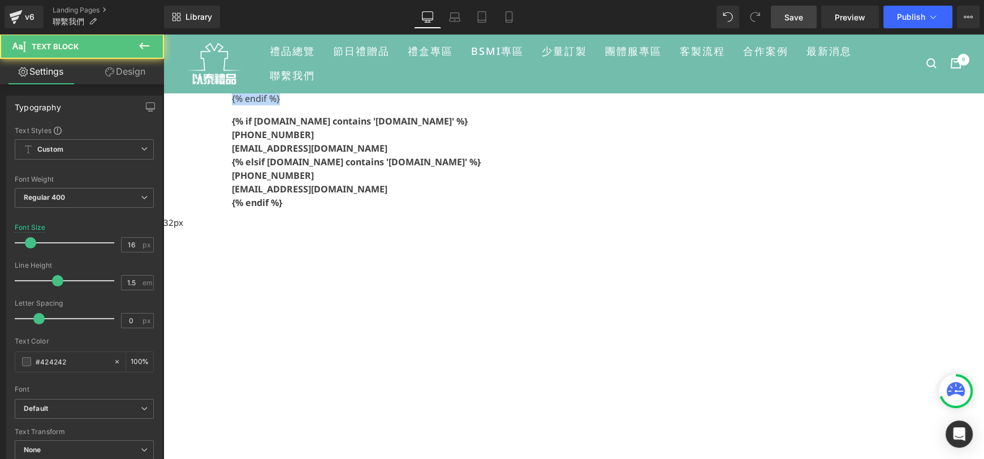
drag, startPoint x: 538, startPoint y: 230, endPoint x: 442, endPoint y: 128, distance: 140.0
click at [442, 128] on li "Image 聯絡資訊 Text Block {% if [DOMAIN_NAME] contains '[DOMAIN_NAME]' %} [EMAIL_AD…" at bounding box center [397, 119] width 422 height 189
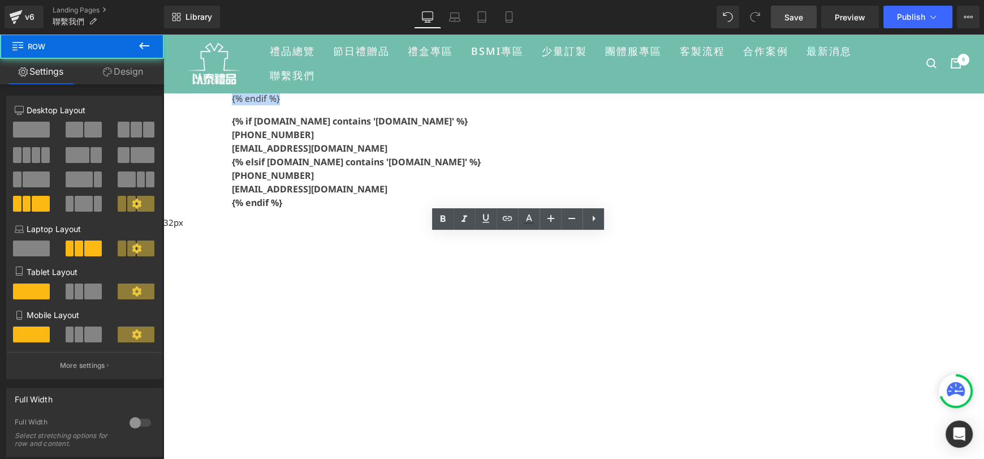
click at [621, 183] on div "以泰禮品 Text Block 聯繫我們 Heading Liquid Liquid Image 地址 Text Block {% if [DOMAIN_NA…" at bounding box center [502, 94] width 678 height 807
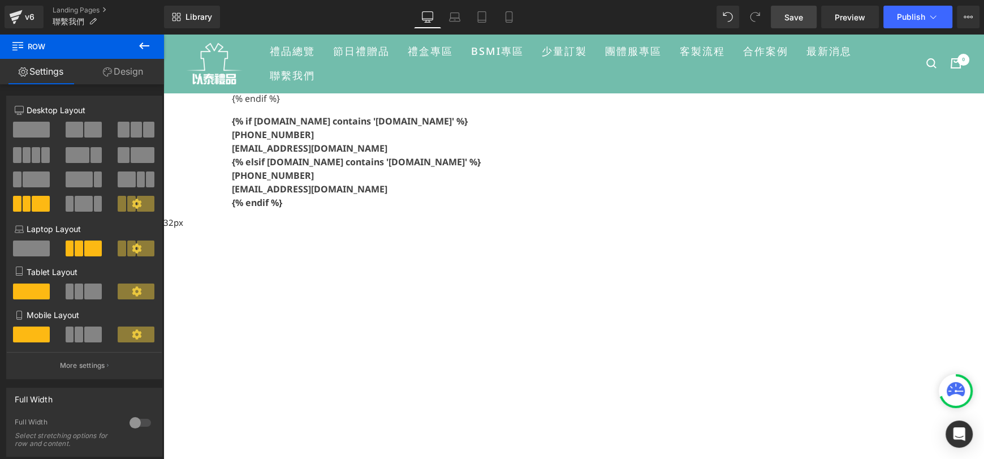
click at [163, 34] on link at bounding box center [163, 34] width 0 height 0
click at [163, 34] on icon at bounding box center [163, 34] width 0 height 0
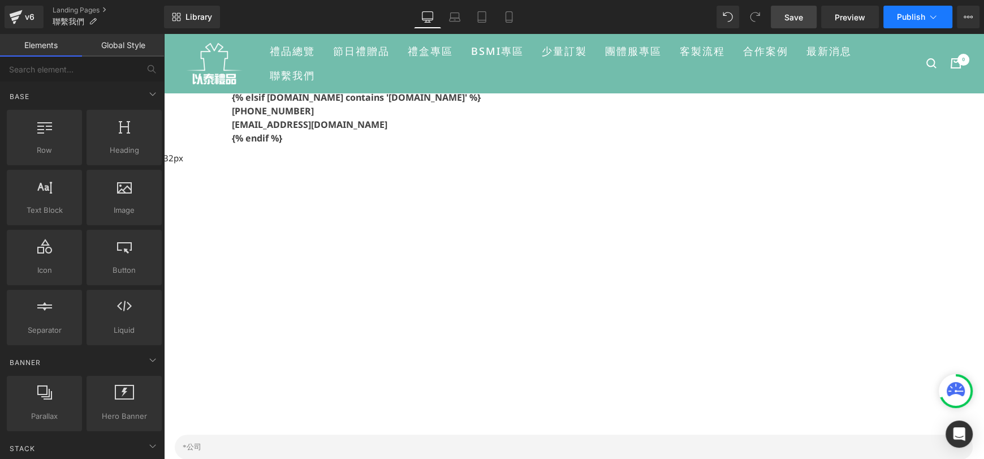
click at [901, 21] on button "Publish" at bounding box center [917, 17] width 69 height 23
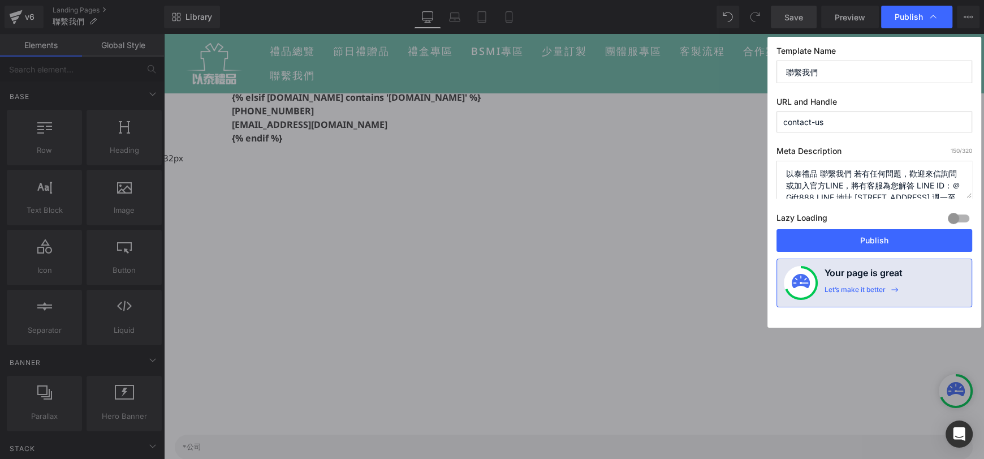
click at [902, 227] on div "Lazy Loading Build Upgrade plan to unlock" at bounding box center [874, 219] width 196 height 19
click at [906, 238] on button "Publish" at bounding box center [874, 240] width 196 height 23
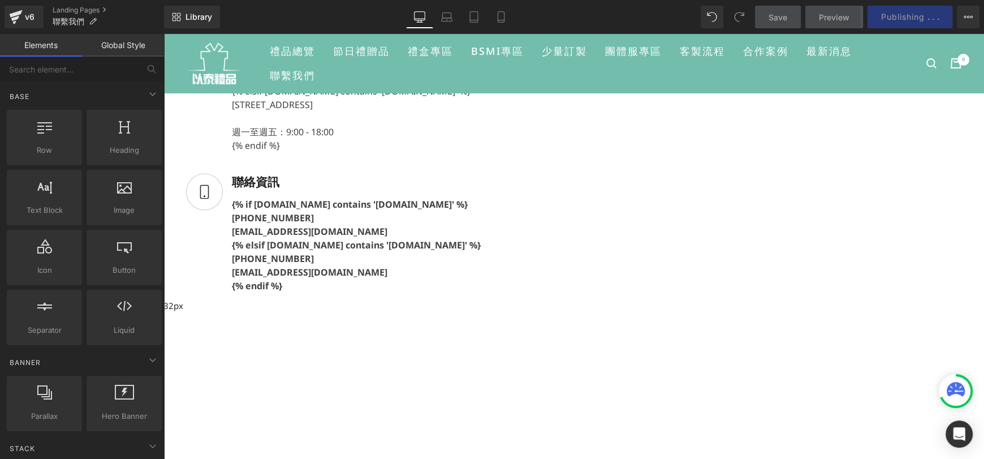
scroll to position [232, 0]
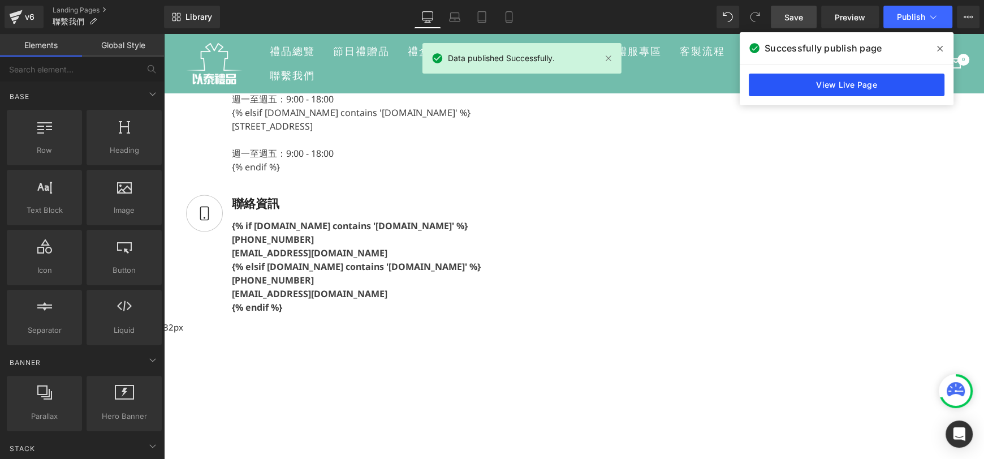
click at [838, 85] on link "View Live Page" at bounding box center [847, 84] width 196 height 23
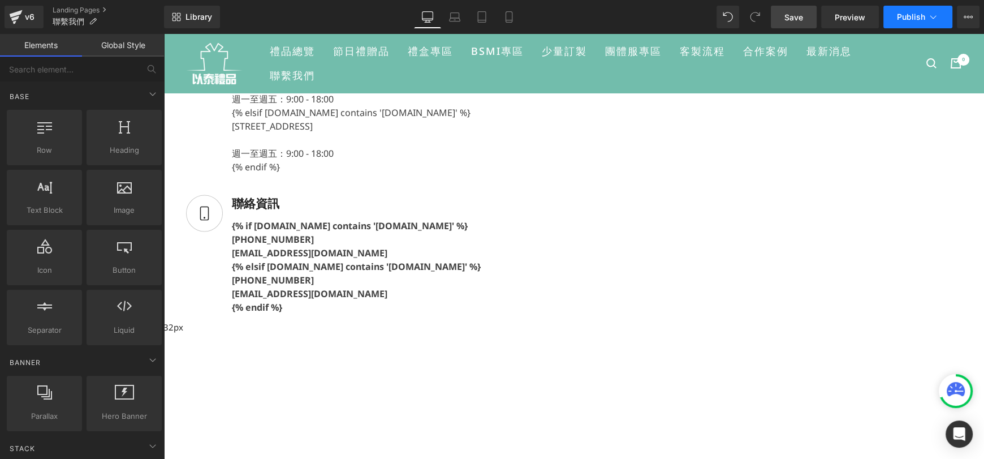
click at [899, 16] on span "Publish" at bounding box center [911, 16] width 28 height 9
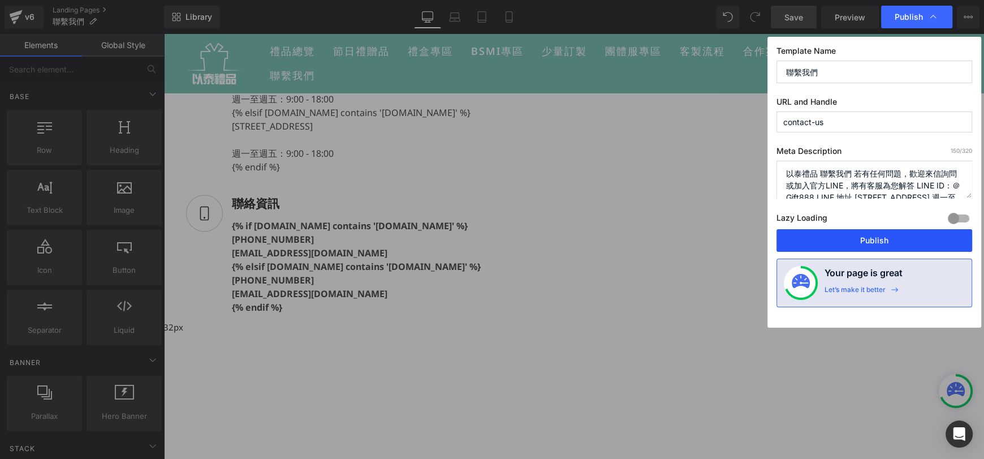
drag, startPoint x: 867, startPoint y: 235, endPoint x: 702, endPoint y: 201, distance: 168.0
click at [867, 235] on button "Publish" at bounding box center [874, 240] width 196 height 23
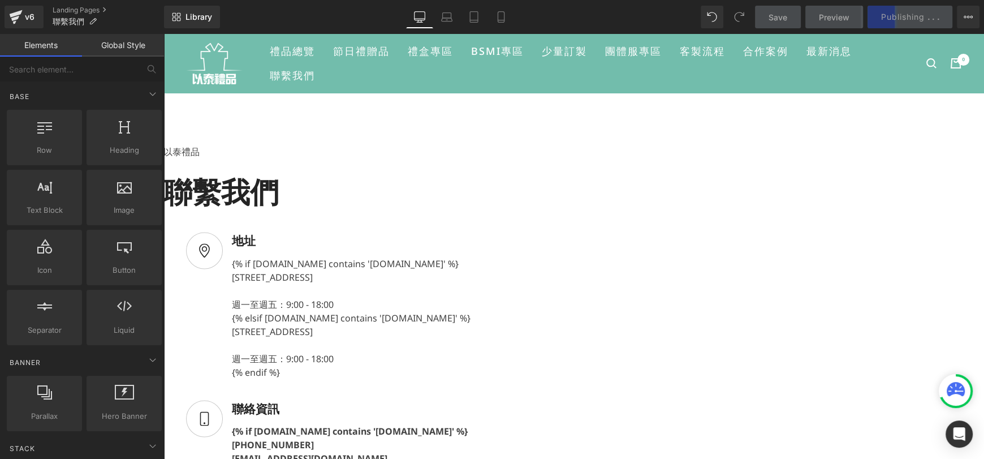
scroll to position [0, 0]
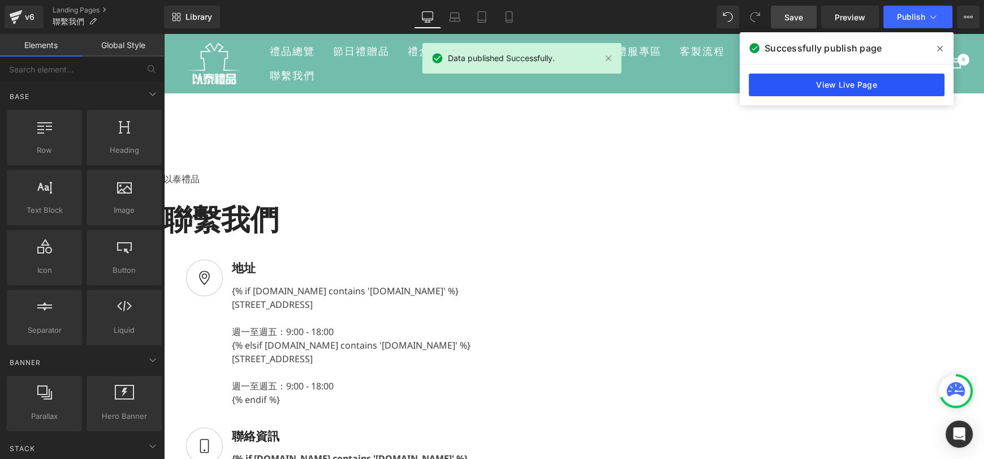
click at [833, 90] on link "View Live Page" at bounding box center [847, 84] width 196 height 23
